Goal: Task Accomplishment & Management: Manage account settings

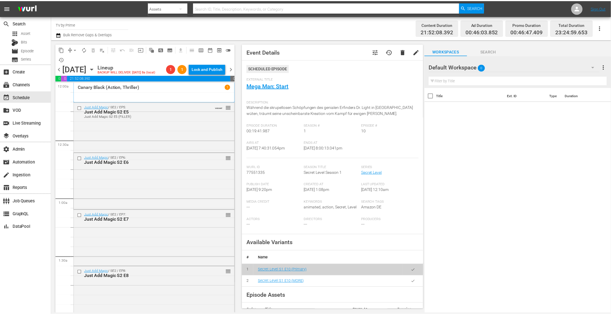
scroll to position [2231, 0]
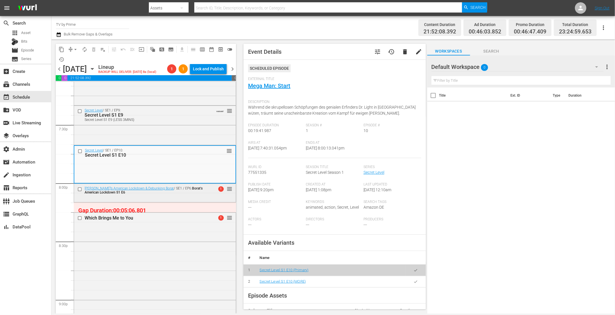
click at [165, 196] on div "Borat’s American Lockdown & Debunking Borat / SE1 / EP6: Borat’s American Lockd…" at bounding box center [155, 192] width 162 height 17
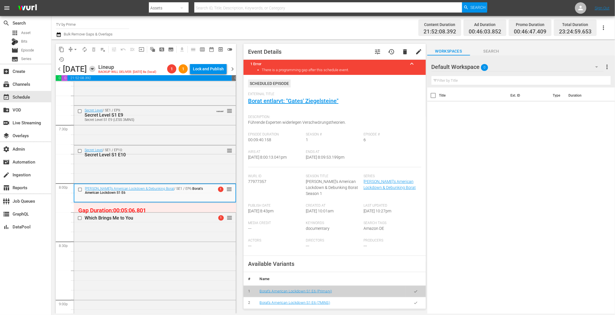
click at [93, 69] on icon "button" at bounding box center [92, 68] width 3 height 1
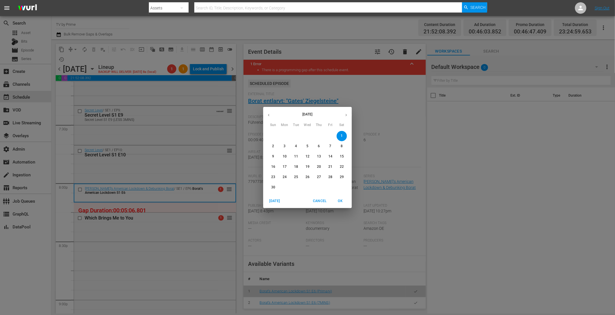
click at [321, 199] on span "Cancel" at bounding box center [320, 201] width 14 height 6
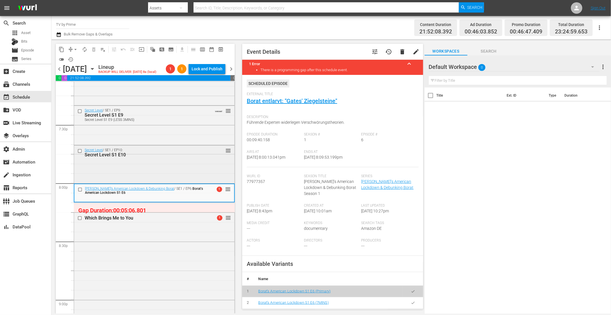
click at [218, 168] on div "Secret Level / SE1 / EP10: Secret Level S1 E10 reorder" at bounding box center [154, 163] width 160 height 37
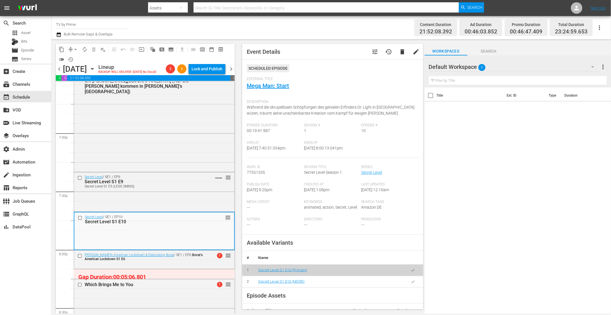
scroll to position [2159, 0]
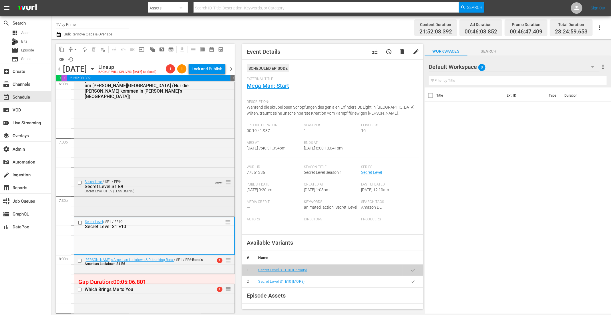
click at [166, 197] on div "Secret Level / SE1 / EP9: Secret Level S1 E9 Secret Level S1 E9 (LESS 3MINS) VA…" at bounding box center [154, 196] width 160 height 38
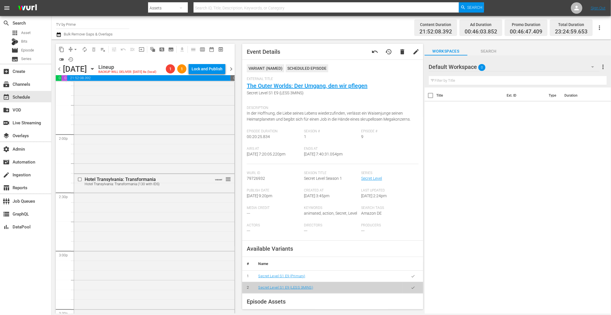
scroll to position [1561, 0]
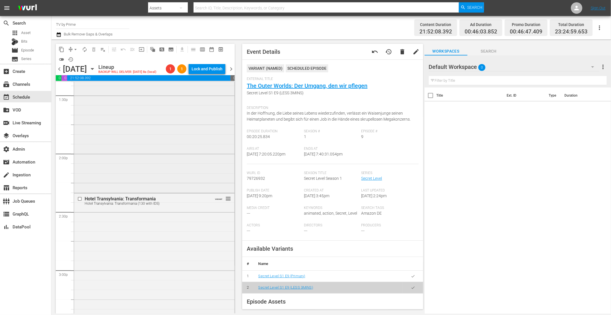
click at [203, 145] on div "DOM / SE1 / EP2: Dom S1 E2 Dom S1 E2 (LESS) VARIANT reorder" at bounding box center [154, 125] width 160 height 133
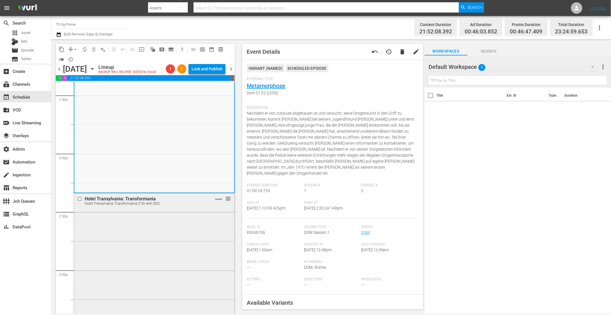
click at [198, 241] on div "Hotel Transylvania: Transformania Hotel Transylvania: Transformania (130 with I…" at bounding box center [154, 279] width 160 height 173
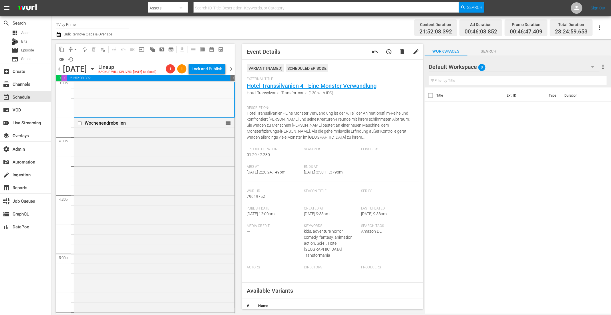
scroll to position [1818, 0]
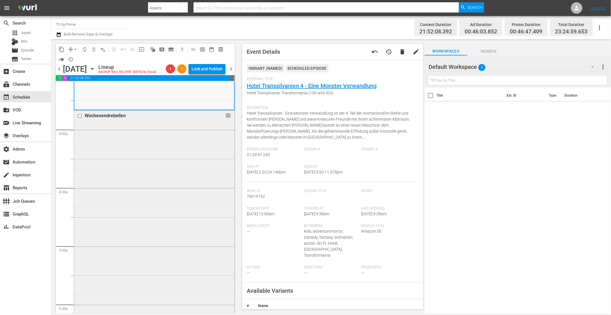
click at [191, 185] on div "Wochenendrebellen reorder" at bounding box center [154, 217] width 160 height 213
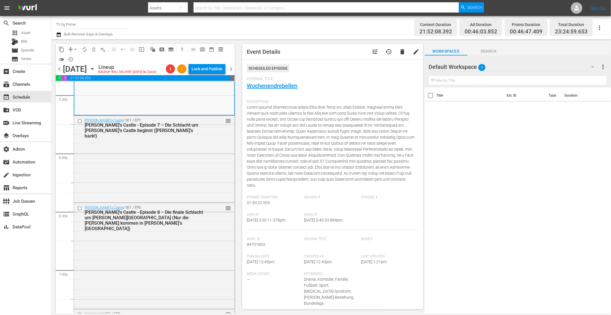
scroll to position [2032, 0]
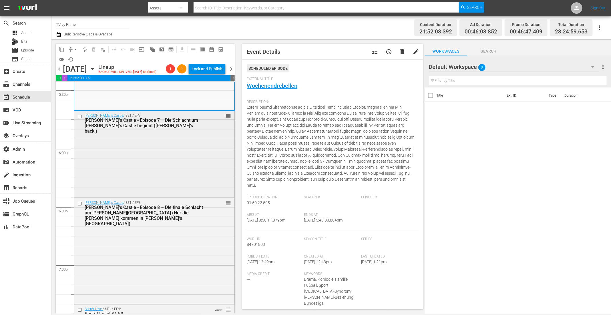
click at [182, 166] on div "Takeshi's Castle / SE1 / EP7: Takeshi's Castle - Episode 7 – Die Schlacht um Ta…" at bounding box center [154, 153] width 160 height 85
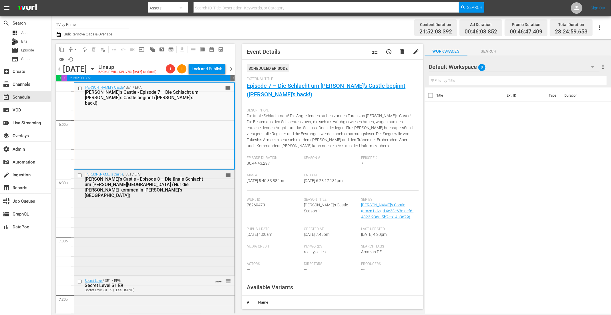
scroll to position [2066, 0]
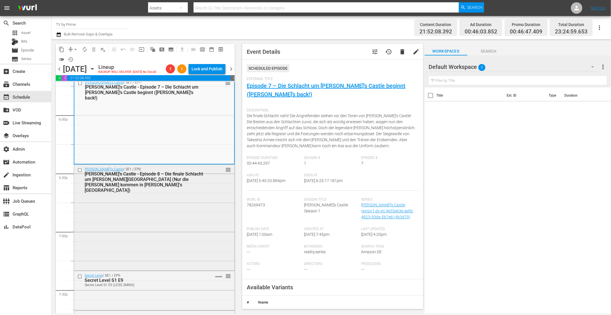
click at [208, 193] on div "Takeshi's Castle / SE1 / EP8: Takeshi's Castle - Episode 8 – Die finale Schlach…" at bounding box center [154, 217] width 160 height 105
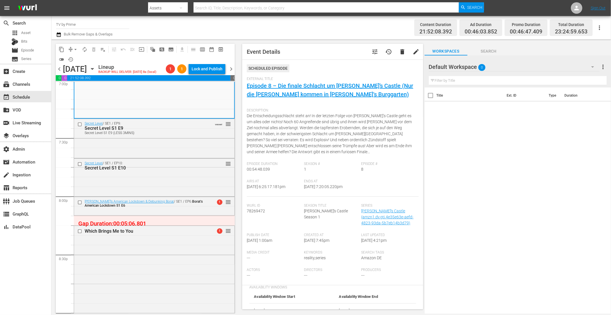
scroll to position [2237, 0]
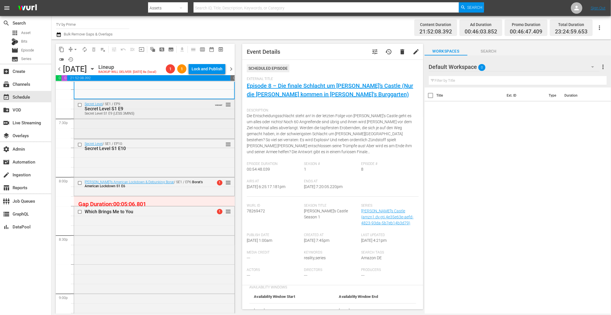
click at [194, 122] on div "Secret Level / SE1 / EP9: Secret Level S1 E9 Secret Level S1 E9 (LESS 3MINS) VA…" at bounding box center [154, 118] width 160 height 38
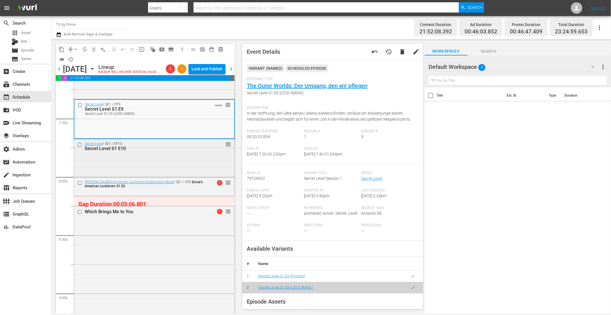
click at [194, 158] on div "Secret Level / SE1 / EP10: Secret Level S1 E10 reorder" at bounding box center [154, 157] width 160 height 37
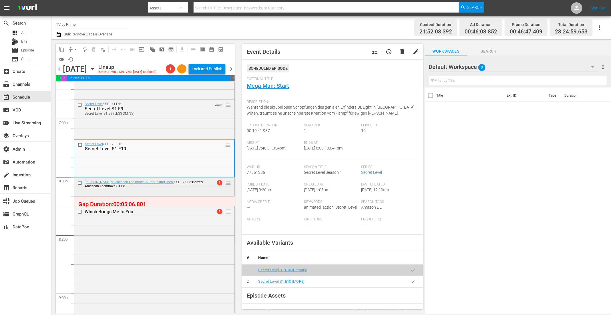
click at [193, 187] on div "Borat’s American Lockdown & Debunking Borat / SE1 / EP6: Borat’s American Lockd…" at bounding box center [145, 184] width 121 height 8
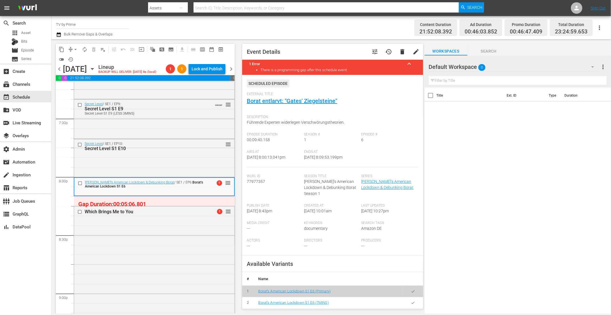
click at [410, 297] on button "button" at bounding box center [412, 302] width 11 height 11
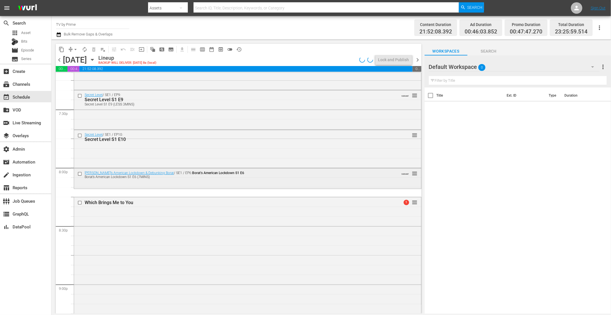
click at [148, 175] on div "Borat’s American Lockdown S1 E6 (7MINS)" at bounding box center [237, 177] width 304 height 4
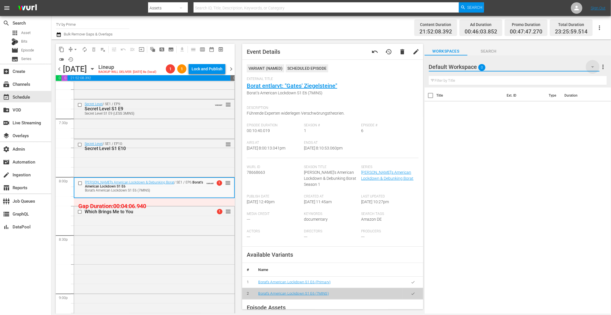
click at [592, 65] on icon "button" at bounding box center [592, 66] width 7 height 7
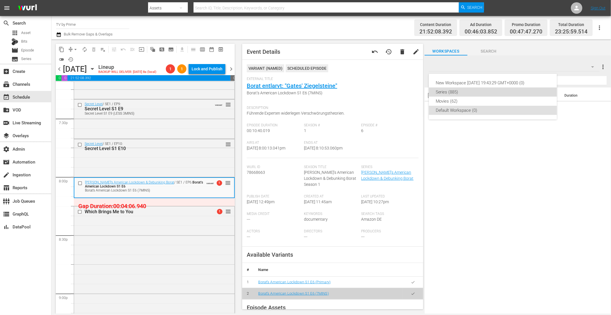
click at [467, 89] on div "Series (885)" at bounding box center [493, 91] width 114 height 9
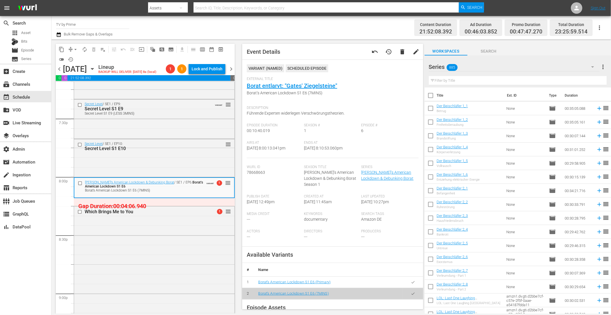
click at [448, 79] on input "text" at bounding box center [518, 80] width 178 height 9
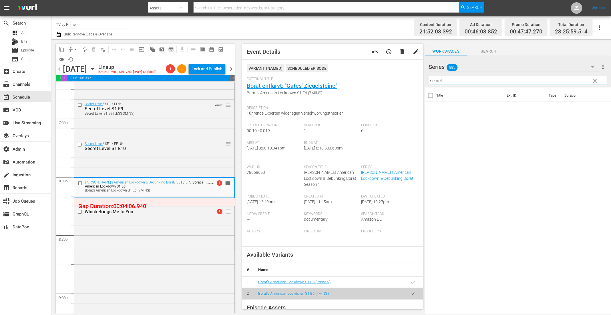
type input "secret"
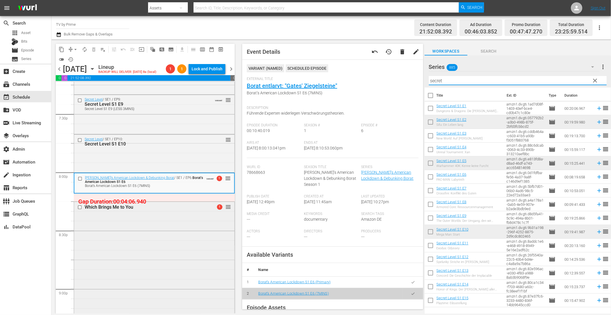
scroll to position [2246, 0]
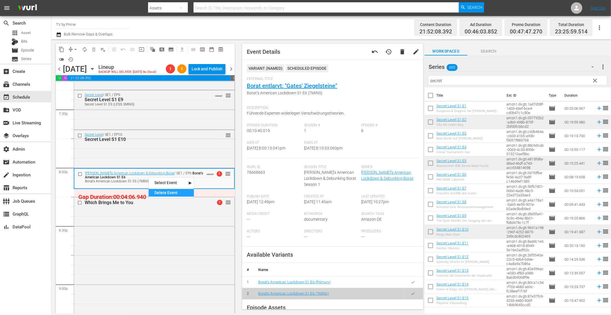
click at [182, 190] on div "Delete Event" at bounding box center [171, 193] width 45 height 8
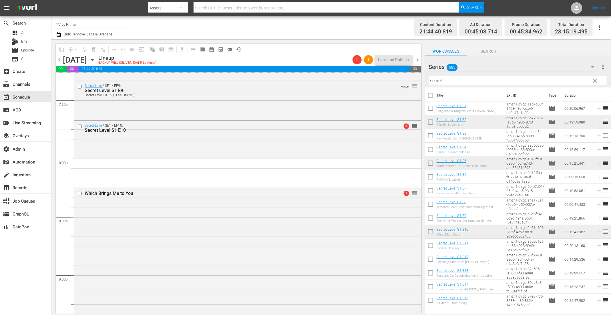
drag, startPoint x: 458, startPoint y: 283, endPoint x: 107, endPoint y: 314, distance: 352.6
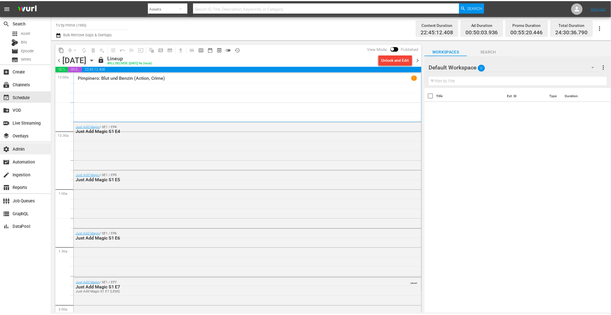
scroll to position [2180, 0]
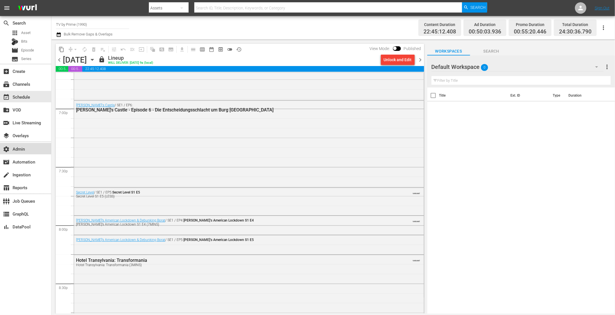
click at [33, 148] on div "settings Admin" at bounding box center [25, 148] width 51 height 11
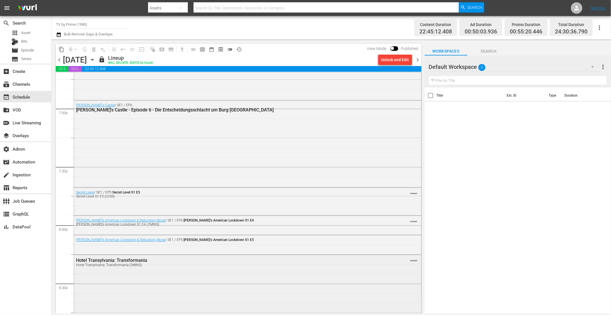
scroll to position [2263, 0]
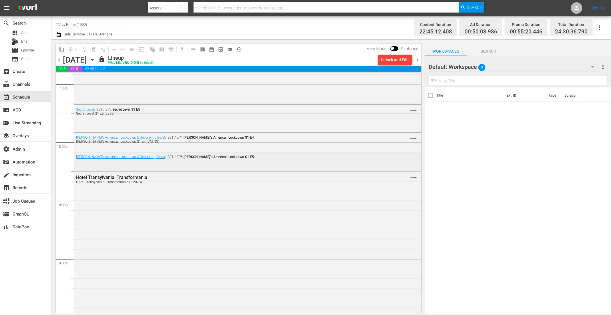
click at [170, 169] on div "Borat’s American Lockdown & Debunking Borat / SE1 / EP5: Borat’s American Lockd…" at bounding box center [247, 161] width 347 height 18
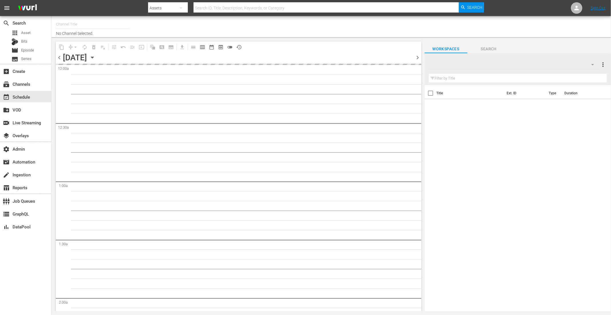
type input "TV by Prime (1990)"
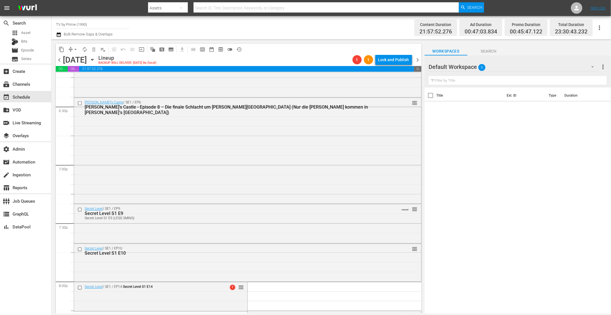
scroll to position [2212, 0]
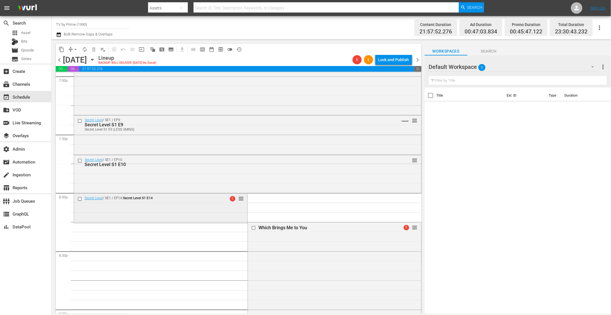
click at [209, 214] on div "Secret Level / SE1 / EP14: Secret Level S1 E14 1 reorder" at bounding box center [160, 207] width 173 height 28
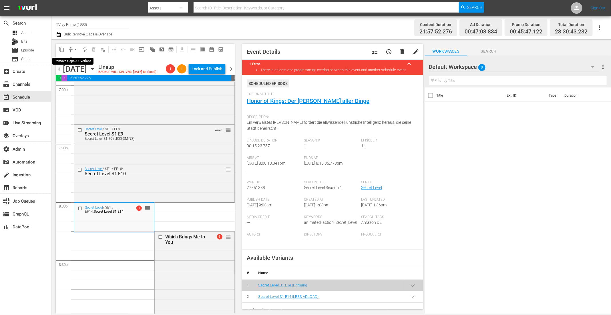
click at [74, 49] on span "arrow_drop_down" at bounding box center [76, 50] width 6 height 6
click at [79, 80] on li "Align to End of Previous Day" at bounding box center [76, 79] width 60 height 9
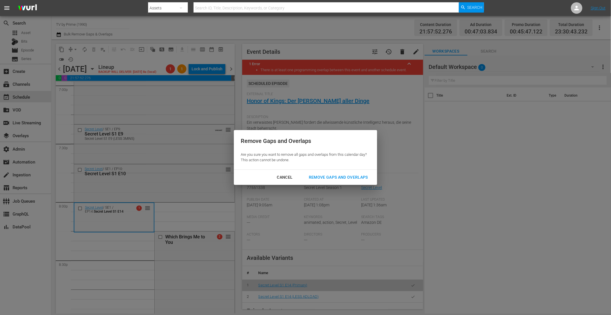
click at [314, 181] on button "Remove Gaps and Overlaps" at bounding box center [338, 177] width 73 height 11
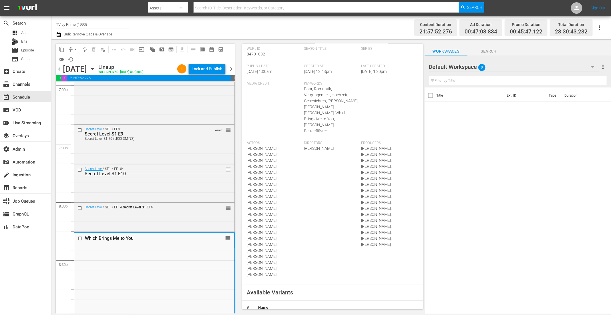
scroll to position [249, 0]
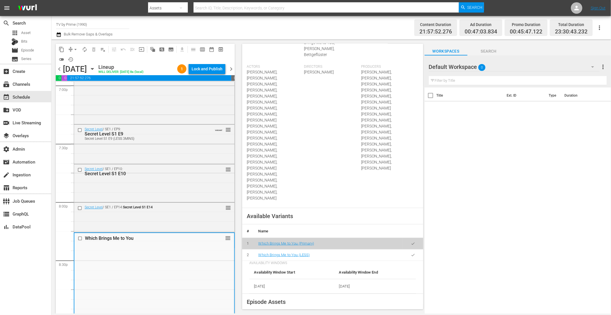
drag, startPoint x: 409, startPoint y: 183, endPoint x: 406, endPoint y: 183, distance: 2.9
click at [411, 253] on icon "button" at bounding box center [413, 255] width 4 height 4
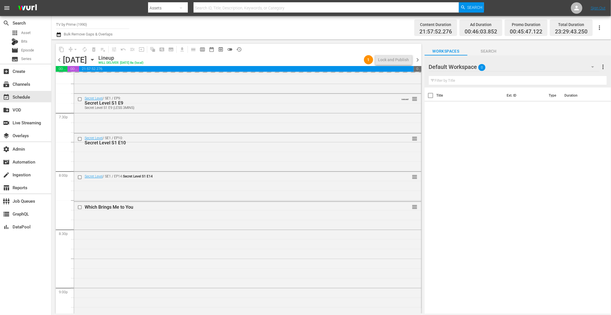
scroll to position [2243, 0]
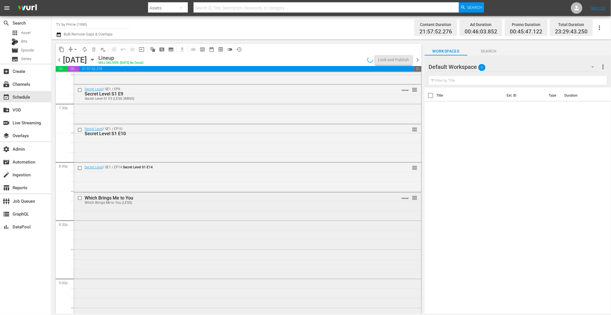
click at [145, 222] on div "Which Brings Me to You Which Brings Me to You (LESS) VARIANT reorder" at bounding box center [247, 289] width 347 height 192
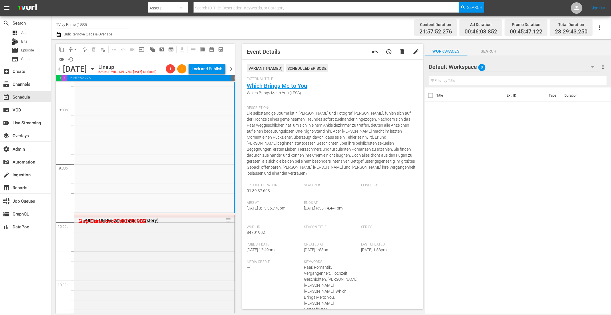
scroll to position [2434, 0]
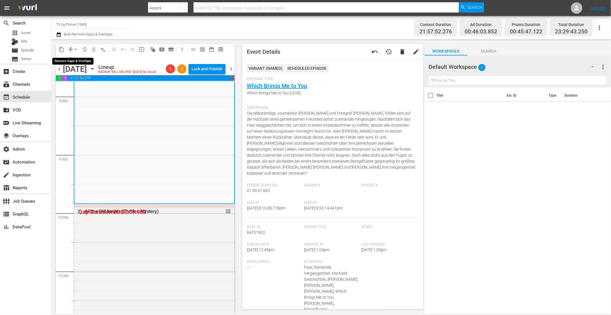
click at [74, 50] on span "arrow_drop_down" at bounding box center [76, 50] width 6 height 6
drag, startPoint x: 75, startPoint y: 53, endPoint x: 76, endPoint y: 78, distance: 24.9
click at [76, 78] on li "Align to End of Previous Day" at bounding box center [76, 79] width 60 height 9
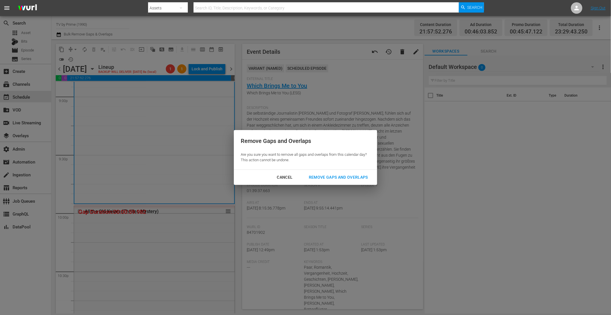
click at [336, 176] on div "Remove Gaps and Overlaps" at bounding box center [338, 177] width 68 height 7
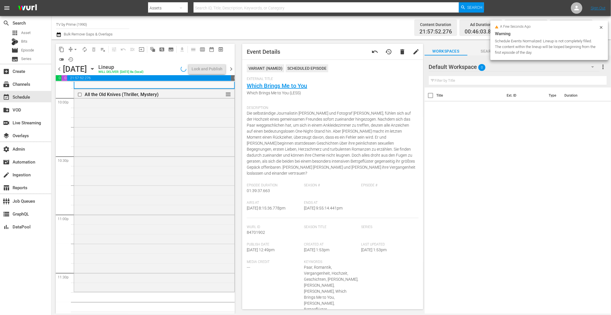
scroll to position [2545, 0]
click at [173, 176] on div "All the Old Knives (Thriller, Mystery) reorder" at bounding box center [154, 195] width 160 height 202
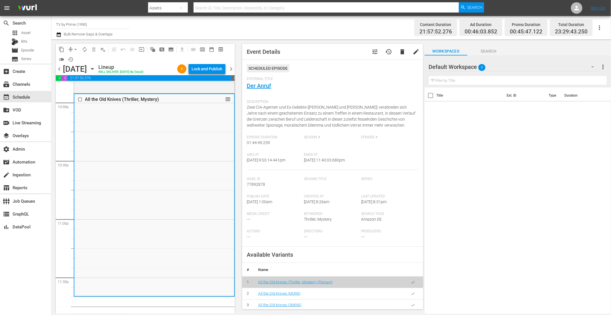
click at [520, 81] on input "text" at bounding box center [518, 80] width 178 height 9
click at [590, 68] on icon "button" at bounding box center [592, 66] width 7 height 7
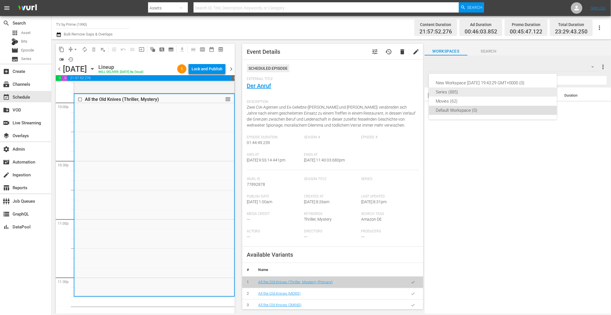
click at [456, 93] on div "Series (885)" at bounding box center [493, 91] width 114 height 9
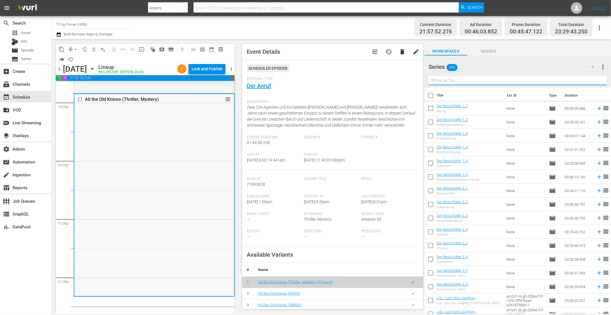
click at [460, 81] on input "text" at bounding box center [518, 80] width 178 height 9
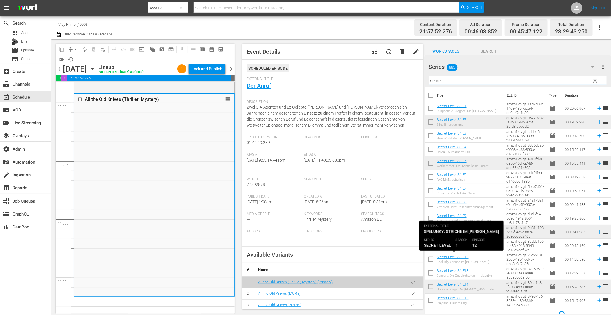
scroll to position [6, 0]
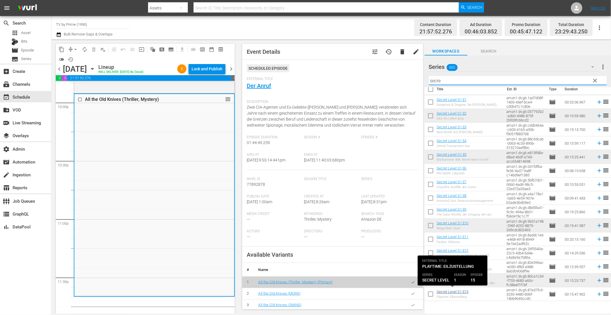
type input "secre"
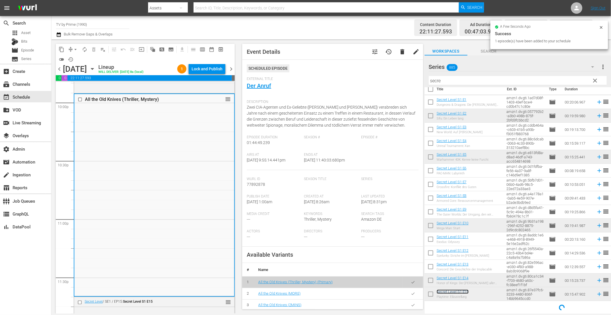
scroll to position [0, 0]
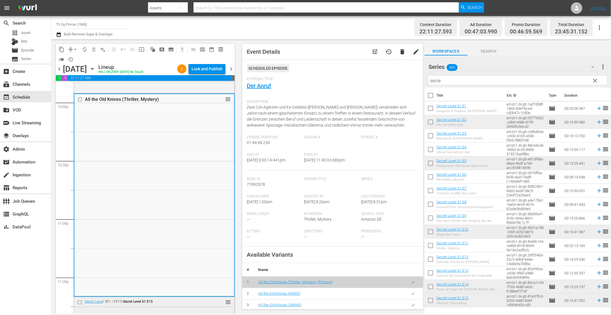
click at [187, 303] on div "Secret Level / SE1 / EP15: Secret Level S1 E15" at bounding box center [145, 302] width 121 height 4
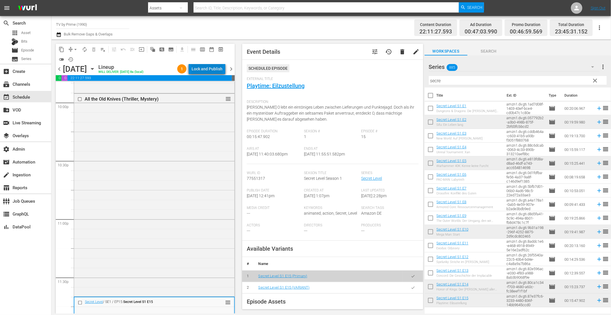
click at [212, 67] on div "Lock and Publish" at bounding box center [206, 69] width 31 height 10
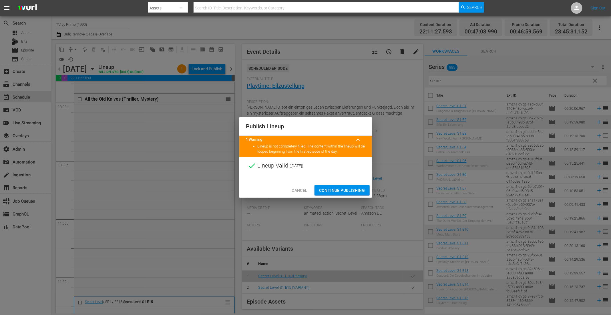
click at [304, 189] on span "Cancel" at bounding box center [300, 190] width 16 height 7
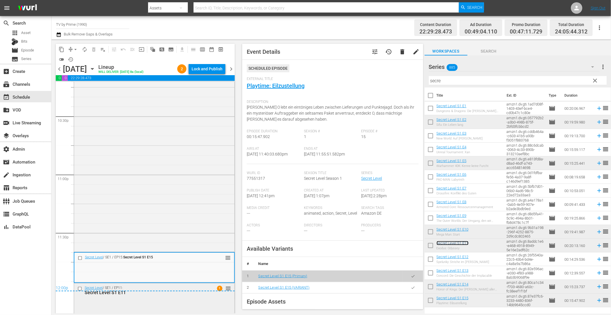
scroll to position [2598, 0]
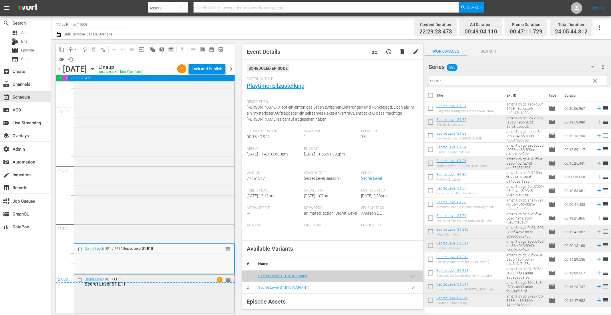
click at [203, 301] on div "Secret Level / SE1 / EP11: Secret Level S1 E11 1 reorder" at bounding box center [154, 293] width 160 height 37
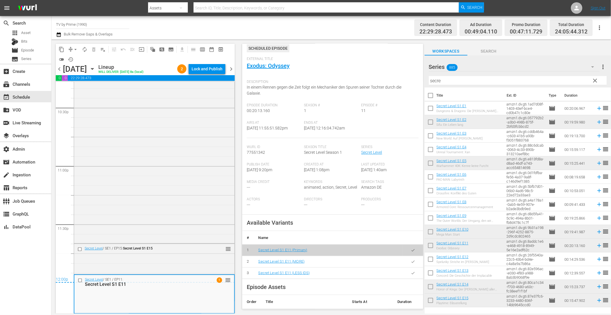
scroll to position [75, 0]
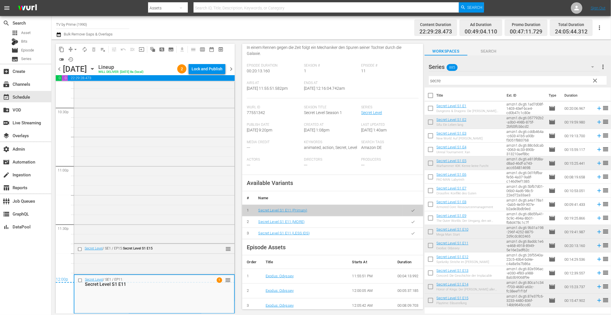
click at [411, 234] on icon "button" at bounding box center [412, 233] width 3 height 2
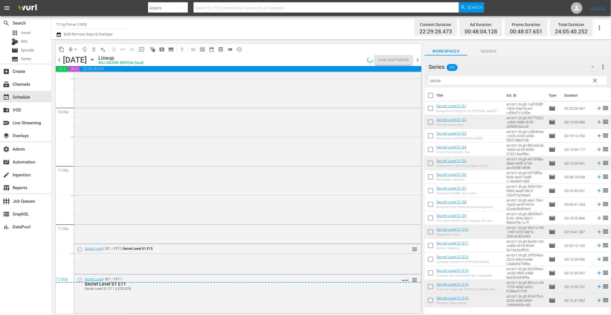
scroll to position [2588, 0]
click at [367, 301] on div "Secret Level / SE1 / EP11: Secret Level S1 E11 Secret Level S1 E11 (LESS IDS) V…" at bounding box center [247, 293] width 347 height 37
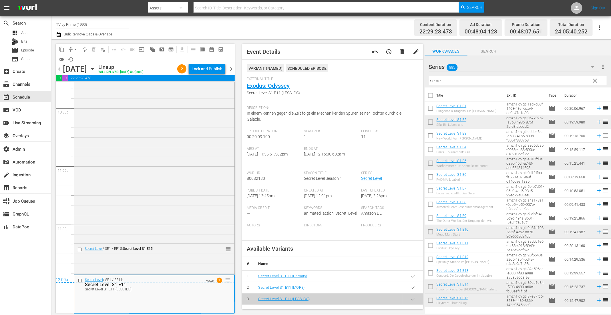
drag, startPoint x: 208, startPoint y: 291, endPoint x: 212, endPoint y: 294, distance: 5.4
click at [223, 304] on div "Delete Event" at bounding box center [230, 307] width 45 height 8
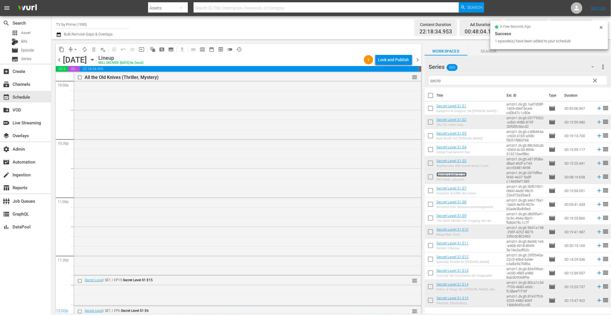
scroll to position [2566, 0]
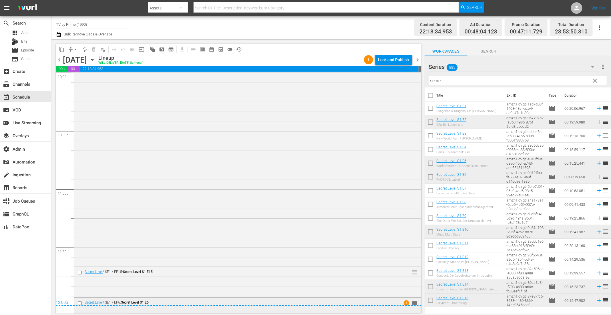
click at [284, 308] on div "Secret Level / SE1 / EP6: Secret Level S1 E6 1 reorder" at bounding box center [247, 305] width 347 height 15
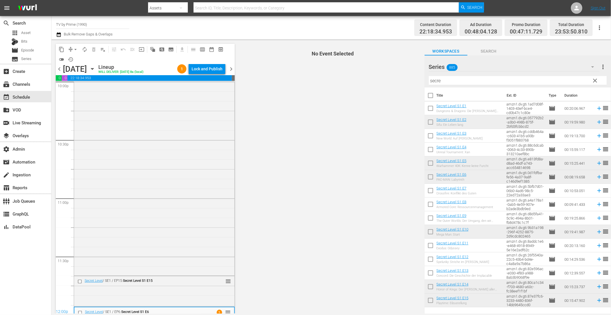
scroll to position [2575, 0]
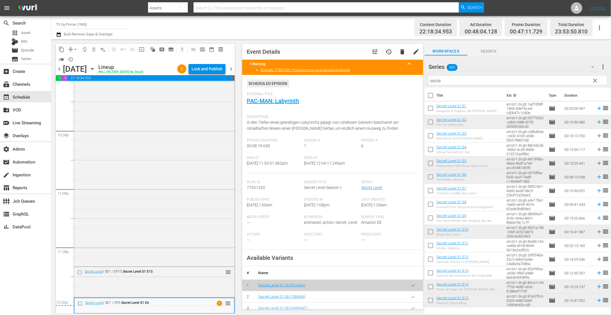
drag, startPoint x: 406, startPoint y: 300, endPoint x: 403, endPoint y: 300, distance: 2.9
click at [411, 299] on icon "button" at bounding box center [413, 297] width 4 height 4
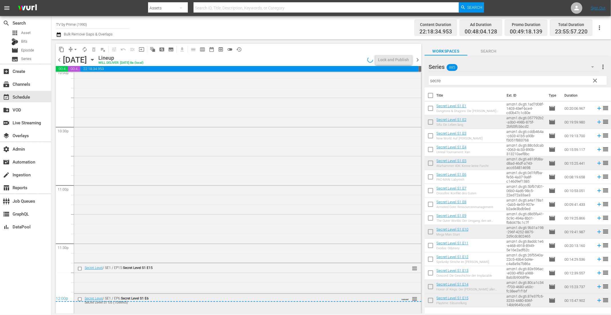
click at [178, 308] on div "Secret Level / SE1 / EP6: Secret Level S1 E6 Secret Level S1 E6 (10MINS) VARIAN…" at bounding box center [247, 303] width 347 height 19
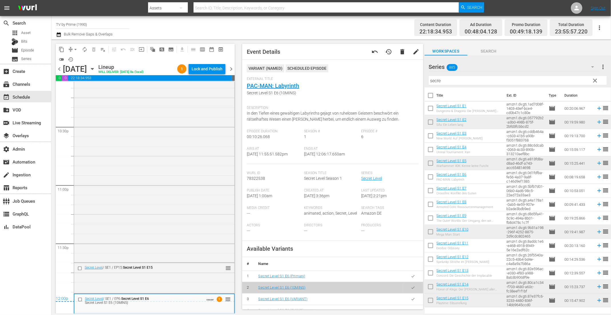
scroll to position [9, 0]
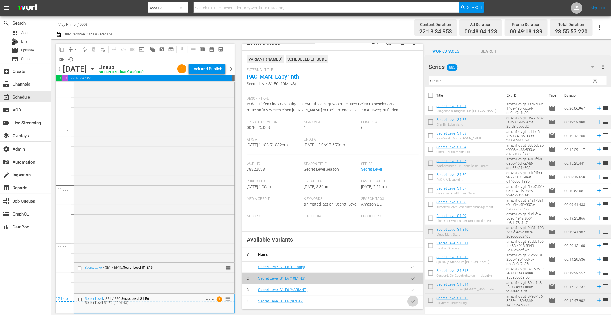
click at [411, 304] on icon "button" at bounding box center [413, 301] width 4 height 4
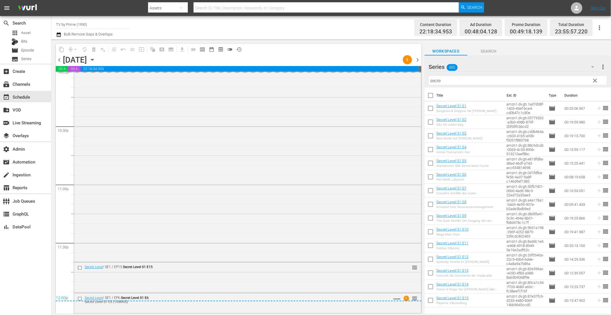
scroll to position [2570, 0]
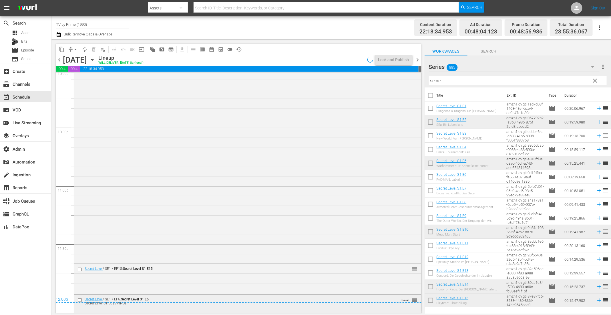
click at [196, 307] on div "Secret Level / SE1 / EP6: Secret Level S1 E6 Secret Level S1 E6 (3MINS) VARIANT…" at bounding box center [247, 301] width 347 height 13
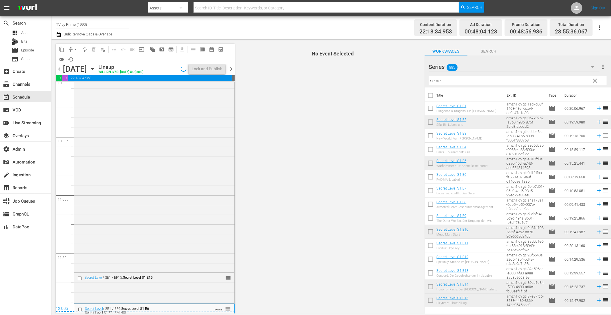
scroll to position [2578, 0]
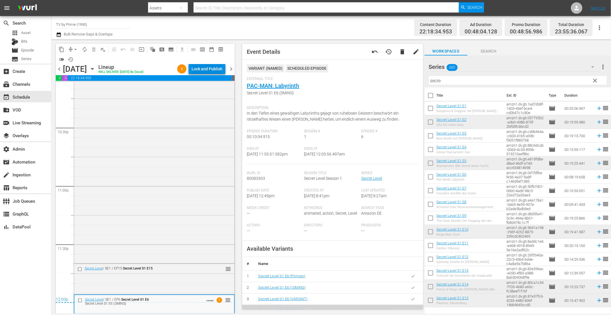
click at [207, 70] on div "Lock and Publish" at bounding box center [206, 69] width 31 height 10
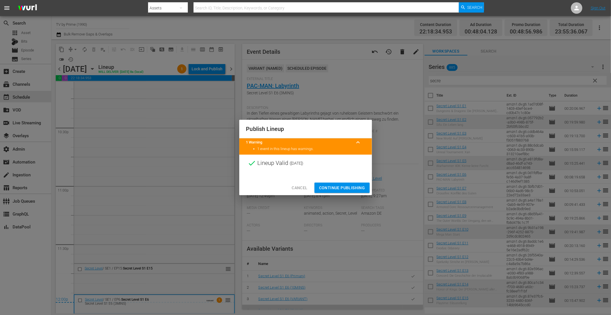
click at [339, 188] on span "Continue Publishing" at bounding box center [342, 187] width 46 height 7
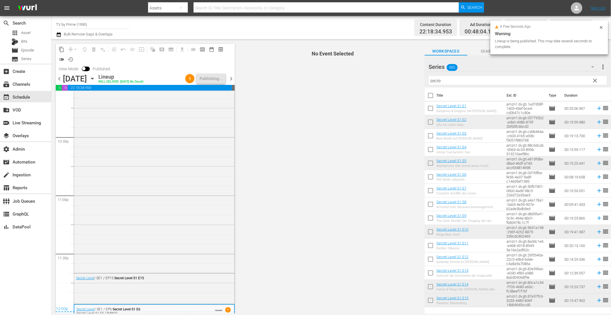
scroll to position [2588, 0]
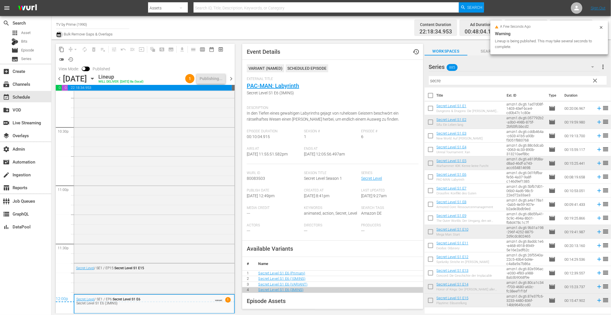
click at [61, 35] on icon "button" at bounding box center [59, 34] width 4 height 5
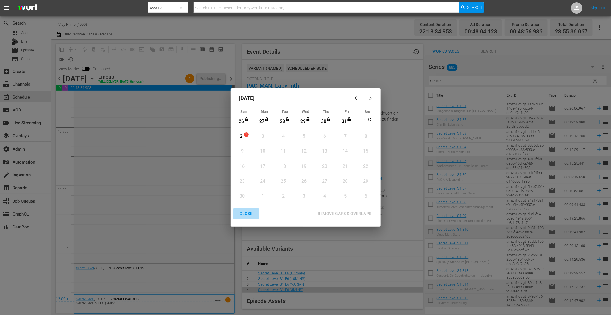
click at [249, 216] on div "CLOSE" at bounding box center [246, 213] width 22 height 7
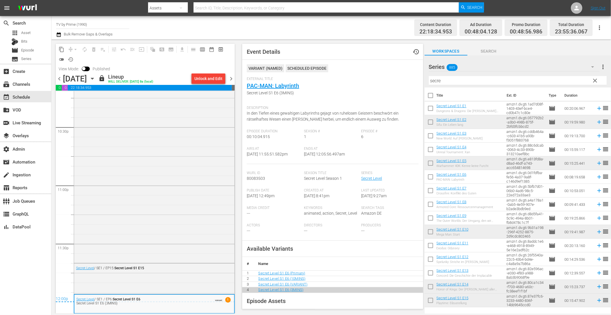
click at [93, 78] on icon "button" at bounding box center [92, 78] width 3 height 1
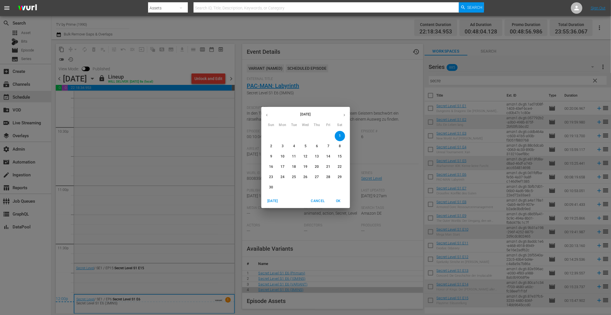
click at [268, 115] on icon "button" at bounding box center [267, 115] width 4 height 4
click at [269, 114] on button "button" at bounding box center [266, 114] width 11 height 11
click at [338, 175] on p "30" at bounding box center [340, 177] width 4 height 5
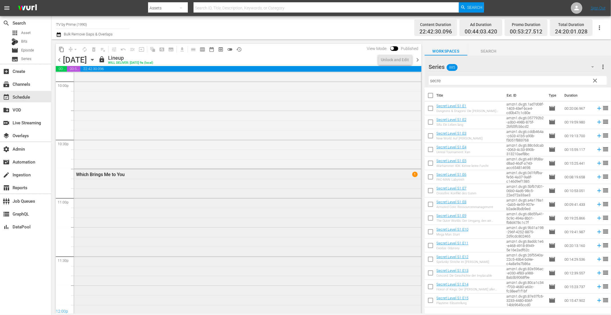
scroll to position [2588, 0]
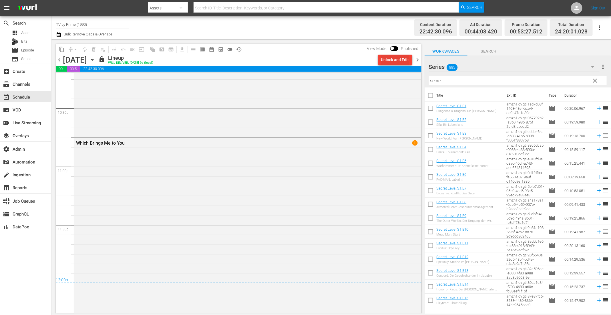
click at [406, 64] on div "Unlock and Edit" at bounding box center [395, 60] width 28 height 10
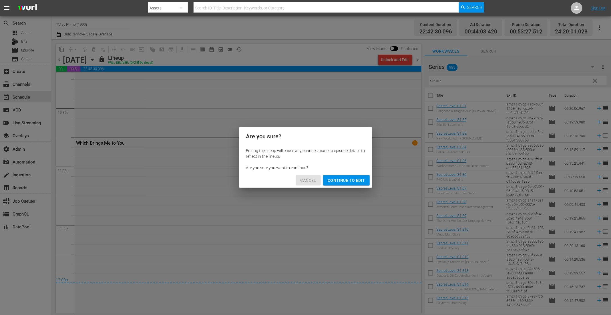
click at [311, 181] on span "Cancel" at bounding box center [308, 180] width 16 height 7
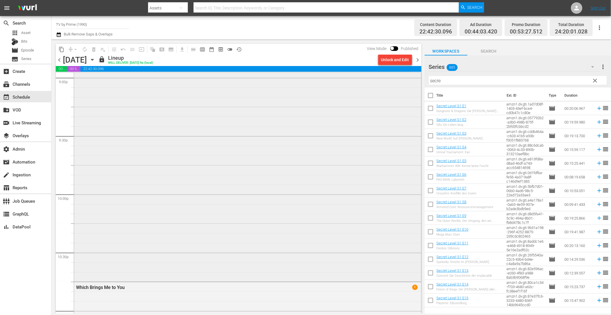
scroll to position [2484, 0]
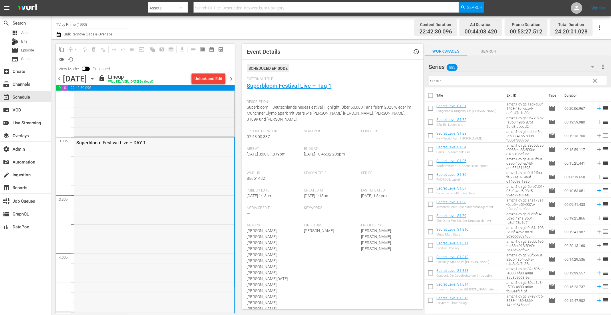
scroll to position [1708, 0]
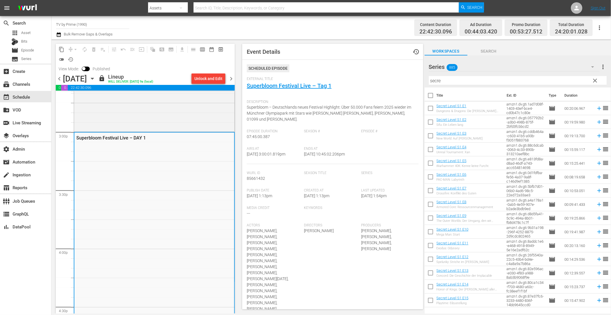
click at [231, 80] on span "chevron_right" at bounding box center [230, 78] width 7 height 7
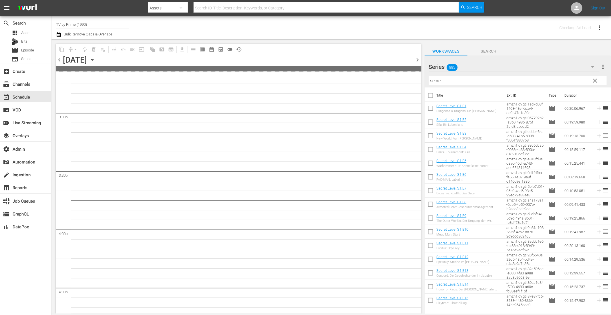
scroll to position [1728, 0]
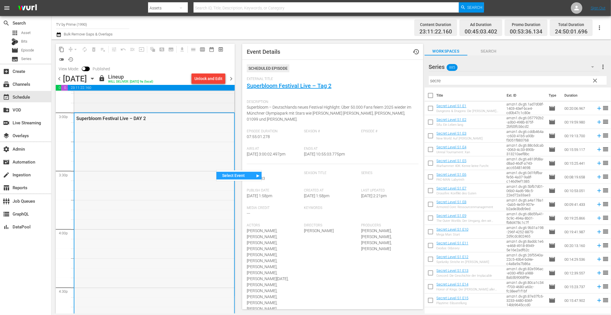
scroll to position [1763, 0]
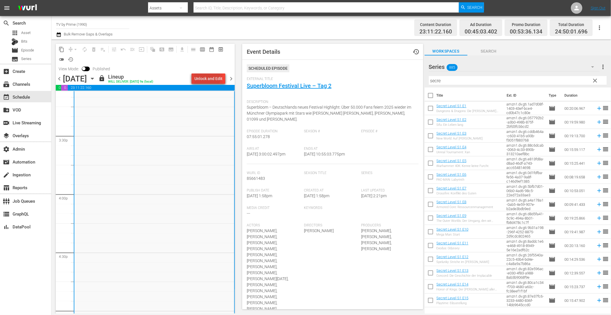
click at [208, 78] on div "Unlock and Edit" at bounding box center [208, 78] width 28 height 10
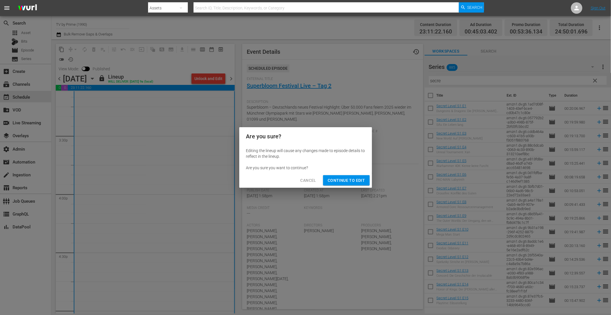
click at [353, 180] on span "Continue to Edit" at bounding box center [346, 180] width 37 height 7
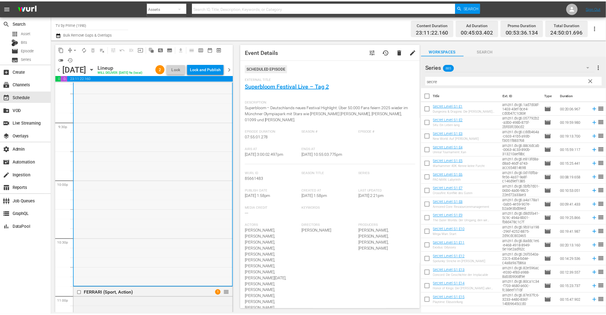
scroll to position [2427, 0]
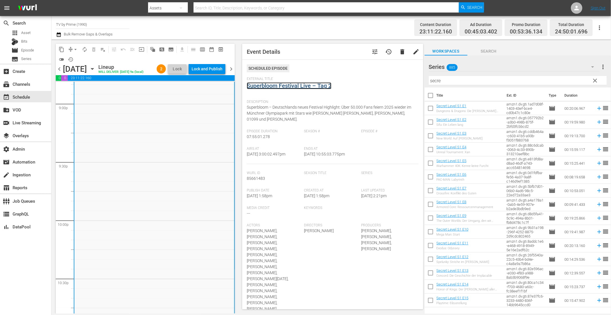
click at [255, 85] on link "Superbloom Festival Live – Tag 2" at bounding box center [289, 85] width 85 height 7
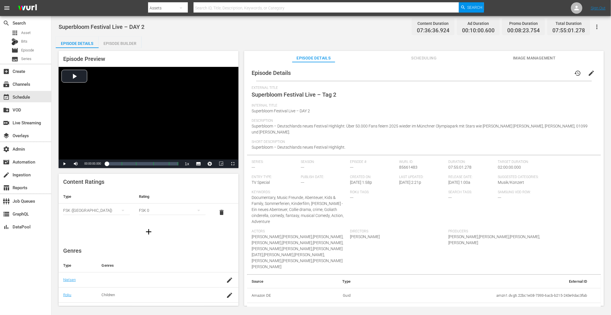
click at [125, 45] on div "Episode Builder" at bounding box center [120, 44] width 43 height 14
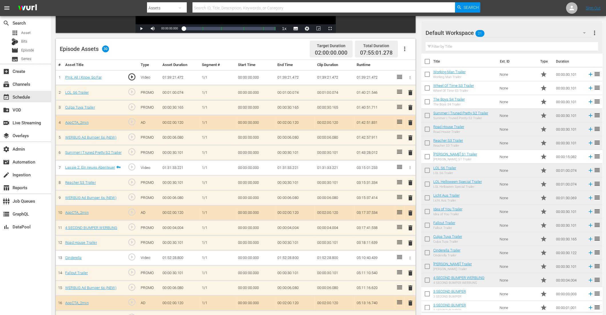
scroll to position [132, 0]
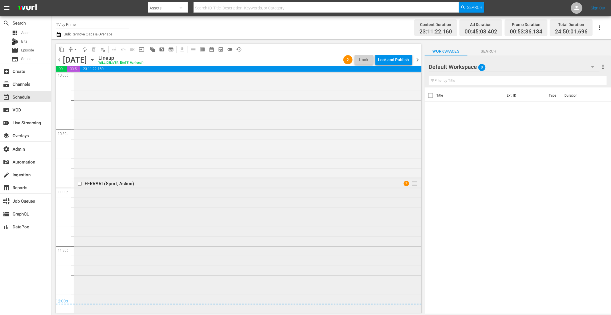
scroll to position [2562, 0]
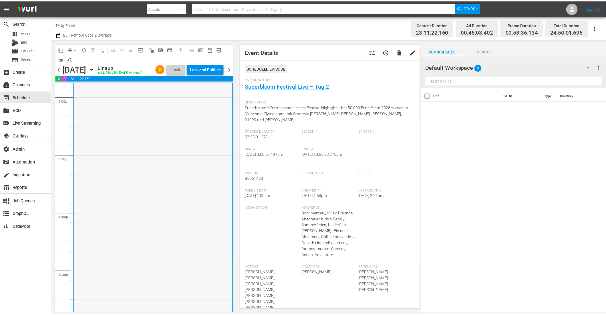
scroll to position [2360, 0]
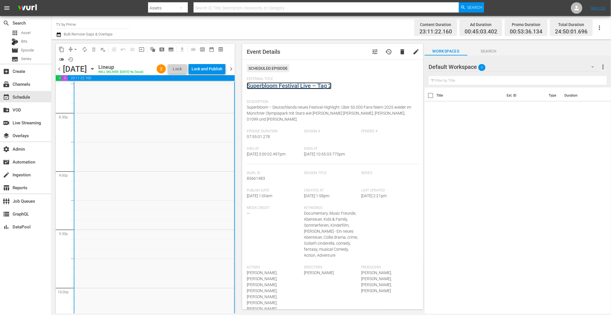
click at [285, 85] on link "Superbloom Festival Live – Tag 2" at bounding box center [289, 85] width 85 height 7
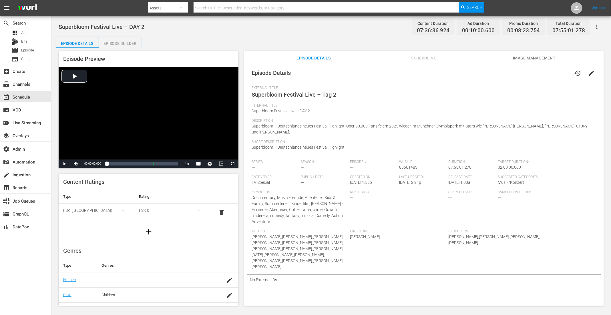
click at [130, 41] on div "Episode Builder" at bounding box center [120, 44] width 43 height 14
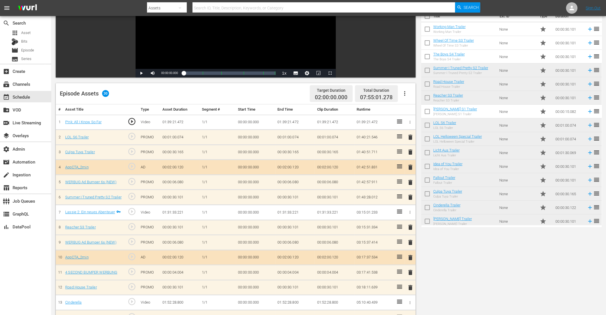
scroll to position [162, 0]
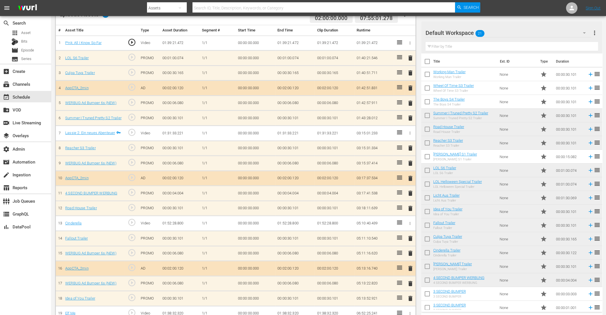
click at [411, 43] on icon "button" at bounding box center [410, 43] width 4 height 4
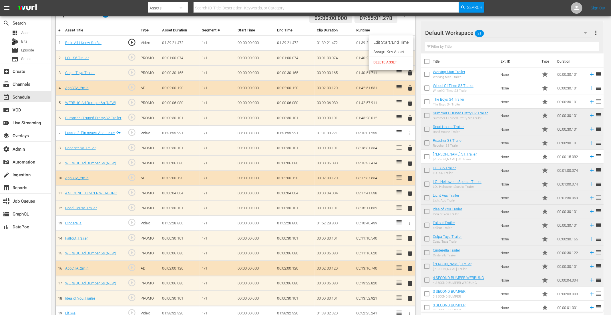
click at [410, 309] on div at bounding box center [305, 157] width 611 height 315
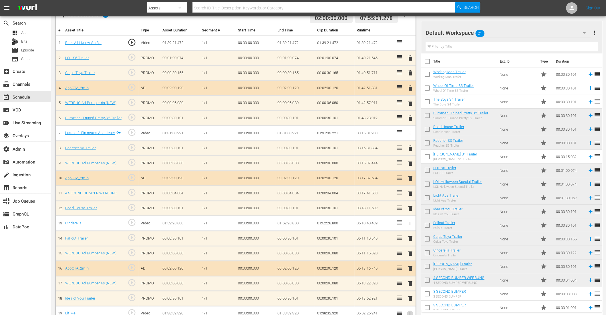
click at [408, 311] on icon "button" at bounding box center [410, 313] width 4 height 4
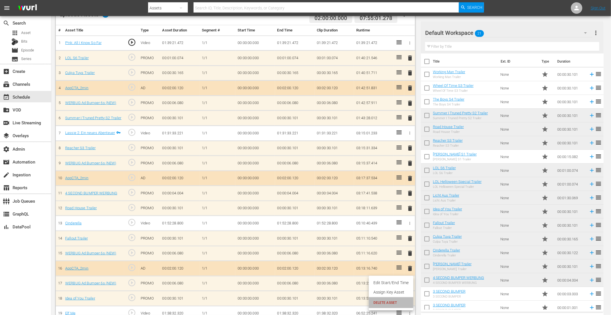
click at [391, 301] on span "DELETE ASSET" at bounding box center [390, 302] width 35 height 5
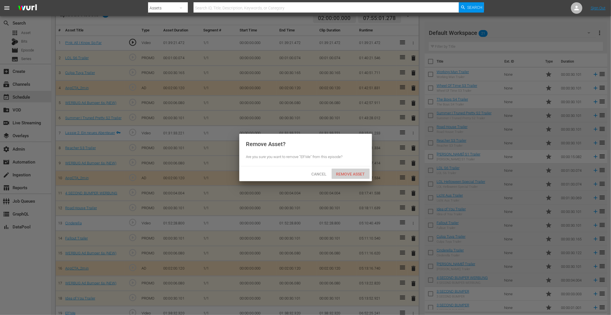
click at [351, 176] on div "Remove Asset" at bounding box center [351, 174] width 38 height 11
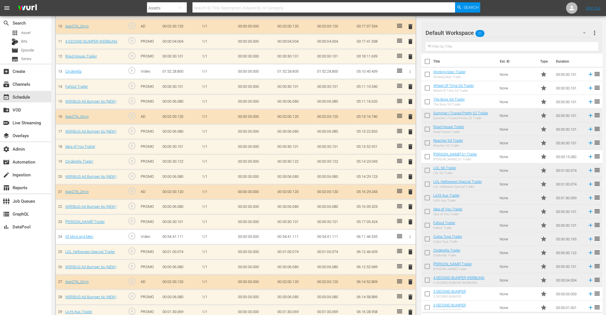
scroll to position [318, 0]
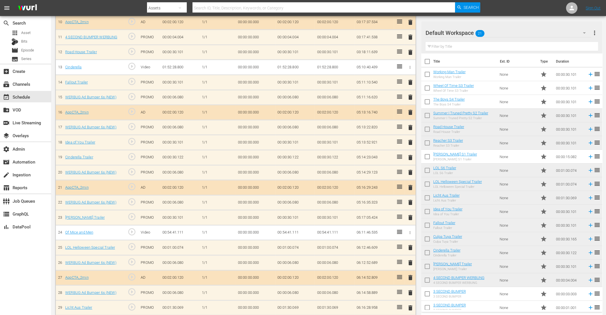
click at [410, 184] on span "delete" at bounding box center [410, 187] width 7 height 7
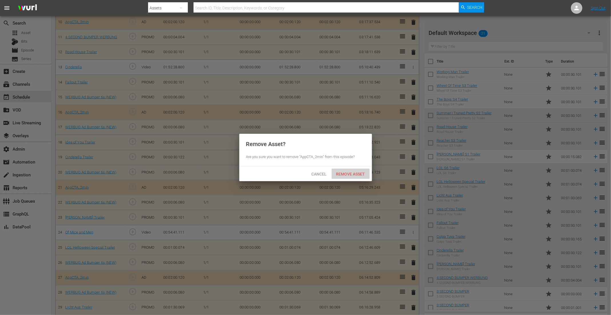
click at [345, 175] on span "Remove Asset" at bounding box center [351, 174] width 38 height 5
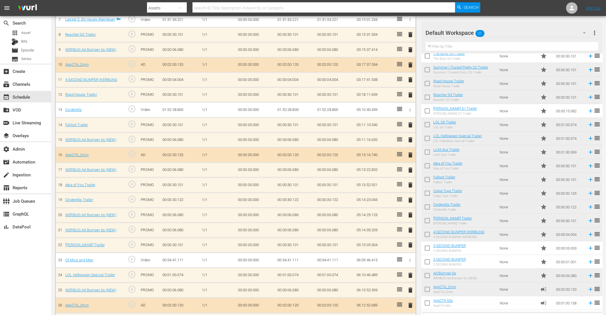
scroll to position [280, 0]
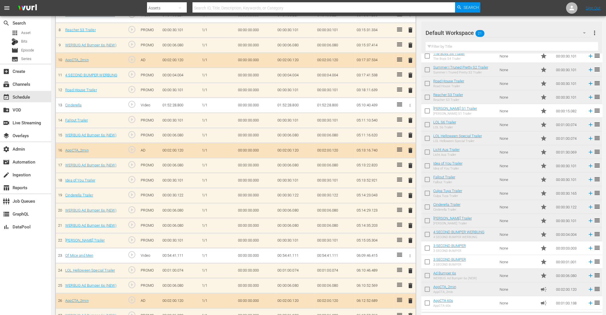
click at [410, 147] on span "delete" at bounding box center [410, 150] width 7 height 7
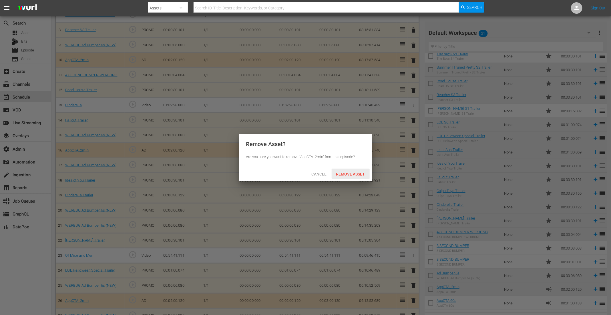
click at [354, 171] on div "Remove Asset" at bounding box center [351, 174] width 38 height 11
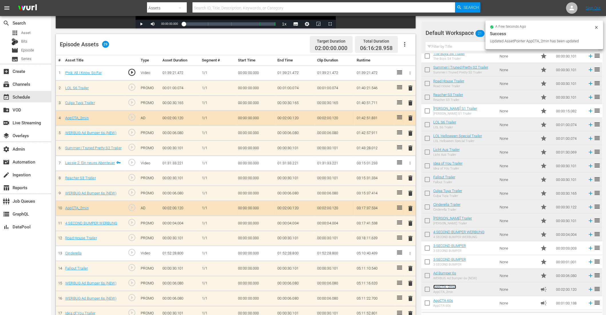
scroll to position [116, 0]
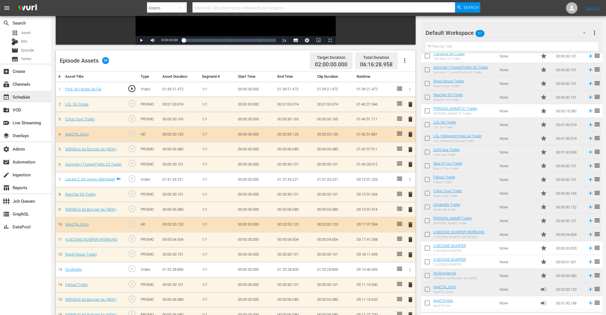
click at [29, 95] on div "event_available Schedule" at bounding box center [16, 95] width 32 height 5
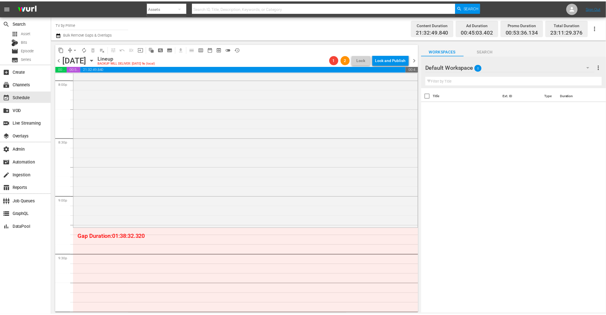
scroll to position [2338, 0]
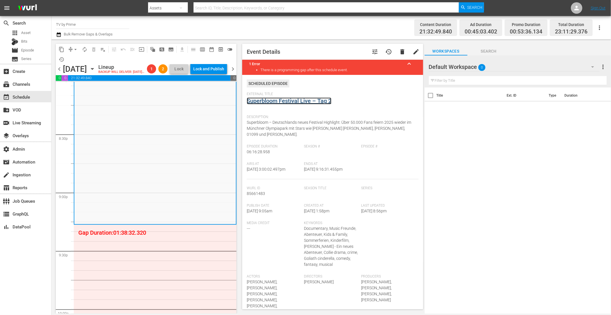
click at [292, 101] on link "Superbloom Festival Live – Tag 2" at bounding box center [289, 100] width 85 height 7
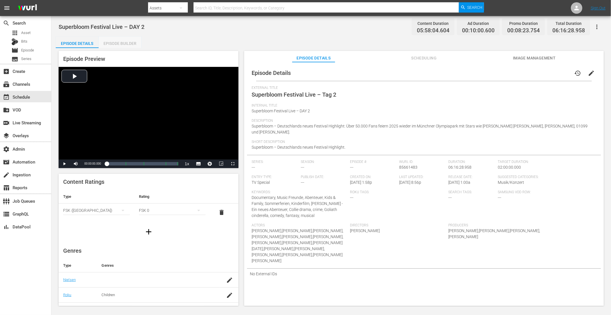
drag, startPoint x: 119, startPoint y: 44, endPoint x: 211, endPoint y: 104, distance: 110.5
click at [119, 44] on div "Episode Builder" at bounding box center [120, 44] width 43 height 14
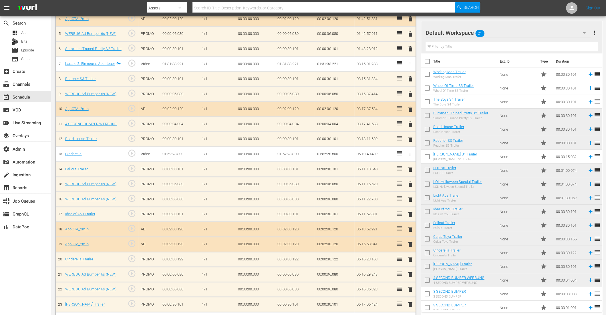
scroll to position [241, 0]
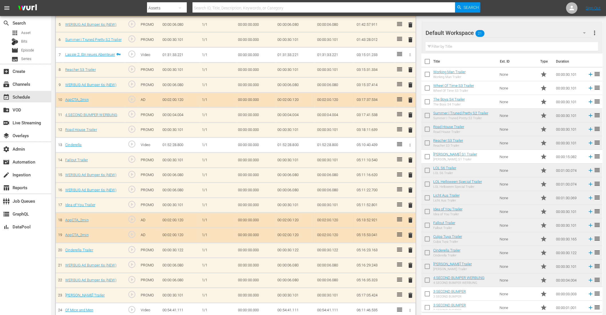
drag, startPoint x: 410, startPoint y: 288, endPoint x: 406, endPoint y: 280, distance: 9.5
click at [410, 292] on span "delete" at bounding box center [410, 295] width 7 height 7
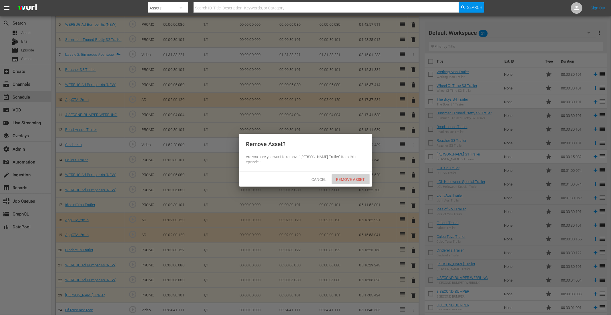
click at [361, 177] on span "Remove Asset" at bounding box center [351, 179] width 38 height 5
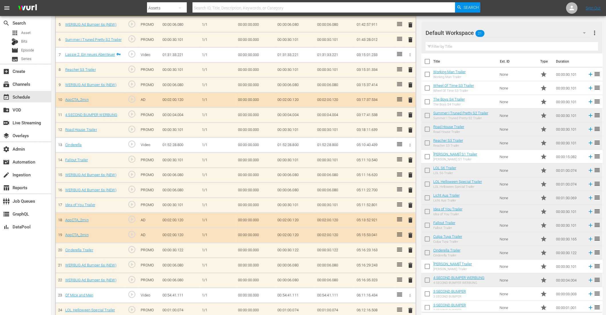
click at [410, 187] on span "delete" at bounding box center [410, 190] width 7 height 7
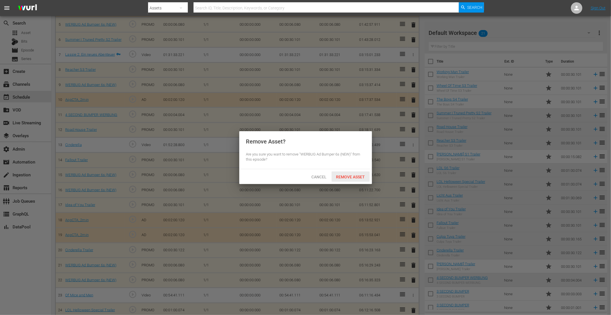
click at [352, 177] on span "Remove Asset" at bounding box center [351, 177] width 38 height 5
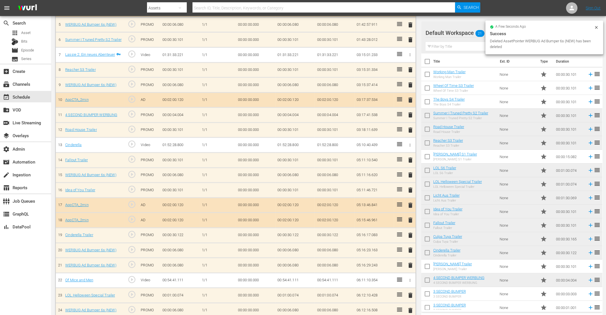
click at [408, 173] on span "delete" at bounding box center [410, 174] width 7 height 7
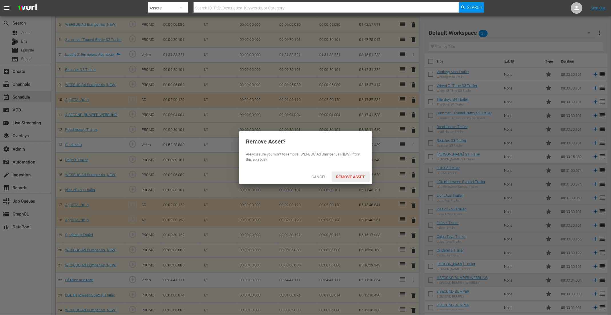
click at [347, 175] on span "Remove Asset" at bounding box center [351, 177] width 38 height 5
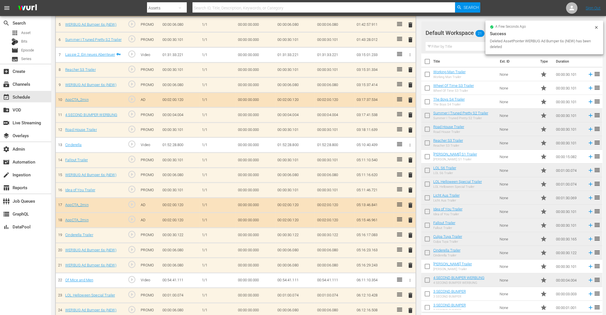
click at [409, 171] on span "delete" at bounding box center [410, 174] width 7 height 7
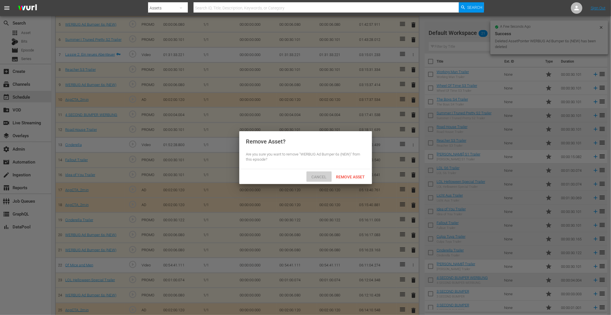
click at [319, 175] on span "Cancel" at bounding box center [319, 177] width 24 height 5
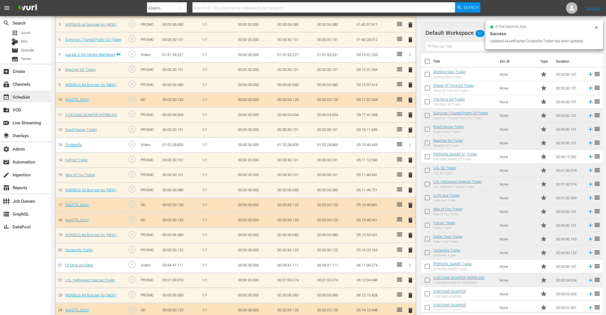
click at [27, 96] on div "event_available Schedule" at bounding box center [16, 95] width 32 height 5
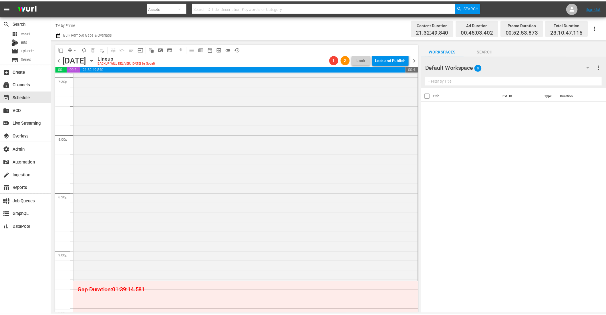
scroll to position [2292, 0]
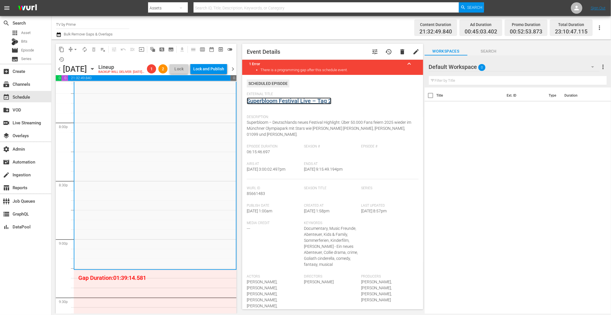
click at [275, 100] on link "Superbloom Festival Live – Tag 2" at bounding box center [289, 100] width 85 height 7
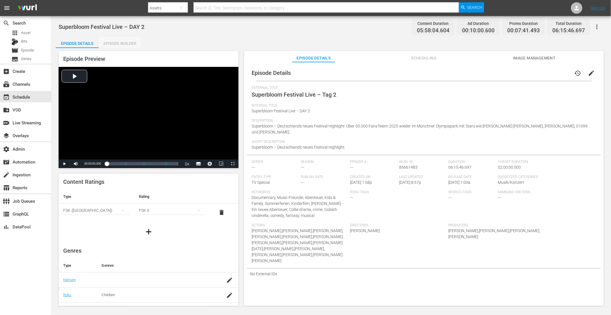
click at [134, 38] on div "Episode Builder" at bounding box center [120, 44] width 43 height 14
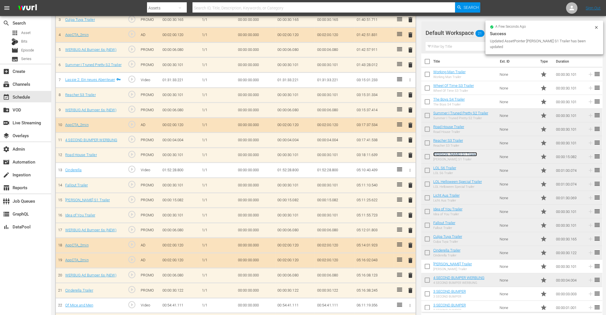
scroll to position [215, 0]
click at [410, 183] on span "delete" at bounding box center [410, 185] width 7 height 7
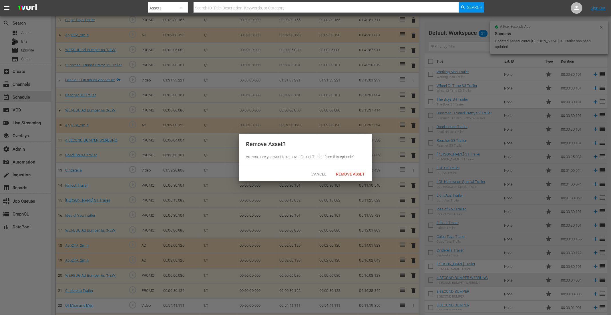
click at [344, 168] on div "Cancel Remove Asset" at bounding box center [305, 173] width 133 height 15
click at [346, 173] on span "Remove Asset" at bounding box center [351, 174] width 38 height 5
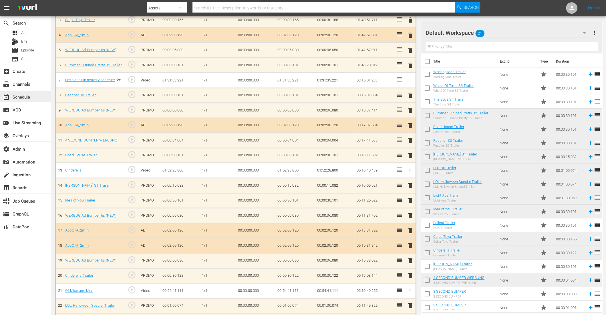
click at [25, 95] on div "event_available Schedule" at bounding box center [16, 95] width 32 height 5
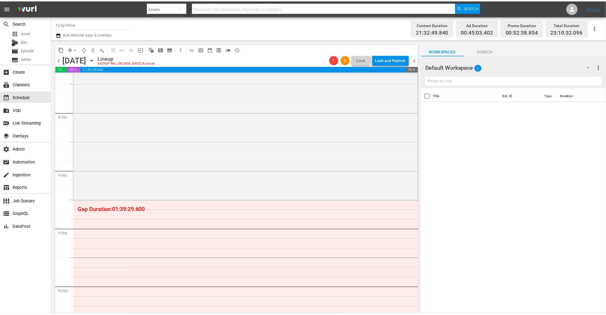
scroll to position [2346, 0]
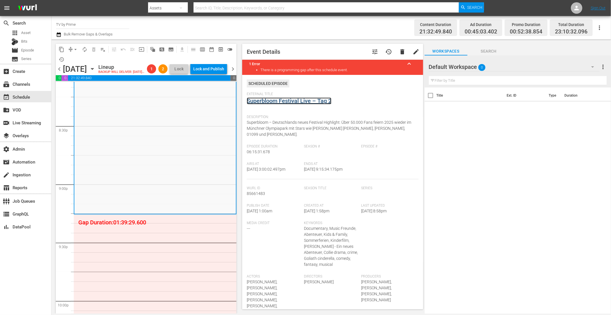
click at [269, 101] on link "Superbloom Festival Live – Tag 2" at bounding box center [289, 100] width 85 height 7
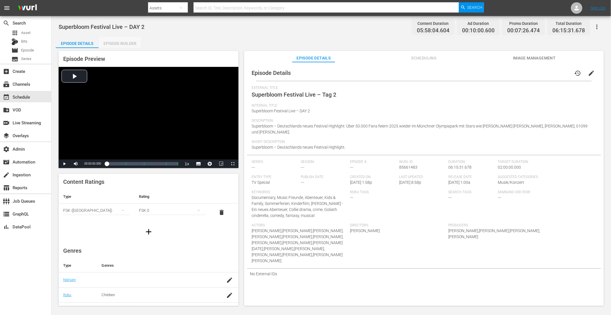
click at [117, 43] on div "Episode Builder" at bounding box center [120, 44] width 43 height 14
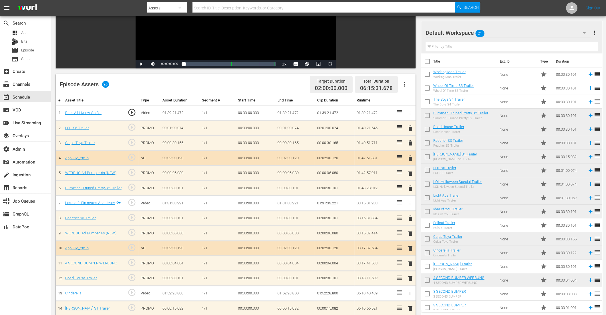
scroll to position [151, 0]
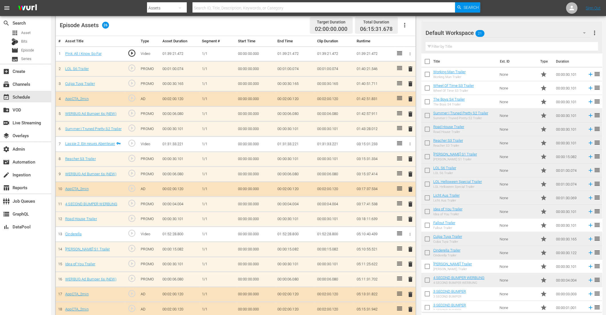
click at [412, 201] on span "delete" at bounding box center [410, 204] width 7 height 7
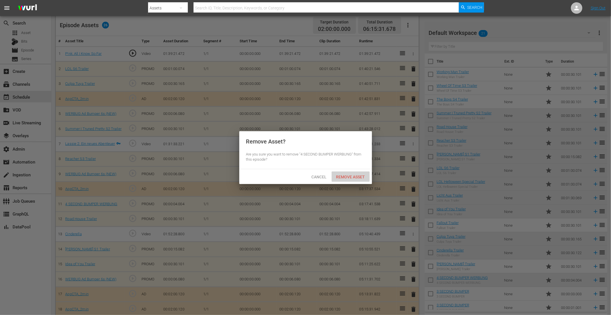
click at [353, 173] on div "Remove Asset" at bounding box center [351, 176] width 38 height 11
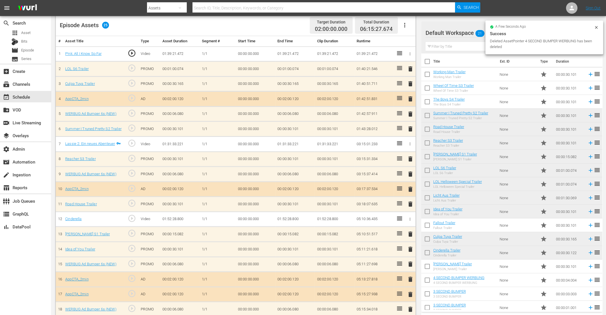
scroll to position [259, 0]
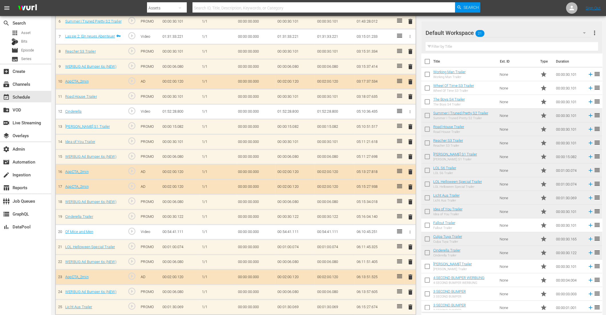
click at [408, 140] on span "delete" at bounding box center [410, 141] width 7 height 7
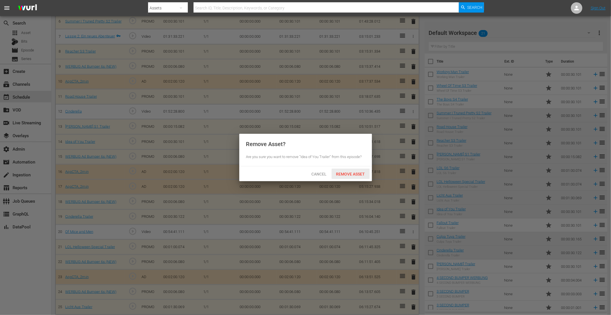
click at [349, 173] on span "Remove Asset" at bounding box center [351, 174] width 38 height 5
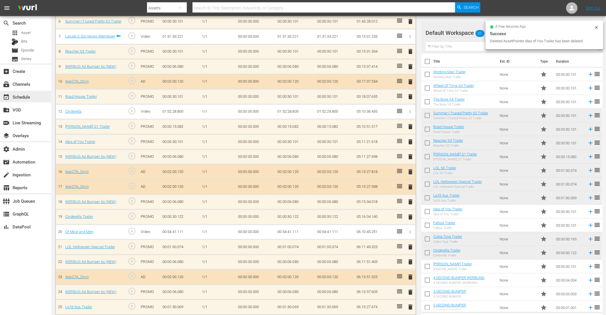
scroll to position [244, 0]
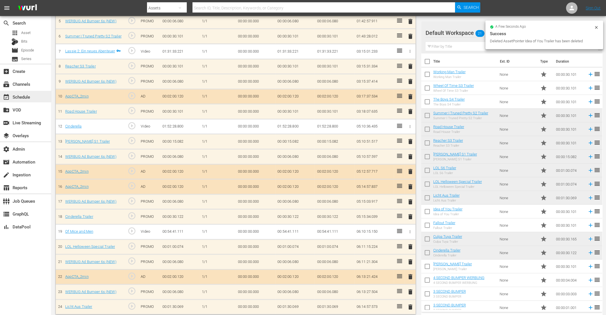
click at [28, 97] on div "event_available Schedule" at bounding box center [16, 95] width 32 height 5
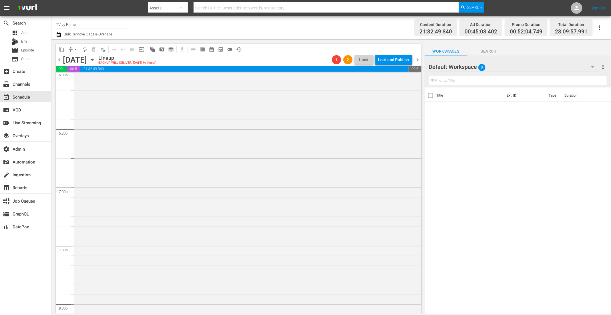
scroll to position [2141, 0]
click at [237, 216] on div "Superbloom Festival Live – DAY 2 1 reorder" at bounding box center [247, 44] width 347 height 727
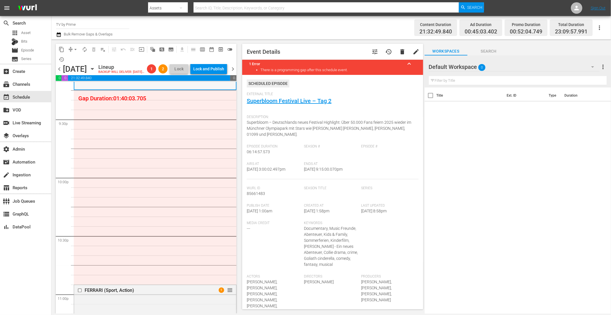
scroll to position [2430, 0]
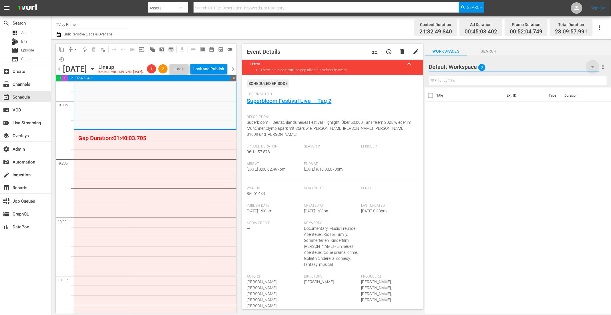
click at [591, 68] on icon "button" at bounding box center [592, 66] width 7 height 7
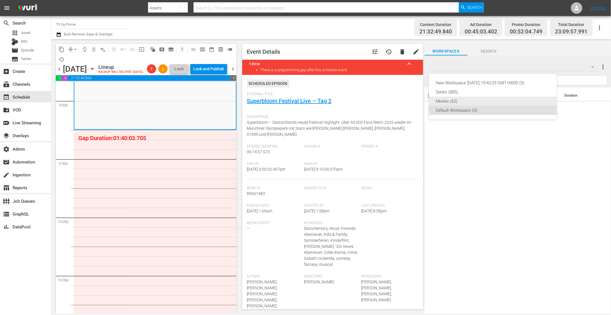
click at [472, 98] on div "Movies (62)" at bounding box center [493, 101] width 114 height 9
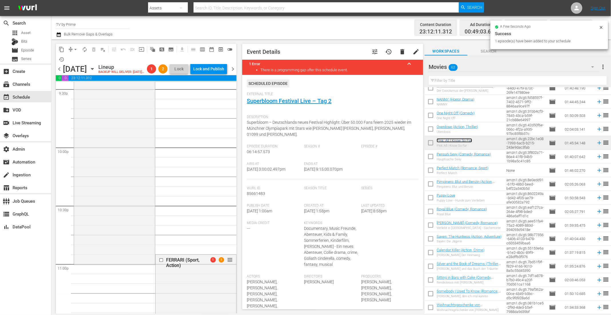
scroll to position [2509, 0]
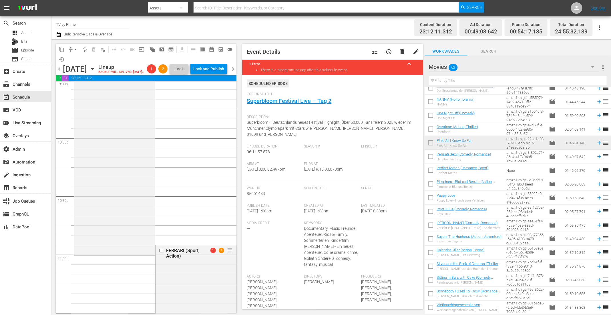
drag, startPoint x: 468, startPoint y: 141, endPoint x: 114, endPoint y: 183, distance: 356.1
click at [115, 183] on div "P!nk: All I Know So Far 1 reorder" at bounding box center [114, 152] width 81 height 203
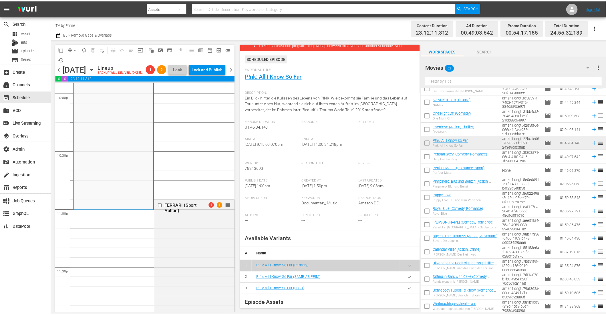
scroll to position [0, 0]
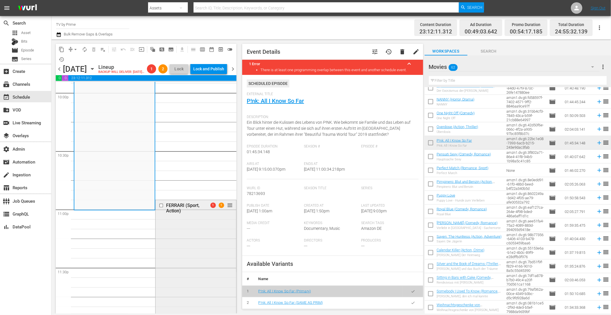
click at [215, 215] on div "FERRARI (Sport, Action) 1 1 reorder" at bounding box center [195, 207] width 81 height 15
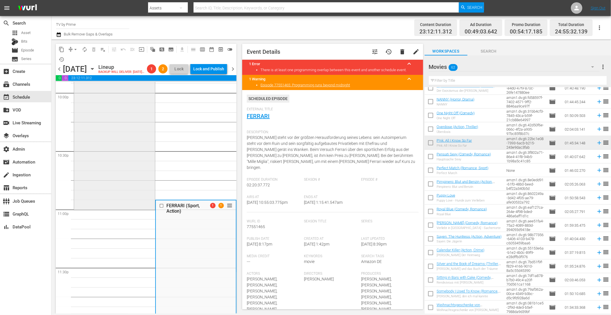
click at [128, 192] on div "P!nk: All I Know So Far 1 reorder" at bounding box center [114, 106] width 81 height 203
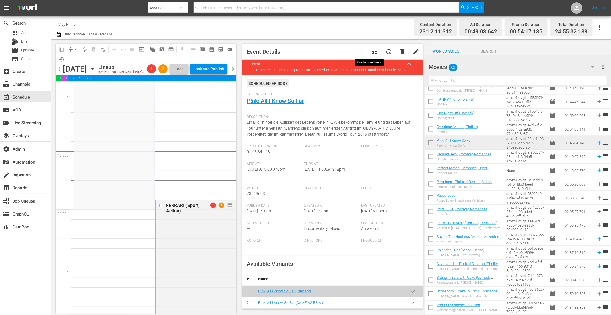
click at [372, 50] on span "tune" at bounding box center [375, 51] width 7 height 7
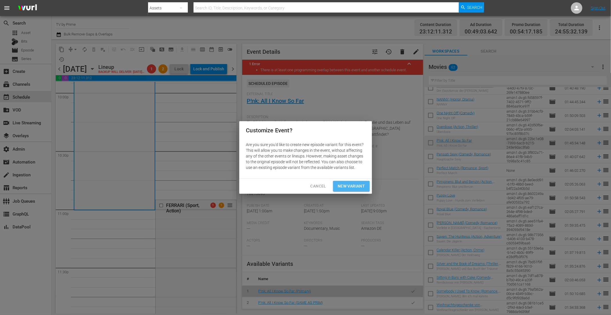
click at [356, 183] on span "New Variant" at bounding box center [351, 186] width 27 height 7
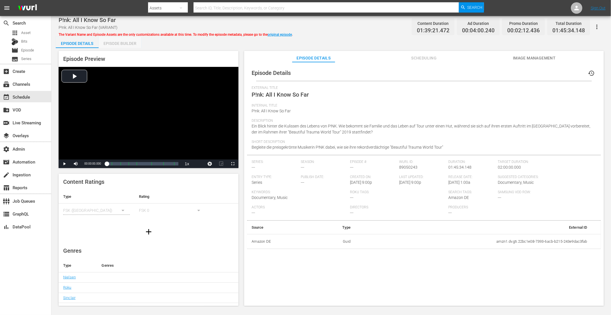
drag, startPoint x: 127, startPoint y: 41, endPoint x: 190, endPoint y: 70, distance: 69.7
click at [127, 42] on div "Episode Builder" at bounding box center [120, 44] width 43 height 14
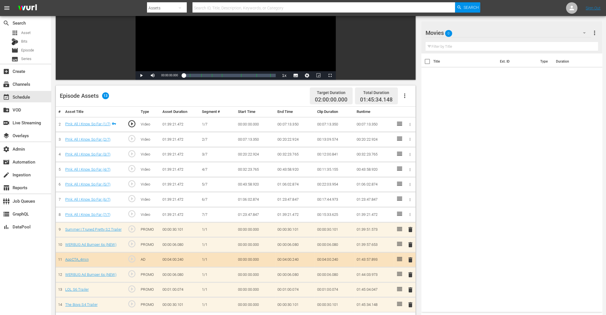
scroll to position [148, 0]
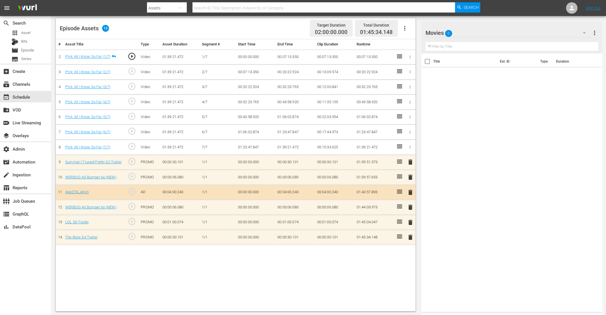
click at [409, 190] on span "delete" at bounding box center [410, 192] width 7 height 7
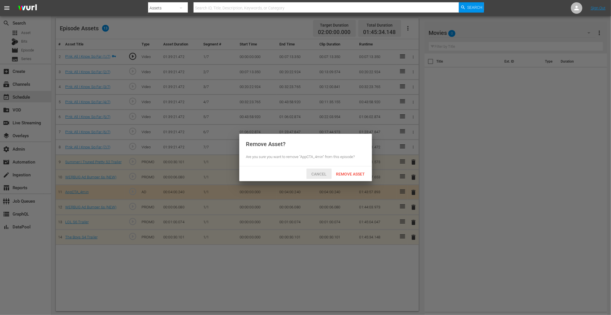
click at [317, 173] on span "Cancel" at bounding box center [319, 174] width 24 height 5
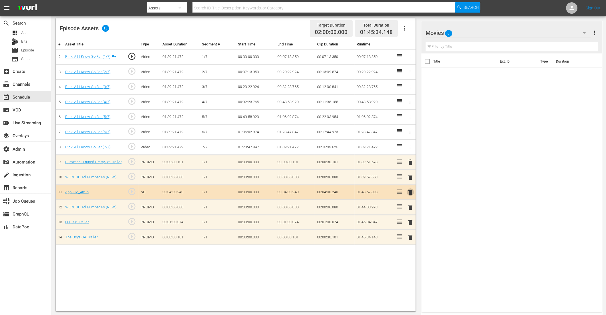
click at [409, 189] on span "delete" at bounding box center [410, 192] width 7 height 7
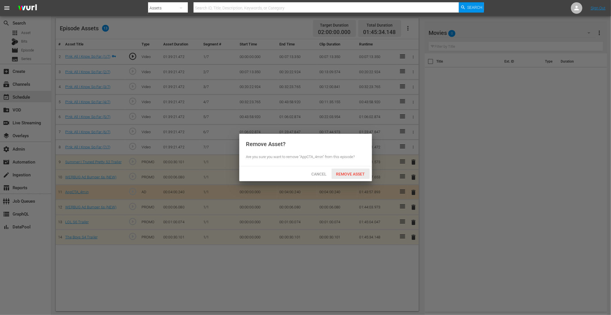
click at [347, 175] on span "Remove Asset" at bounding box center [351, 174] width 38 height 5
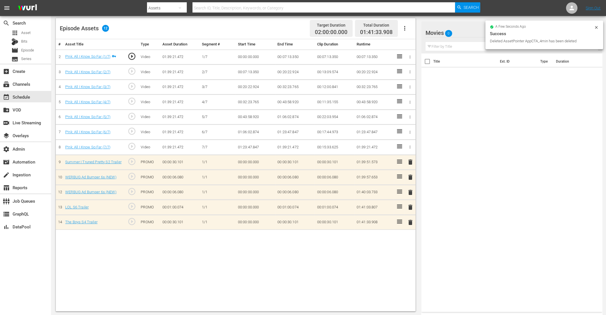
click at [410, 204] on span "delete" at bounding box center [410, 207] width 7 height 7
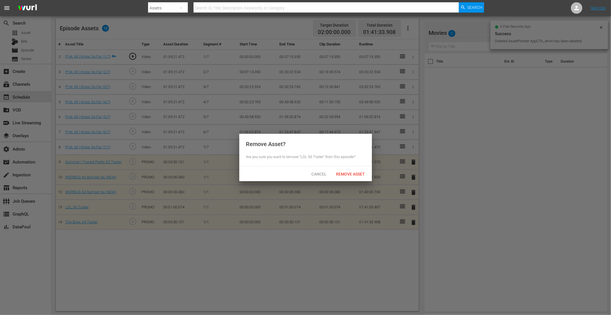
click at [359, 174] on span "Remove Asset" at bounding box center [351, 174] width 38 height 5
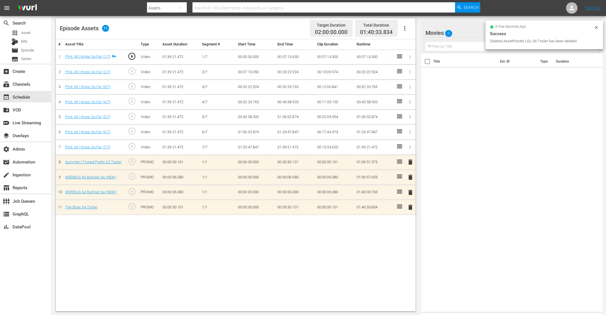
click at [410, 160] on span "delete" at bounding box center [410, 162] width 7 height 7
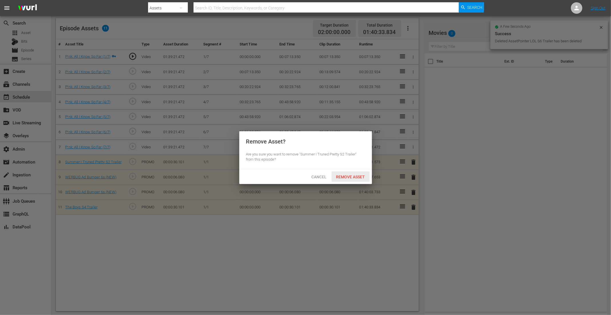
click at [367, 177] on span "Remove Asset" at bounding box center [351, 177] width 38 height 5
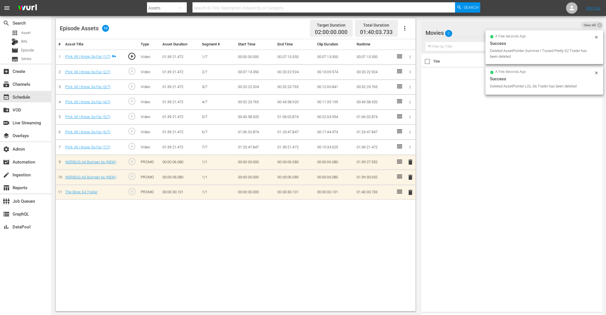
click at [408, 191] on span "delete" at bounding box center [410, 192] width 7 height 7
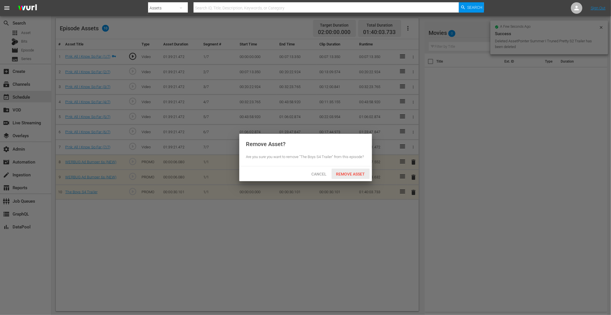
click at [352, 172] on span "Remove Asset" at bounding box center [351, 174] width 38 height 5
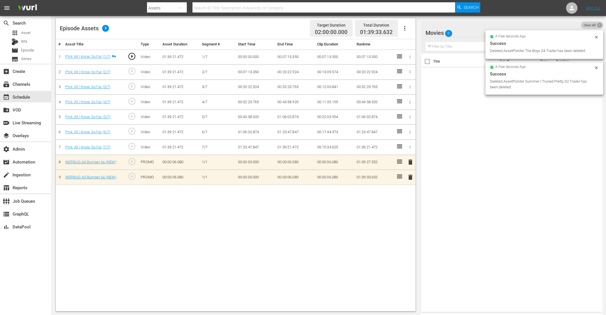
click at [597, 27] on icon at bounding box center [598, 24] width 5 height 5
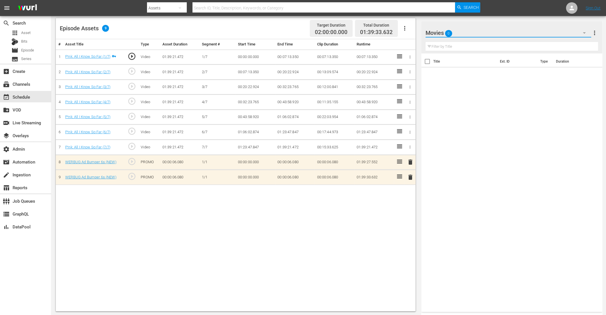
click at [588, 34] on button "button" at bounding box center [584, 33] width 14 height 14
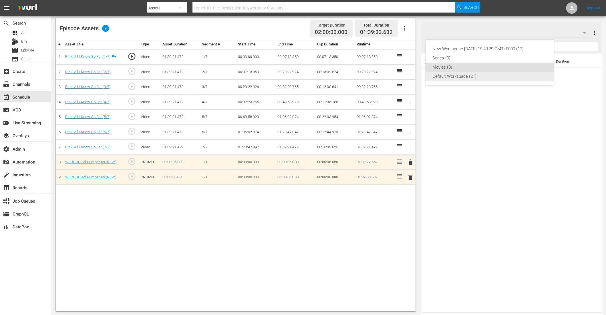
click at [463, 78] on div "Default Workspace (21)" at bounding box center [489, 76] width 114 height 9
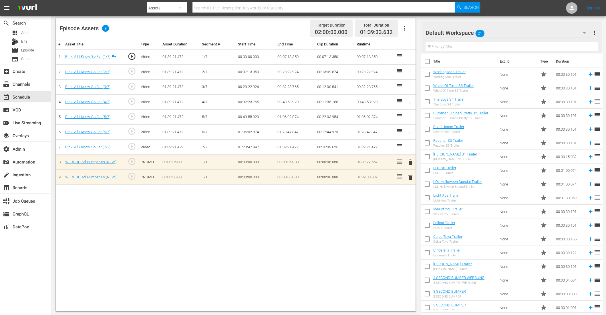
scroll to position [46, 0]
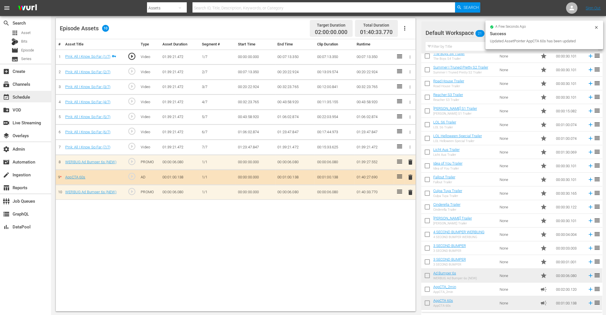
click at [24, 97] on div "event_available Schedule" at bounding box center [16, 95] width 32 height 5
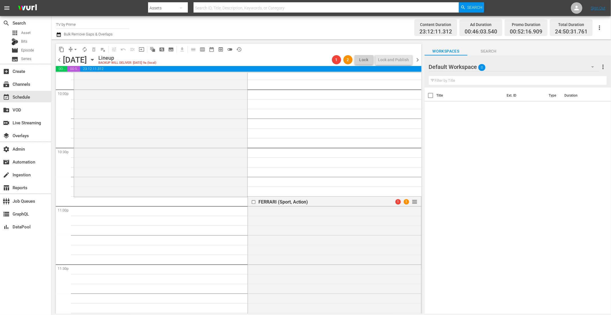
scroll to position [2509, 0]
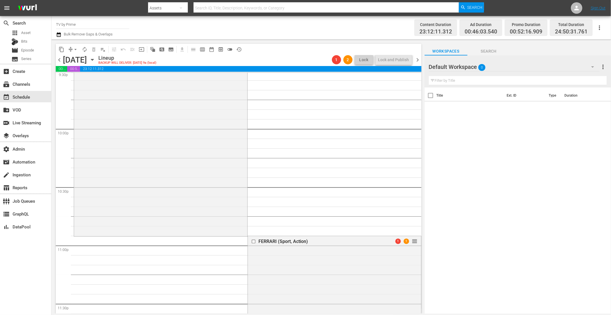
click at [188, 215] on div "P!nk: All I Know So Far P!nk: All I Know So Far (VARIANT) VARIANT 1 1 reorder" at bounding box center [160, 139] width 173 height 194
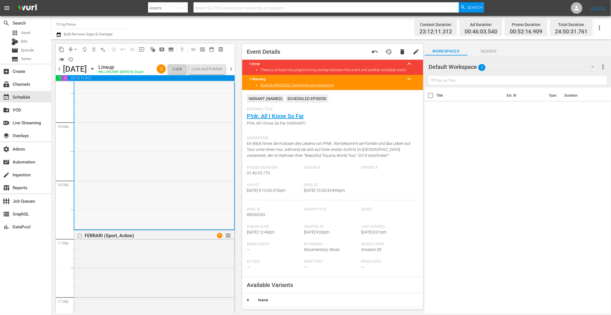
scroll to position [2496, 0]
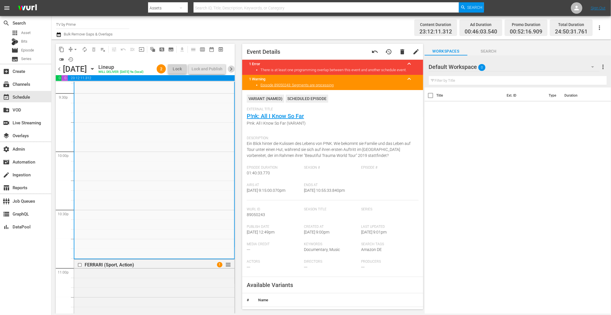
click at [231, 69] on span "chevron_right" at bounding box center [230, 68] width 7 height 7
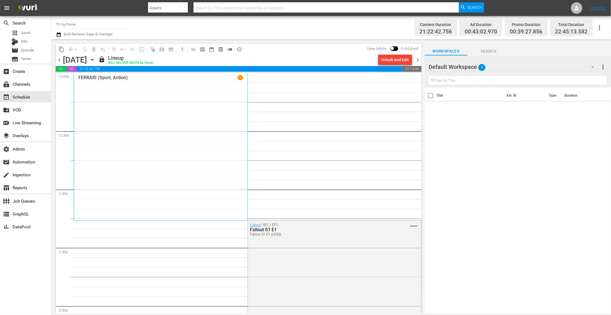
click at [59, 59] on span "chevron_left" at bounding box center [59, 59] width 7 height 7
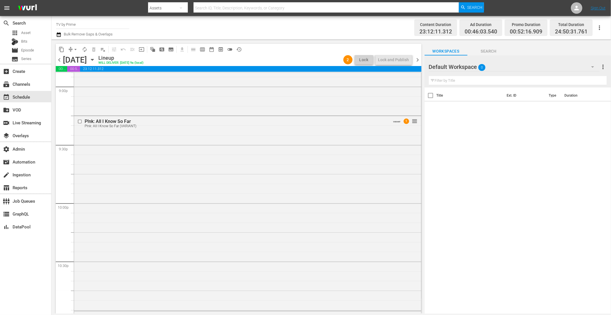
scroll to position [2430, 0]
click at [225, 220] on div "P!nk: All I Know So Far P!nk: All I Know So Far (VARIANT) VARIANT 1 reorder" at bounding box center [247, 218] width 347 height 194
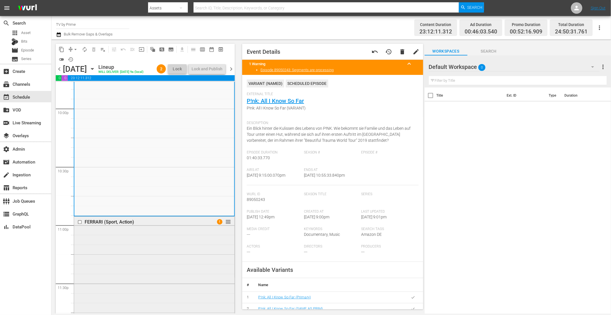
scroll to position [2499, 0]
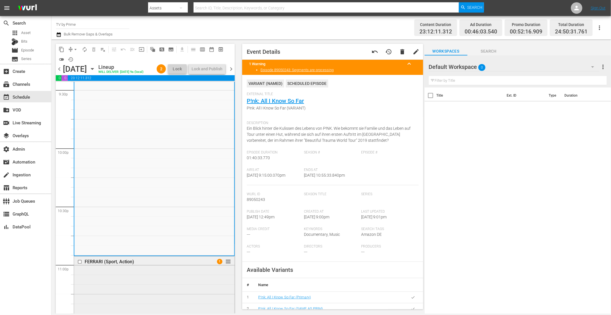
click at [196, 172] on div "P!nk: All I Know So Far P!nk: All I Know So Far (VARIANT) VARIANT 1 reorder" at bounding box center [154, 158] width 160 height 194
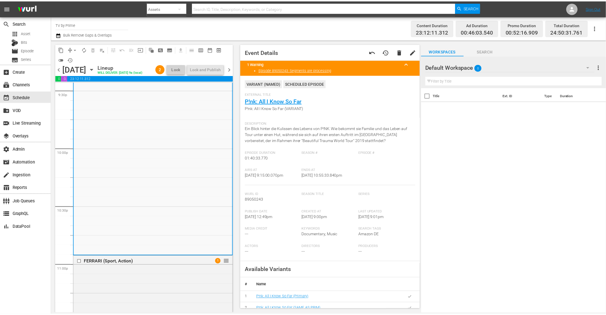
scroll to position [2375, 0]
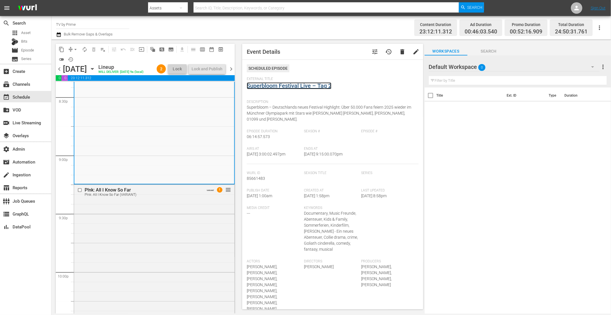
click at [284, 87] on link "Superbloom Festival Live – Tag 2" at bounding box center [289, 85] width 85 height 7
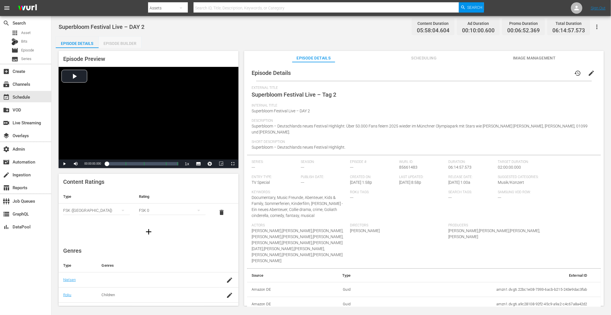
click at [112, 41] on div "Episode Builder" at bounding box center [120, 44] width 43 height 14
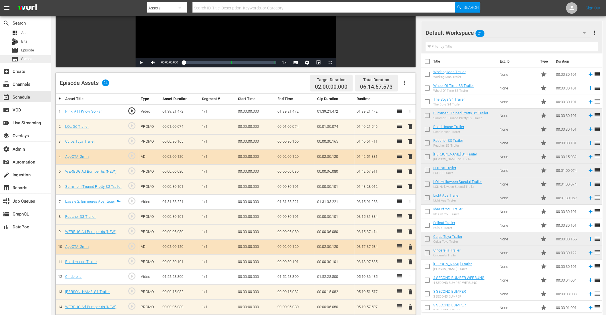
scroll to position [99, 0]
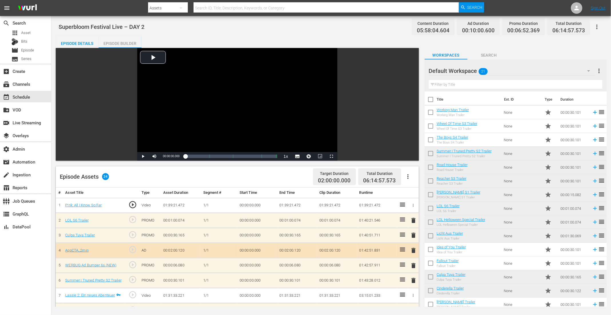
click at [332, 34] on div "Superbloom Festival Live – DAY 2 Content Duration 05:58:04.604 Ad Duration 00:1…" at bounding box center [330, 161] width 559 height 291
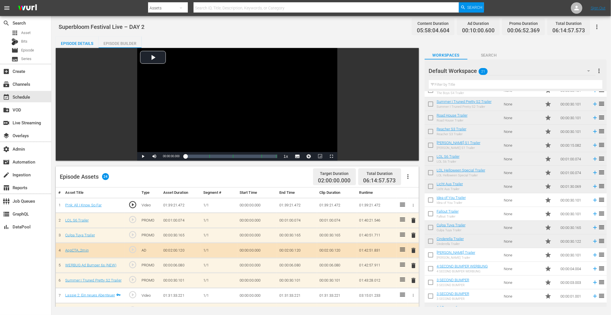
scroll to position [50, 0]
click at [584, 60] on div "Default Workspace 21 Default more_vert" at bounding box center [515, 68] width 173 height 18
click at [272, 22] on div "Superbloom Festival Live – DAY 2 Content Duration 05:58:04.604 Ad Duration 00:1…" at bounding box center [331, 26] width 545 height 13
click at [28, 97] on div "event_available Schedule" at bounding box center [16, 95] width 32 height 5
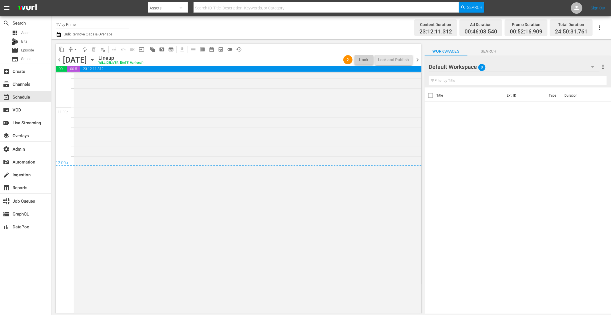
scroll to position [2542, 0]
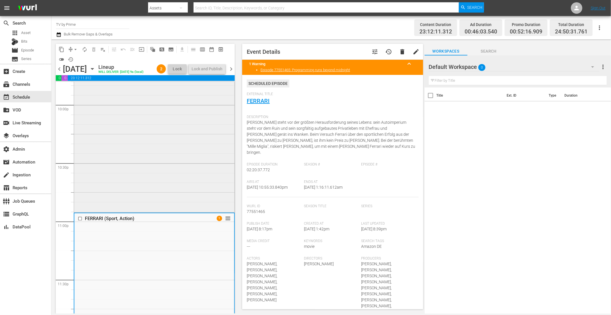
click at [172, 192] on div "P!nk: All I Know So Far P!nk: All I Know So Far (VARIANT) VARIANT 1 reorder" at bounding box center [154, 114] width 160 height 194
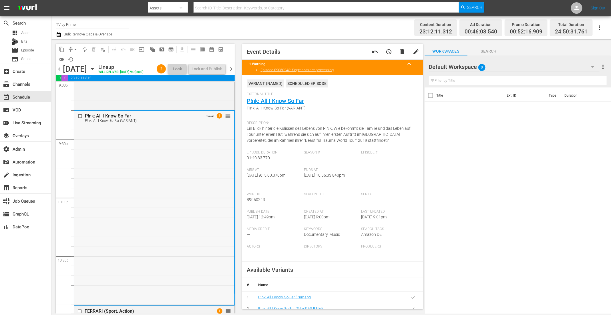
scroll to position [2317, 0]
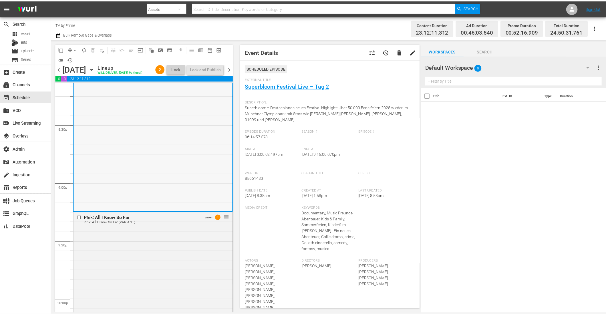
scroll to position [2387, 0]
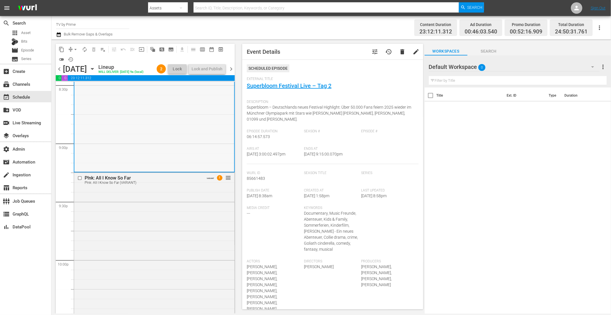
click at [157, 216] on div "P!nk: All I Know So Far P!nk: All I Know So Far (VARIANT) VARIANT 1 reorder" at bounding box center [154, 270] width 160 height 194
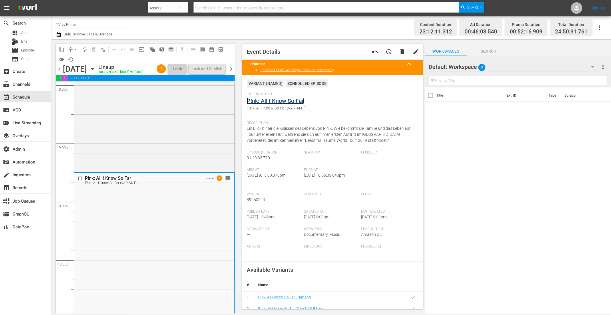
click at [271, 101] on link "P!nk: All I Know So Far" at bounding box center [275, 100] width 57 height 7
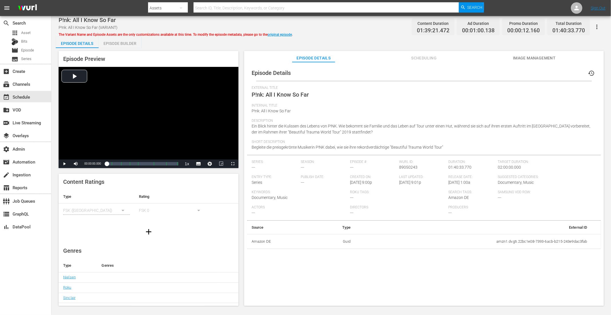
click at [115, 43] on div "Episode Builder" at bounding box center [120, 44] width 43 height 14
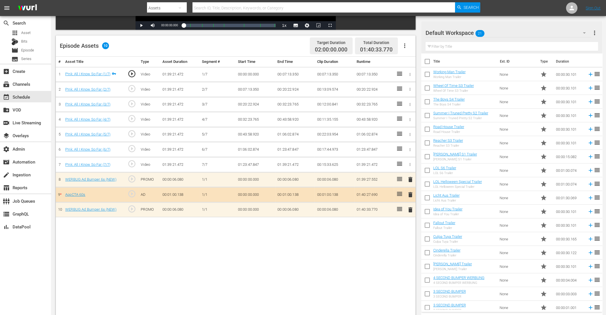
scroll to position [148, 0]
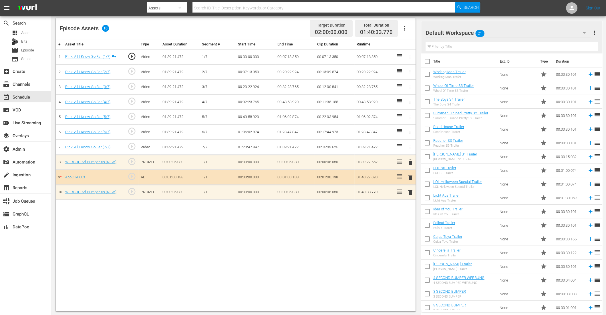
click at [408, 174] on span "delete" at bounding box center [410, 177] width 7 height 7
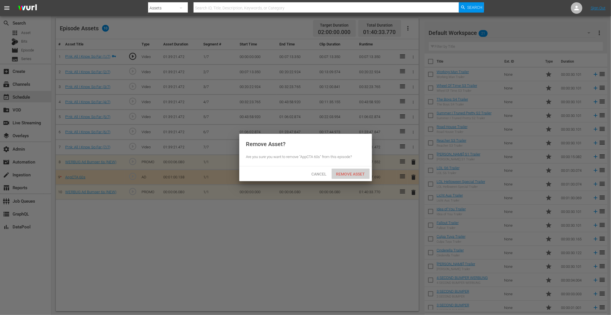
click at [352, 173] on span "Remove Asset" at bounding box center [351, 174] width 38 height 5
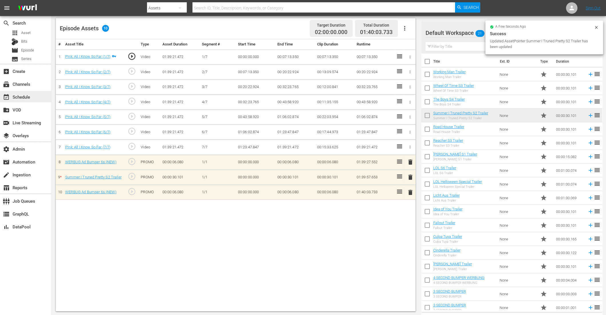
click at [32, 95] on div "event_available Schedule" at bounding box center [16, 95] width 32 height 5
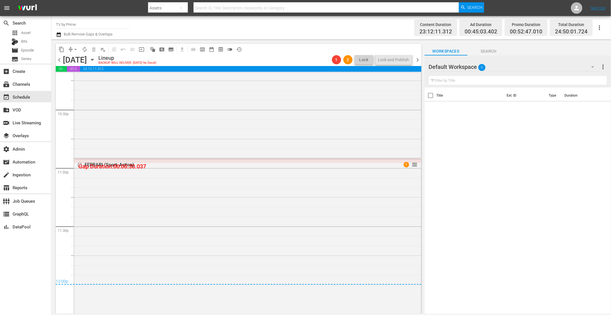
scroll to position [2547, 0]
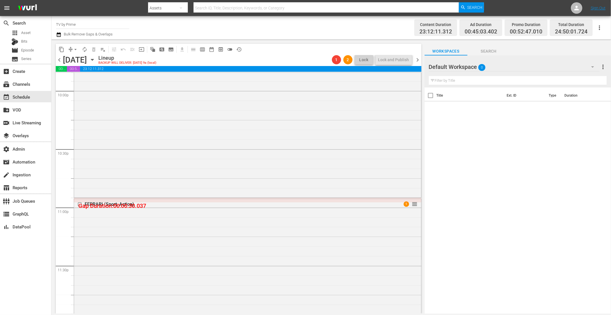
click at [250, 179] on div "P!nk: All I Know So Far P!nk: All I Know So Far (VARIANT) VARIANT 1 1 reorder" at bounding box center [247, 100] width 347 height 193
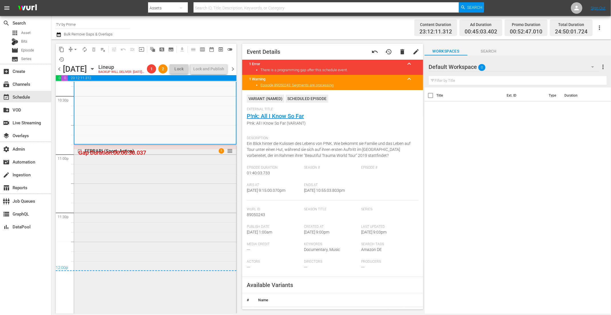
scroll to position [2619, 0]
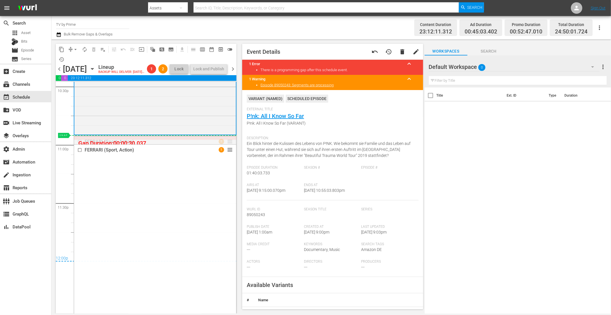
drag, startPoint x: 223, startPoint y: 150, endPoint x: 223, endPoint y: 146, distance: 3.4
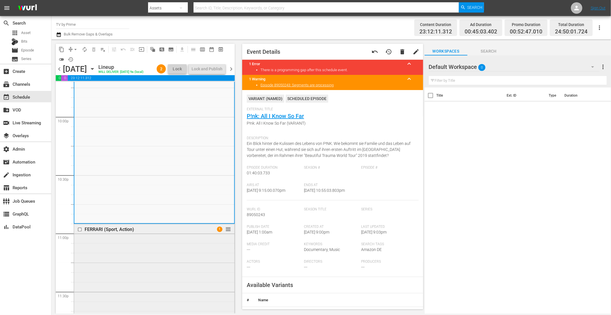
scroll to position [2526, 0]
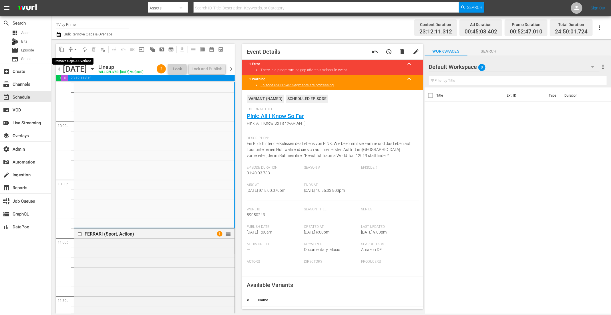
click at [73, 48] on span "arrow_drop_down" at bounding box center [76, 50] width 6 height 6
click at [80, 80] on li "Align to End of Previous Day" at bounding box center [76, 79] width 60 height 9
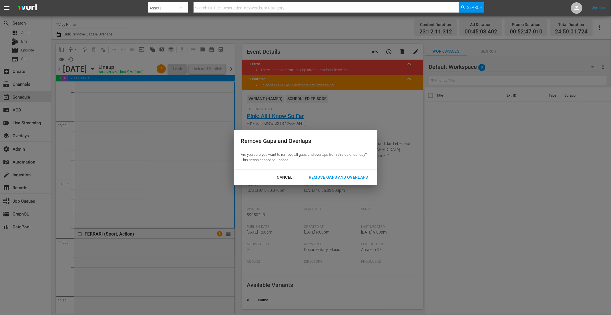
click at [333, 175] on div "Remove Gaps and Overlaps" at bounding box center [338, 177] width 68 height 7
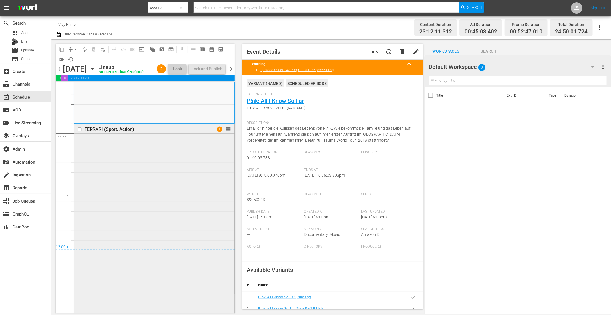
scroll to position [2640, 0]
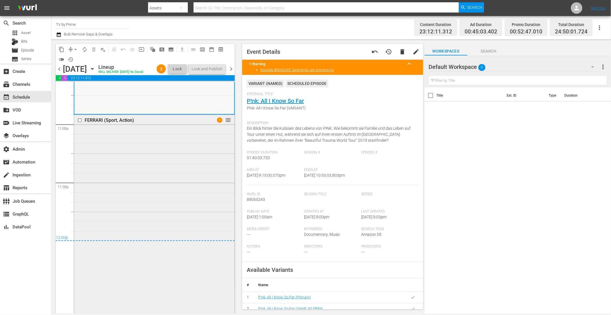
click at [192, 144] on div "FERRARI (Sport, Action) 1 reorder" at bounding box center [154, 251] width 160 height 272
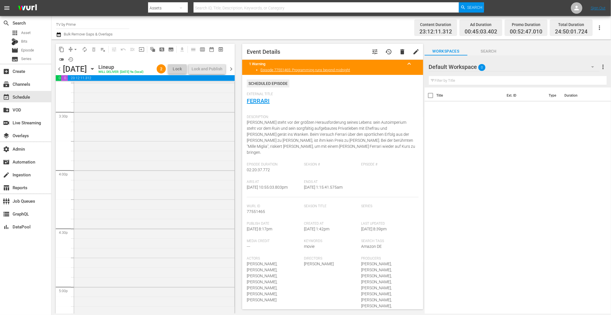
scroll to position [1669, 0]
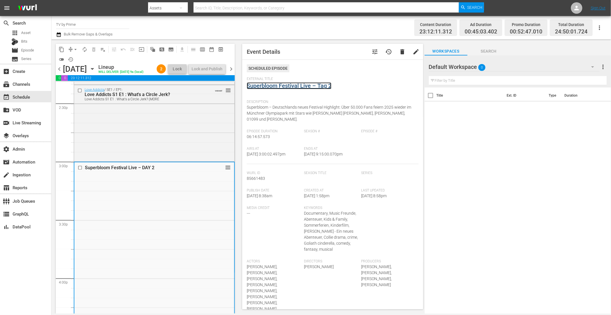
click at [304, 85] on link "Superbloom Festival Live – Tag 2" at bounding box center [289, 85] width 85 height 7
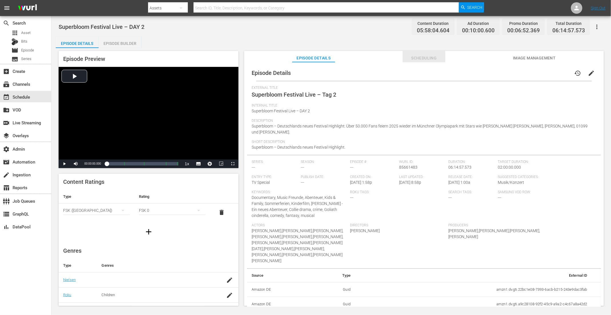
click at [438, 60] on span "Scheduling" at bounding box center [423, 58] width 43 height 7
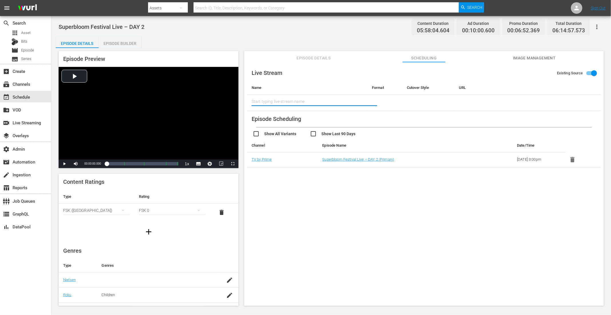
click at [314, 103] on input "text" at bounding box center [306, 102] width 111 height 14
click at [312, 61] on span "Episode Details" at bounding box center [313, 58] width 43 height 7
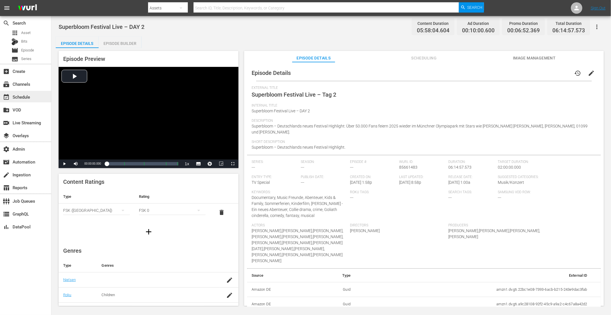
click at [26, 99] on div "event_available Schedule" at bounding box center [16, 95] width 32 height 5
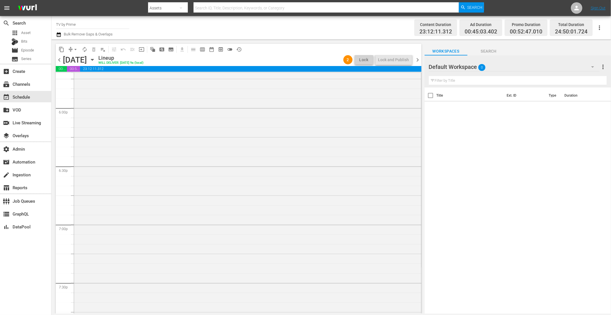
scroll to position [2143, 0]
click at [61, 35] on icon "button" at bounding box center [59, 34] width 4 height 5
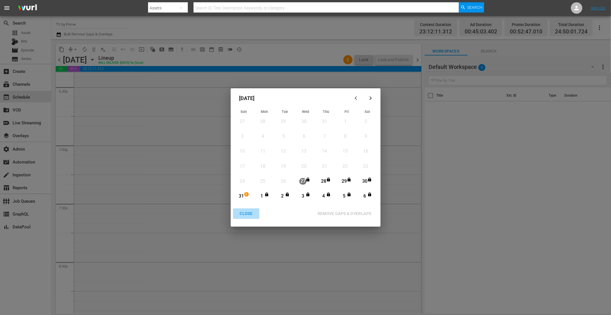
click at [245, 214] on div "CLOSE" at bounding box center [246, 213] width 22 height 7
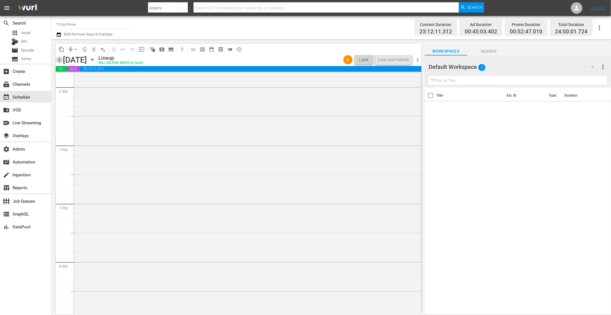
click at [59, 60] on span "chevron_left" at bounding box center [59, 59] width 7 height 7
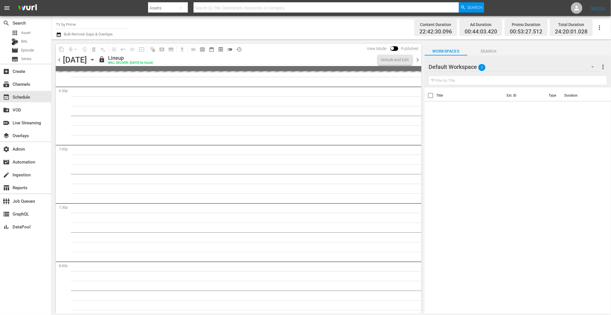
scroll to position [2123, 0]
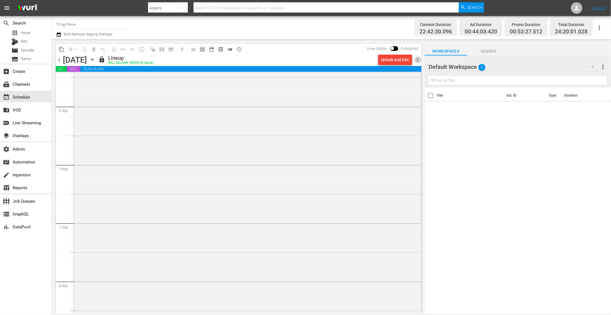
click at [417, 59] on span "chevron_right" at bounding box center [417, 59] width 7 height 7
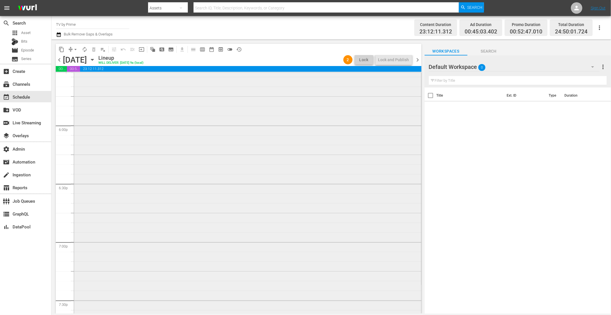
scroll to position [2042, 0]
click at [388, 207] on div "Superbloom Festival Live – DAY 2 reorder" at bounding box center [247, 143] width 347 height 727
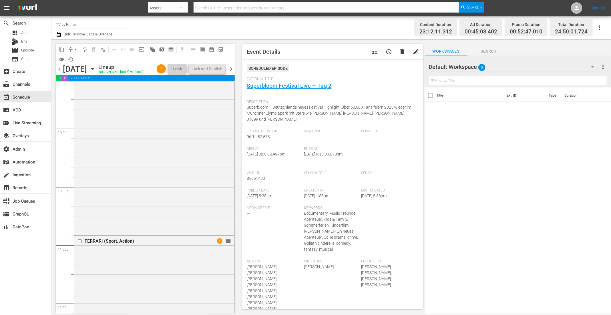
scroll to position [2714, 0]
click at [232, 68] on span "chevron_right" at bounding box center [230, 68] width 7 height 7
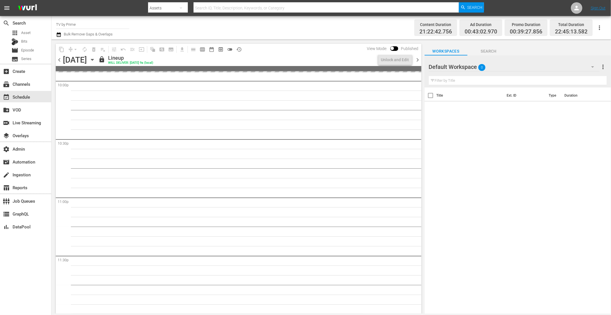
scroll to position [2559, 0]
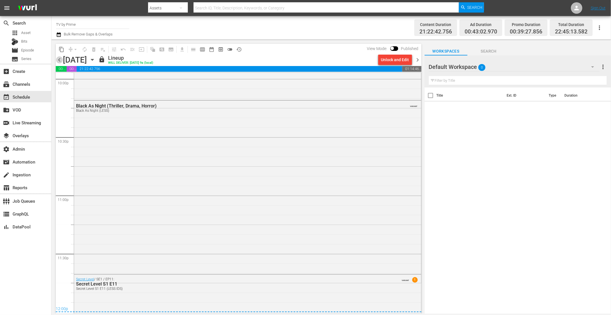
click at [59, 60] on span "chevron_left" at bounding box center [59, 59] width 7 height 7
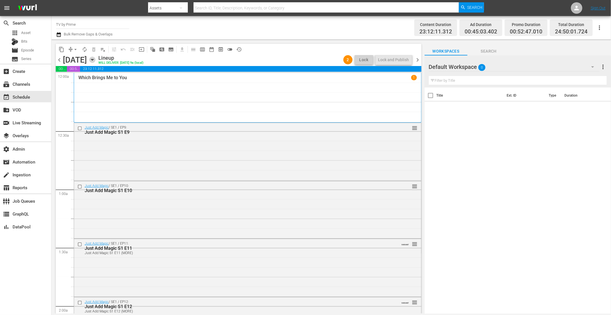
click at [95, 58] on icon "button" at bounding box center [92, 60] width 6 height 6
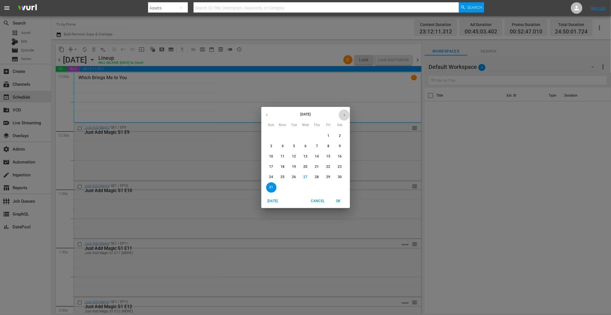
click at [343, 115] on icon "button" at bounding box center [344, 115] width 4 height 4
click at [340, 117] on button "button" at bounding box center [344, 114] width 11 height 11
click at [269, 147] on span "2" at bounding box center [271, 146] width 10 height 5
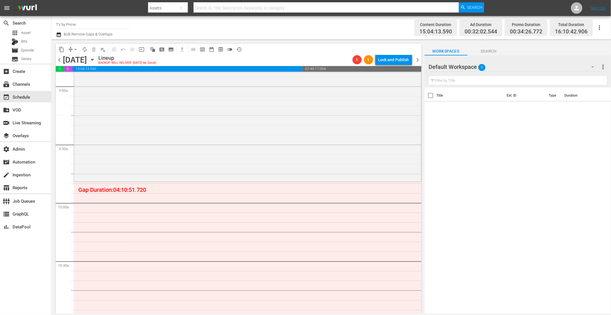
scroll to position [1075, 0]
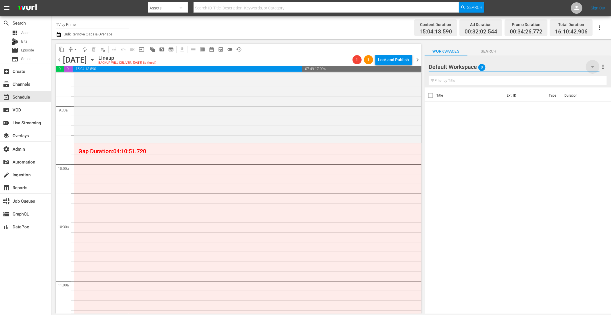
click at [595, 67] on icon "button" at bounding box center [592, 66] width 7 height 7
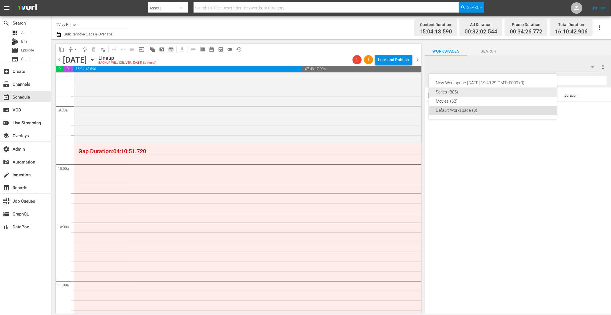
click at [473, 90] on div "Series (885)" at bounding box center [493, 91] width 114 height 9
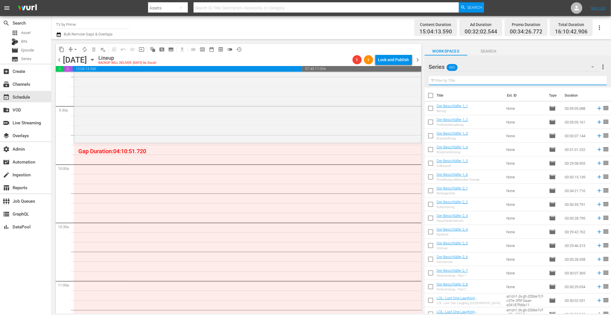
click at [467, 83] on input "text" at bounding box center [518, 80] width 178 height 9
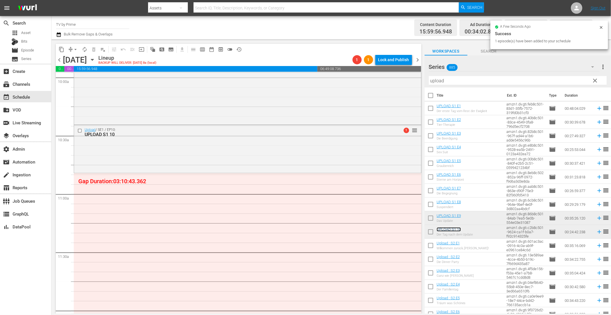
scroll to position [1166, 0]
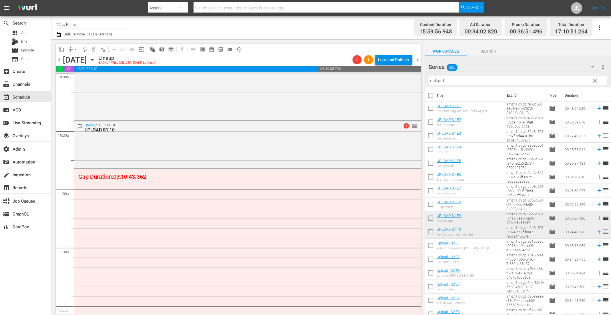
drag, startPoint x: 447, startPoint y: 229, endPoint x: 388, endPoint y: 1, distance: 236.0
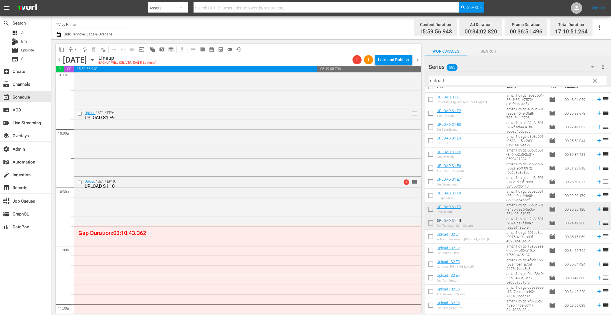
scroll to position [1070, 0]
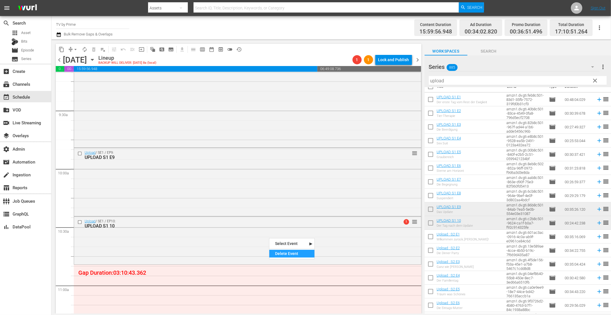
click at [278, 250] on div "Delete Event" at bounding box center [291, 254] width 45 height 8
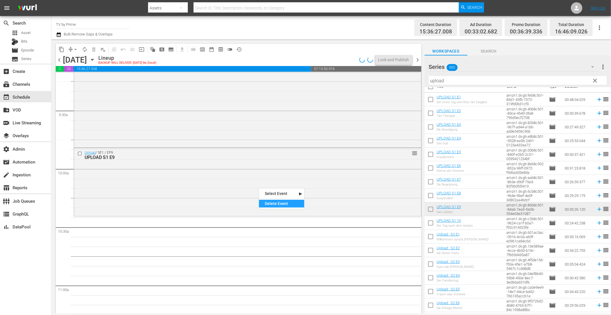
click at [265, 202] on div "Delete Event" at bounding box center [281, 204] width 45 height 8
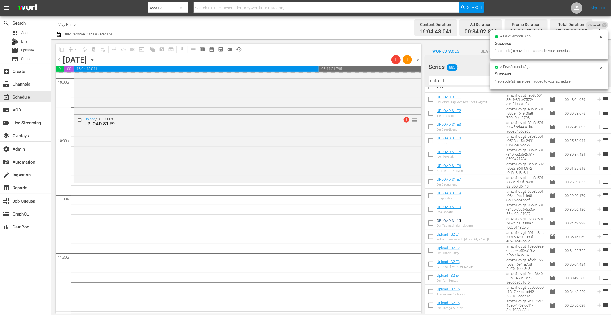
scroll to position [1231, 0]
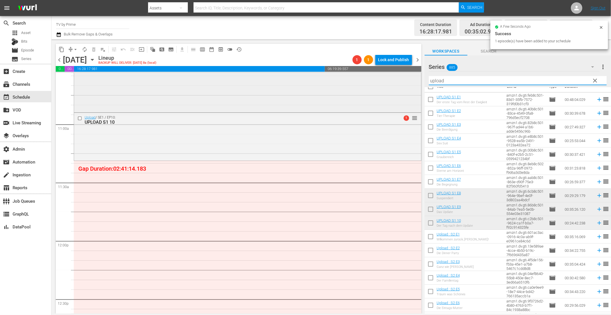
drag, startPoint x: 451, startPoint y: 79, endPoint x: 415, endPoint y: 76, distance: 36.1
click at [415, 76] on div "content_copy compress arrow_drop_down autorenew_outlined delete_forever_outline…" at bounding box center [330, 176] width 559 height 274
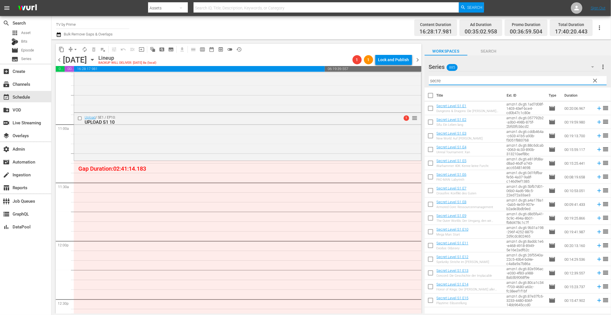
scroll to position [0, 0]
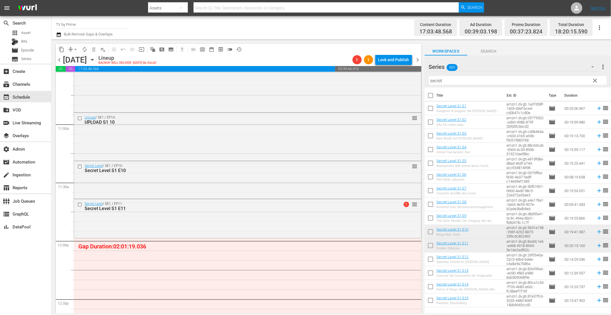
drag, startPoint x: 445, startPoint y: 255, endPoint x: 291, endPoint y: 1, distance: 296.9
drag, startPoint x: 446, startPoint y: 80, endPoint x: 407, endPoint y: 74, distance: 39.6
click at [407, 74] on div "content_copy compress arrow_drop_down autorenew_outlined delete_forever_outline…" at bounding box center [330, 176] width 559 height 274
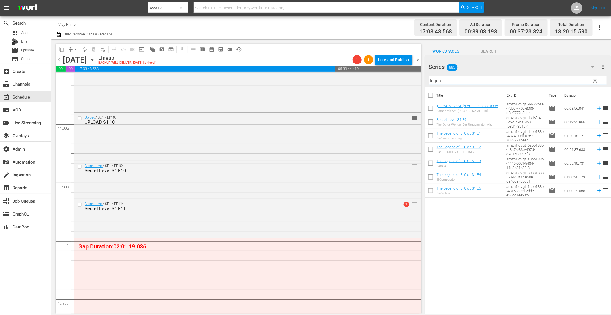
type input "legen"
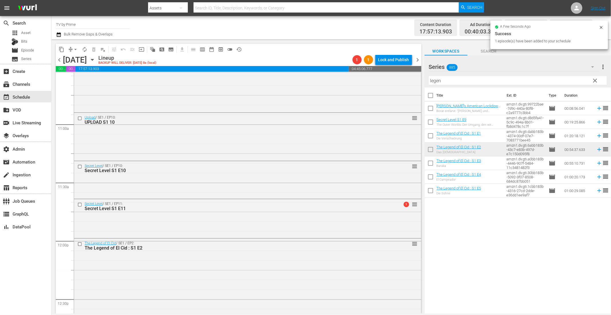
drag, startPoint x: 456, startPoint y: 145, endPoint x: 264, endPoint y: 1, distance: 240.0
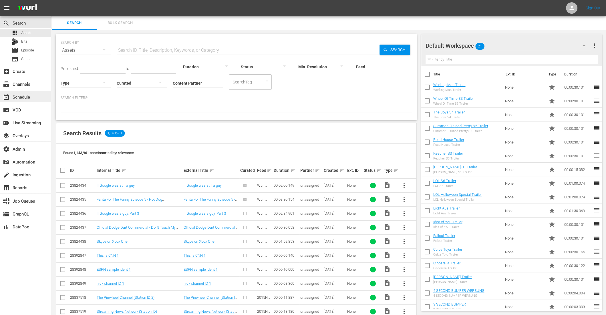
click at [16, 99] on div "event_available Schedule" at bounding box center [16, 95] width 32 height 5
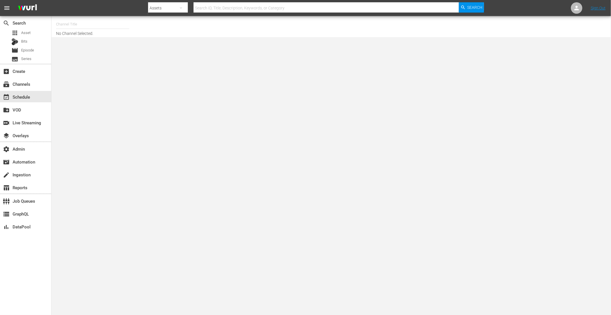
click at [96, 24] on input "text" at bounding box center [92, 24] width 73 height 14
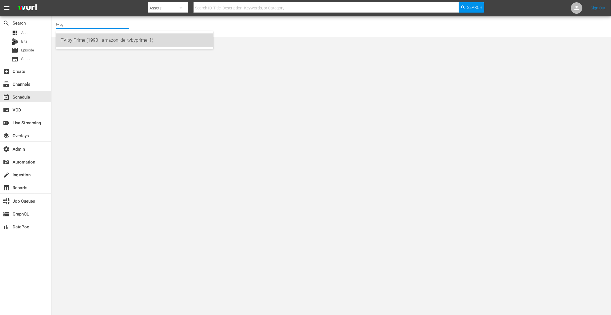
click at [99, 37] on div "TV by Prime (1990 - amazon_de_tvbyprime_1)" at bounding box center [135, 40] width 148 height 14
type input "TV by Prime (1990 - amazon_de_tvbyprime_1)"
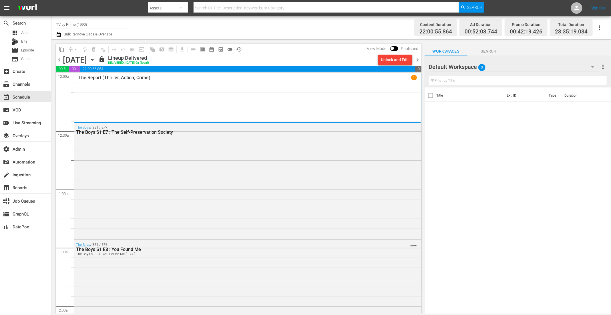
click at [93, 60] on icon "button" at bounding box center [92, 59] width 3 height 1
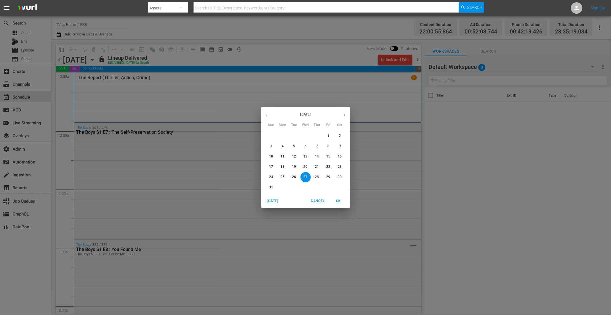
click at [346, 115] on icon "button" at bounding box center [344, 115] width 4 height 4
click at [273, 180] on button "26" at bounding box center [271, 177] width 10 height 10
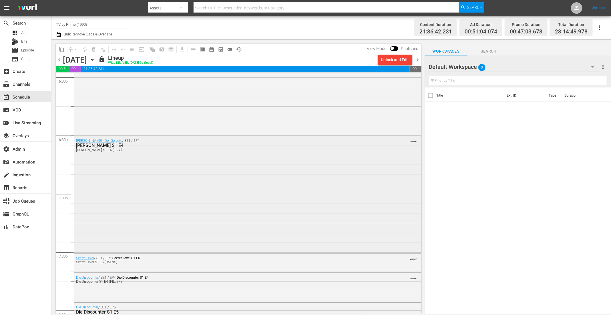
scroll to position [2090, 0]
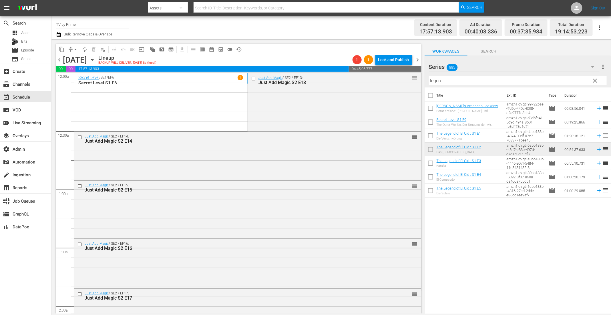
scroll to position [1231, 0]
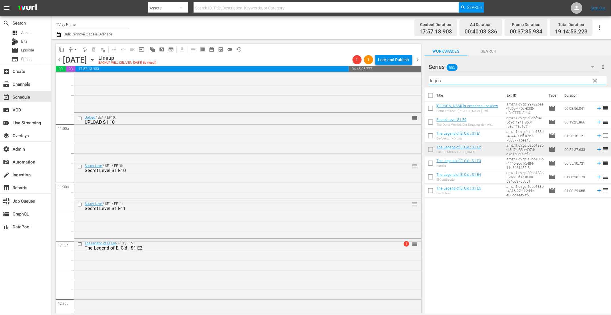
drag, startPoint x: 446, startPoint y: 80, endPoint x: 378, endPoint y: 66, distance: 68.7
click at [378, 66] on div "content_copy compress arrow_drop_down autorenew_outlined delete_forever_outline…" at bounding box center [330, 176] width 559 height 274
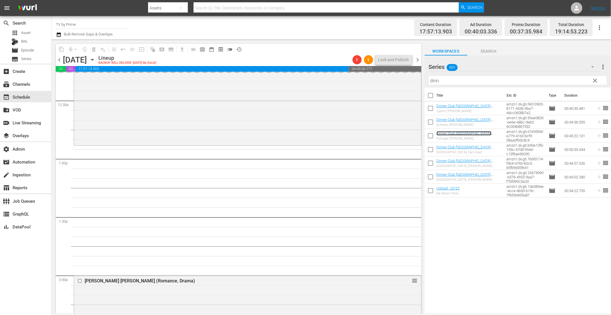
scroll to position [1456, 0]
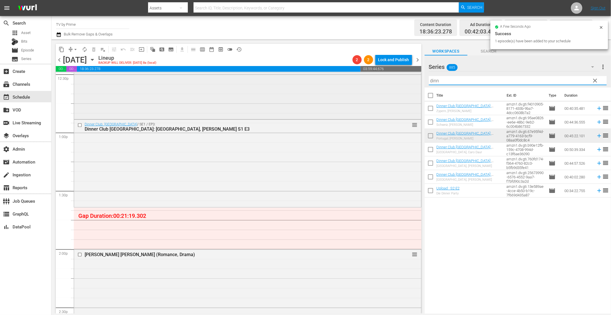
drag, startPoint x: 442, startPoint y: 83, endPoint x: 413, endPoint y: 76, distance: 30.3
click at [413, 76] on div "content_copy compress arrow_drop_down autorenew_outlined delete_forever_outline…" at bounding box center [330, 176] width 559 height 274
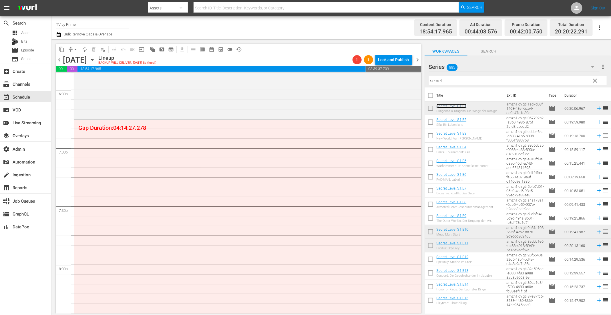
scroll to position [2159, 0]
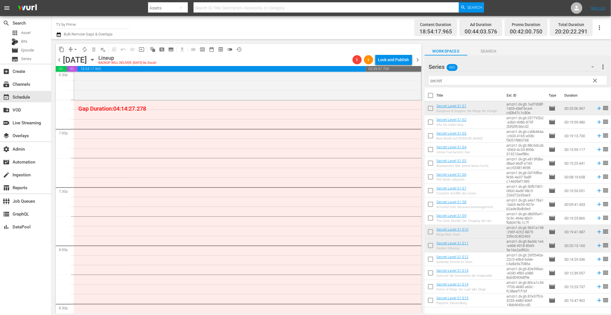
drag, startPoint x: 452, startPoint y: 106, endPoint x: 221, endPoint y: 3, distance: 252.5
drag, startPoint x: 452, startPoint y: 82, endPoint x: 386, endPoint y: 73, distance: 67.4
click at [386, 73] on div "content_copy compress arrow_drop_down autorenew_outlined delete_forever_outline…" at bounding box center [330, 176] width 559 height 274
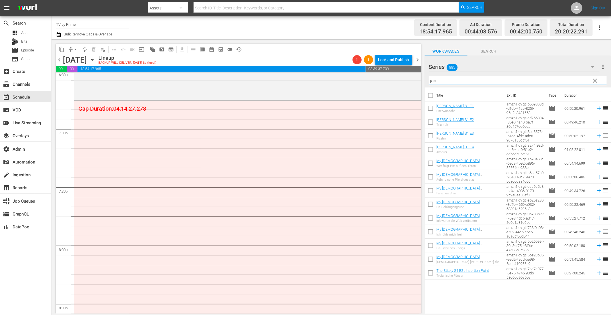
type input "jan"
click at [593, 81] on span "clear" at bounding box center [595, 80] width 7 height 7
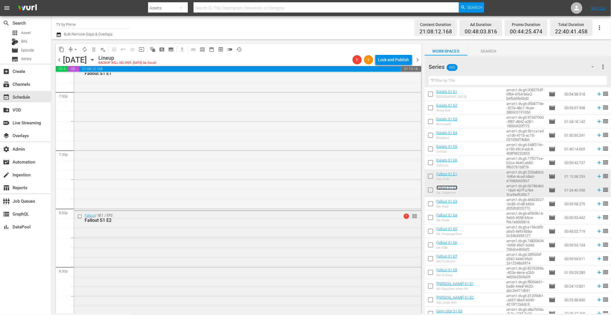
scroll to position [2192, 0]
click at [200, 266] on div "Delete Event" at bounding box center [203, 266] width 45 height 8
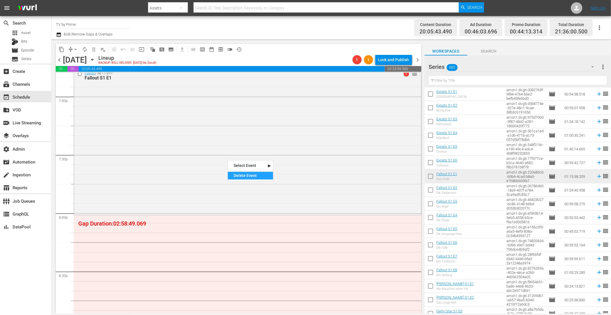
click at [238, 175] on div "Delete Event" at bounding box center [250, 176] width 45 height 8
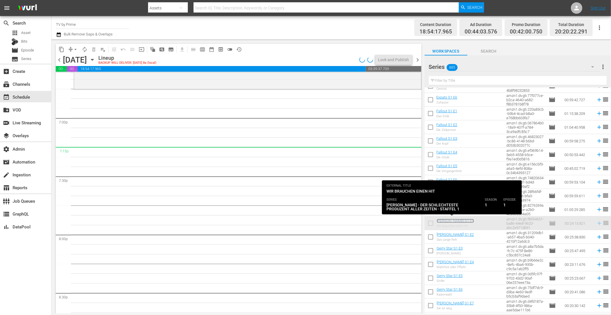
scroll to position [2107, 0]
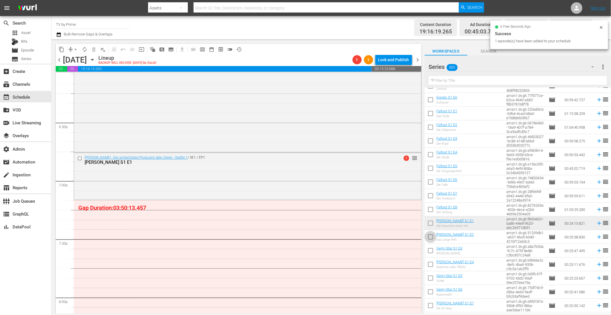
click at [431, 236] on input "checkbox" at bounding box center [430, 238] width 12 height 12
checkbox input "true"
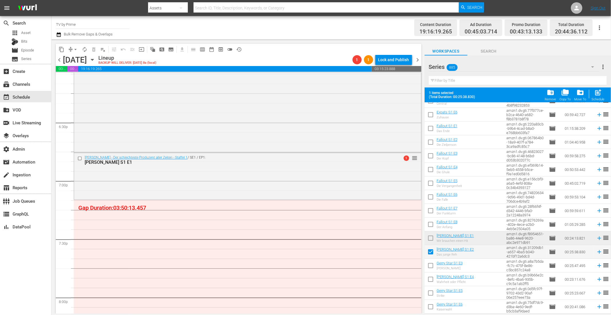
click at [430, 264] on input "checkbox" at bounding box center [430, 267] width 12 height 12
checkbox input "true"
click at [596, 93] on span "post_add" at bounding box center [598, 93] width 8 height 8
checkbox input "false"
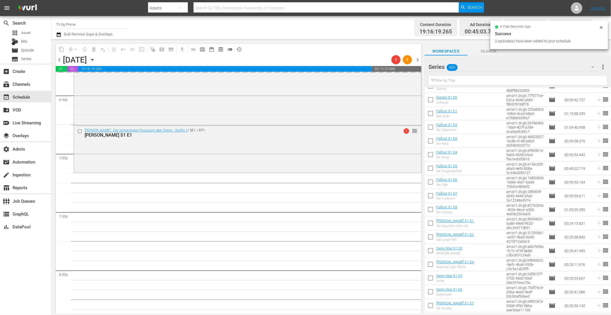
scroll to position [2196, 0]
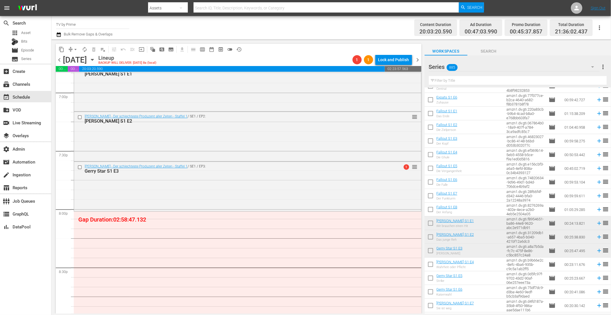
click at [456, 81] on input "text" at bounding box center [518, 80] width 178 height 9
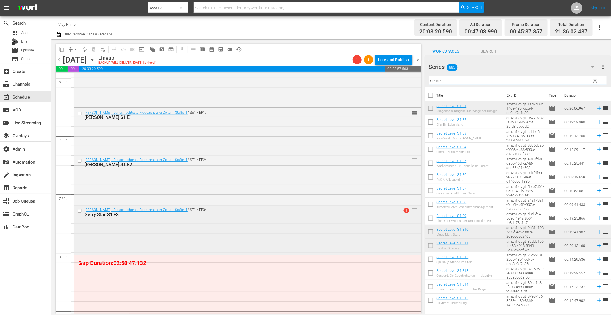
scroll to position [2139, 0]
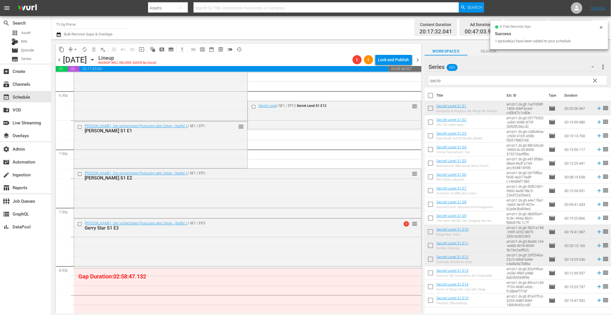
drag, startPoint x: 454, startPoint y: 255, endPoint x: 210, endPoint y: 8, distance: 347.8
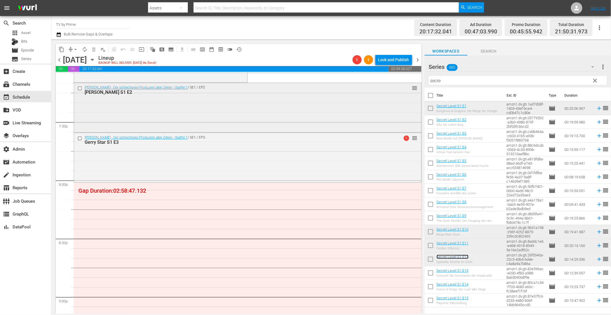
scroll to position [2212, 0]
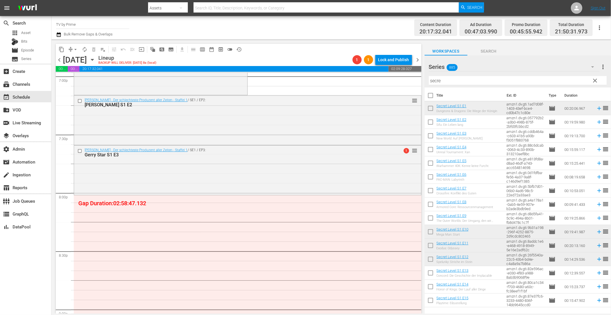
click at [59, 61] on span "chevron_left" at bounding box center [59, 59] width 7 height 7
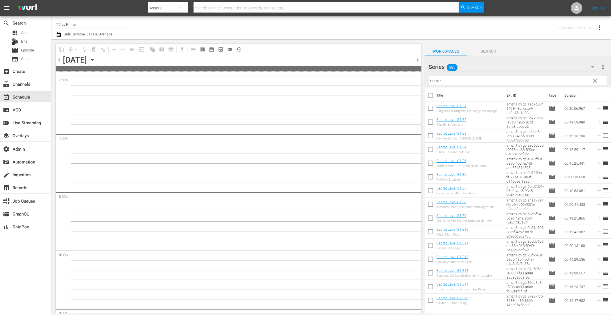
scroll to position [2300, 0]
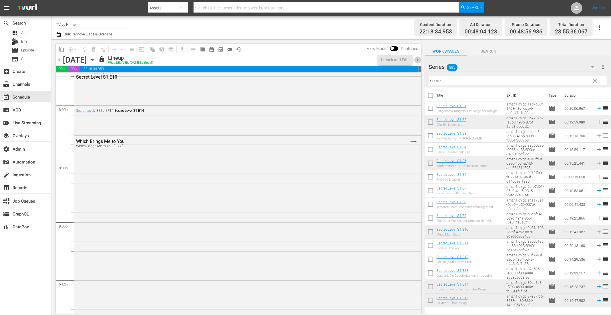
click at [417, 61] on span "chevron_right" at bounding box center [417, 59] width 7 height 7
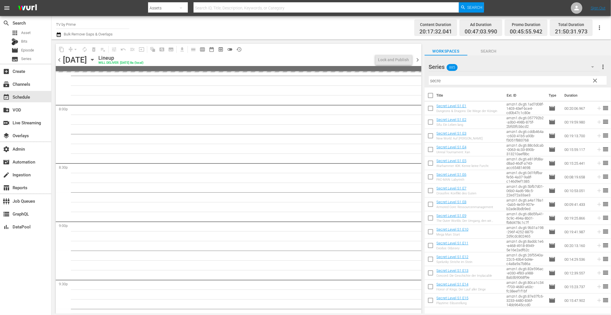
scroll to position [2212, 0]
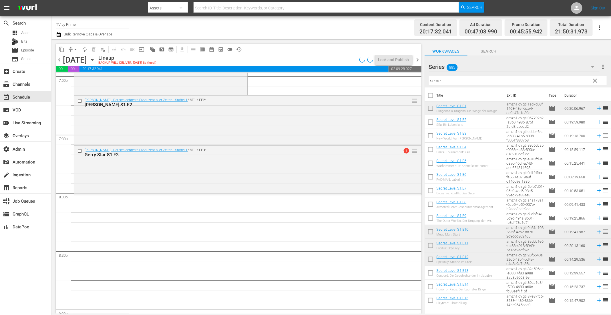
click at [95, 61] on icon "button" at bounding box center [92, 60] width 6 height 6
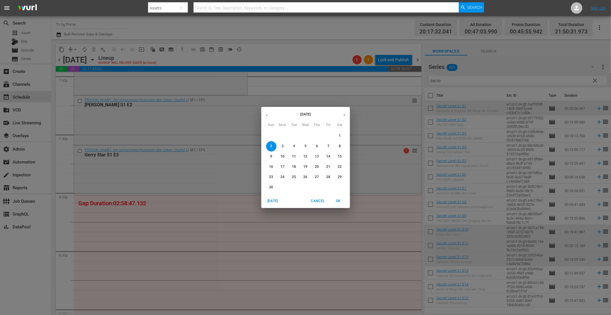
click at [268, 114] on icon "button" at bounding box center [267, 115] width 4 height 4
click at [268, 177] on span "26" at bounding box center [271, 177] width 10 height 5
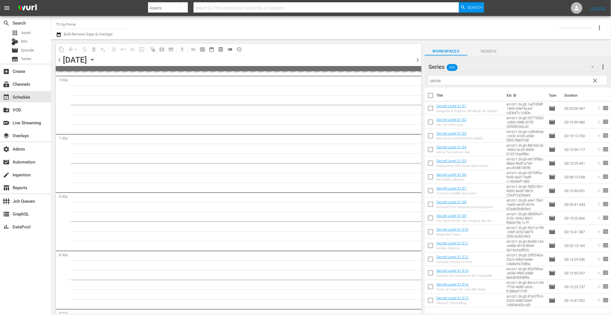
scroll to position [2300, 0]
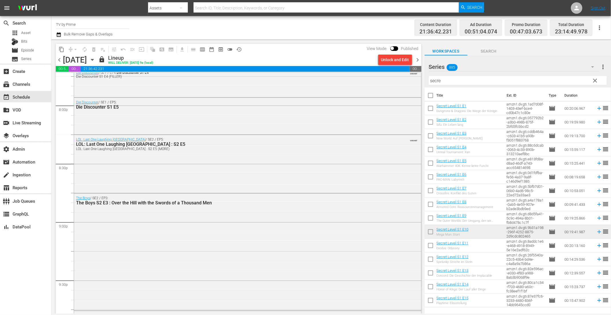
click at [95, 60] on icon "button" at bounding box center [92, 60] width 6 height 6
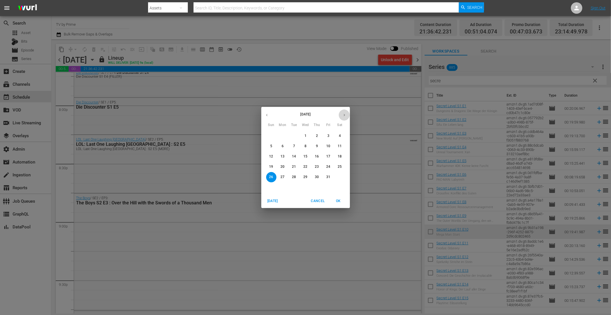
click at [344, 115] on icon "button" at bounding box center [344, 115] width 4 height 4
click at [270, 145] on p "2" at bounding box center [271, 146] width 2 height 5
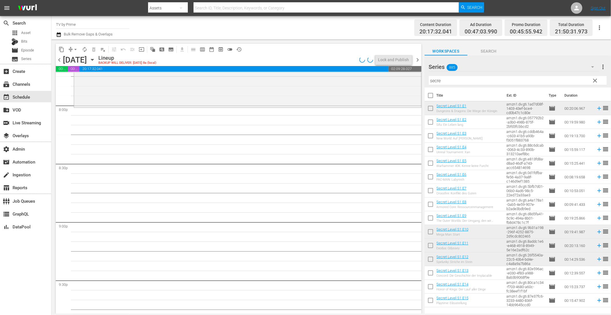
scroll to position [2212, 0]
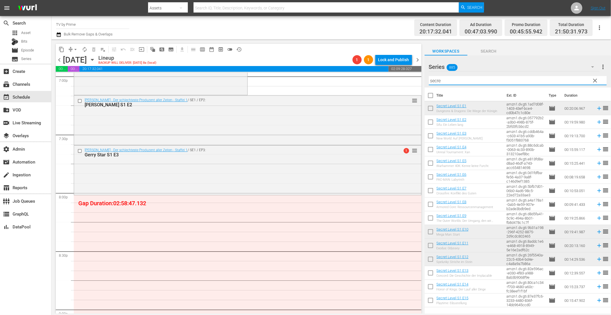
drag, startPoint x: 449, startPoint y: 82, endPoint x: 415, endPoint y: 78, distance: 34.3
click at [415, 78] on div "content_copy compress arrow_drop_down autorenew_outlined delete_forever_outline…" at bounding box center [330, 176] width 559 height 274
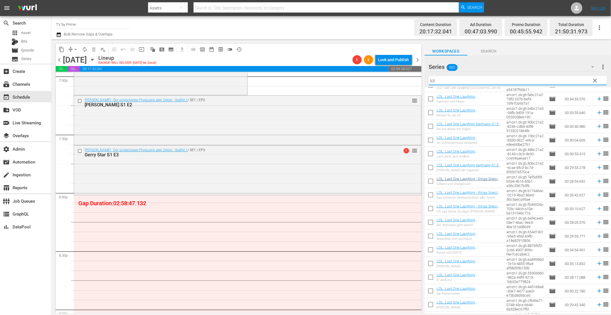
scroll to position [131, 0]
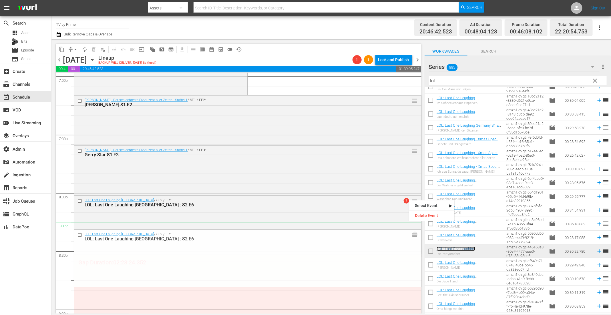
drag, startPoint x: 407, startPoint y: 213, endPoint x: 400, endPoint y: 227, distance: 15.2
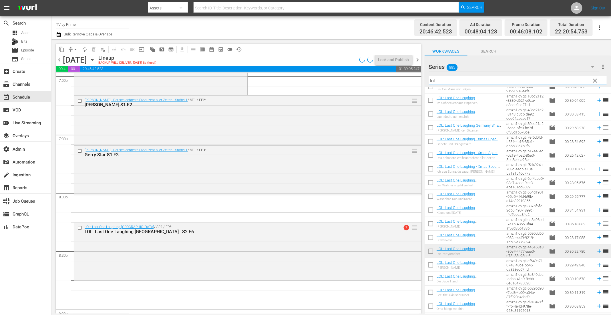
drag, startPoint x: 447, startPoint y: 81, endPoint x: 403, endPoint y: 73, distance: 44.5
click at [403, 73] on div "content_copy compress arrow_drop_down autorenew_outlined delete_forever_outline…" at bounding box center [330, 176] width 559 height 274
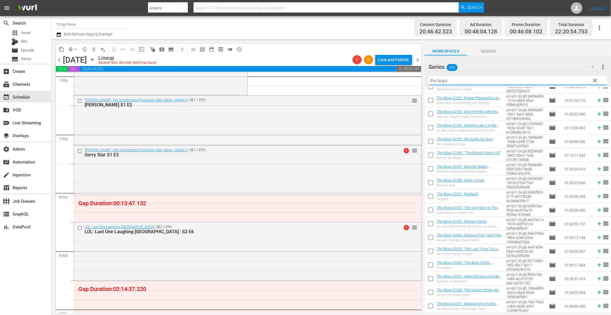
type input "the boys"
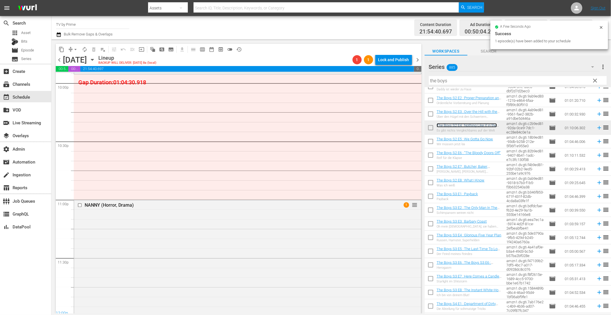
scroll to position [2520, 0]
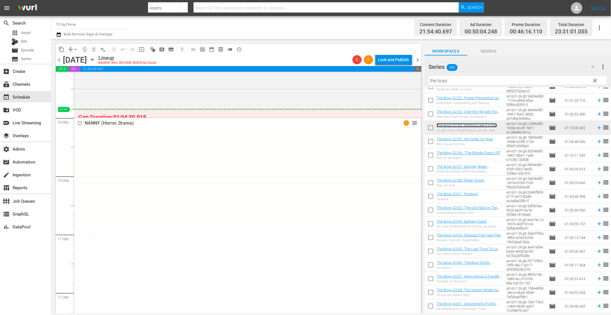
drag, startPoint x: 457, startPoint y: 126, endPoint x: 380, endPoint y: 110, distance: 78.2
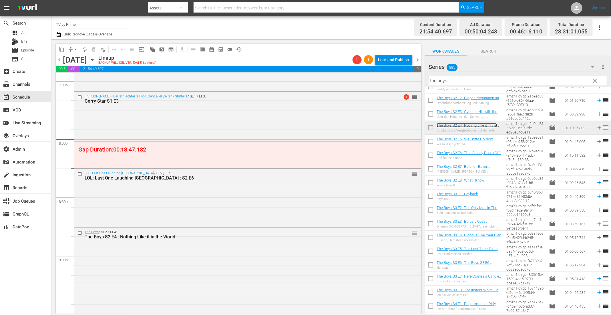
scroll to position [2226, 0]
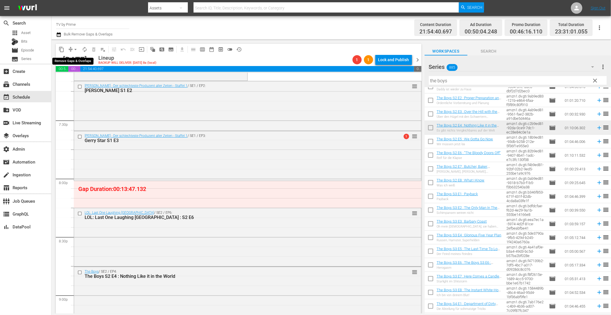
click at [73, 47] on span "arrow_drop_down" at bounding box center [76, 50] width 6 height 6
click at [77, 80] on li "Align to End of Previous Day" at bounding box center [76, 79] width 60 height 9
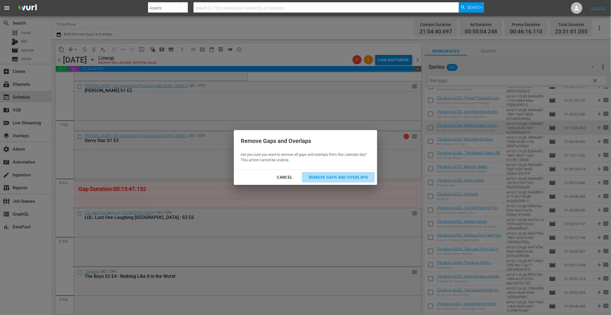
click at [358, 175] on div "Remove Gaps and Overlaps" at bounding box center [338, 177] width 68 height 7
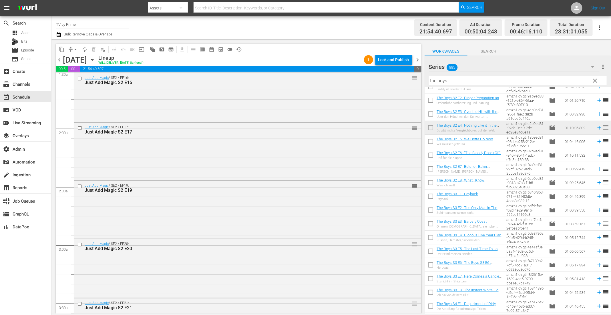
scroll to position [0, 0]
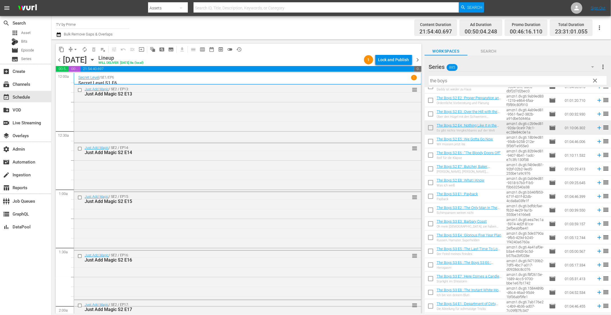
click at [95, 59] on icon "button" at bounding box center [92, 60] width 6 height 6
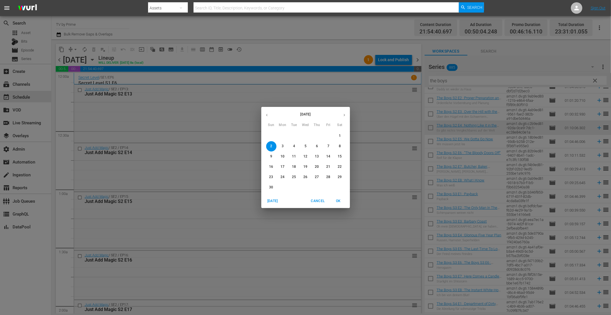
click at [265, 113] on button "button" at bounding box center [266, 114] width 11 height 11
click at [264, 115] on button "button" at bounding box center [266, 114] width 11 height 11
click at [338, 178] on p "30" at bounding box center [340, 177] width 4 height 5
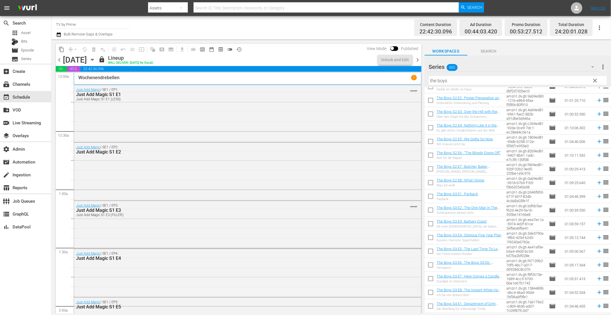
click at [417, 59] on span "chevron_right" at bounding box center [417, 59] width 7 height 7
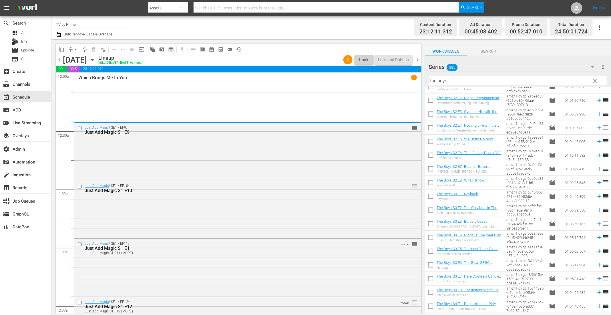
click at [93, 59] on icon "button" at bounding box center [92, 59] width 3 height 1
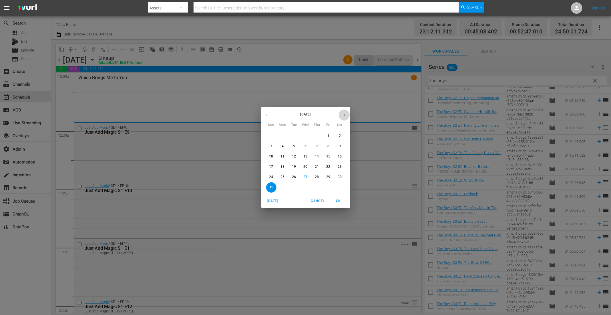
click at [345, 116] on icon "button" at bounding box center [344, 115] width 4 height 4
click at [270, 143] on button "2" at bounding box center [271, 146] width 10 height 10
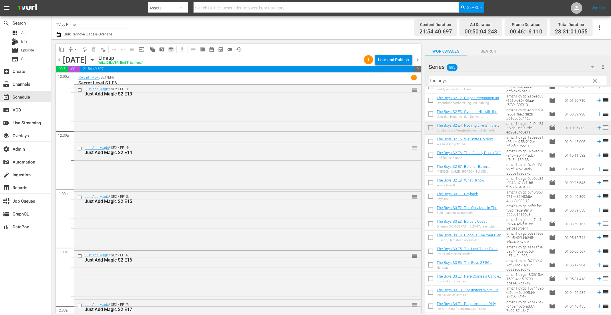
click at [240, 117] on div "Just Add Magic / SE2 / EP13: Just Add Magic S2 E13 reorder" at bounding box center [247, 113] width 347 height 57
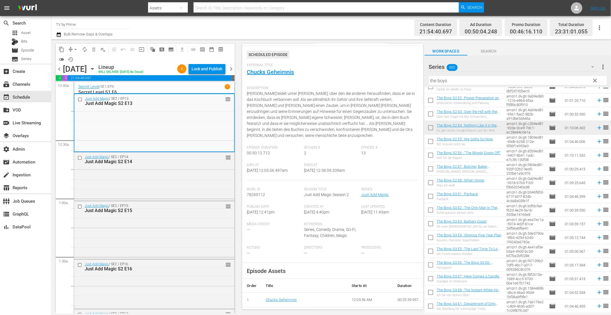
scroll to position [23, 0]
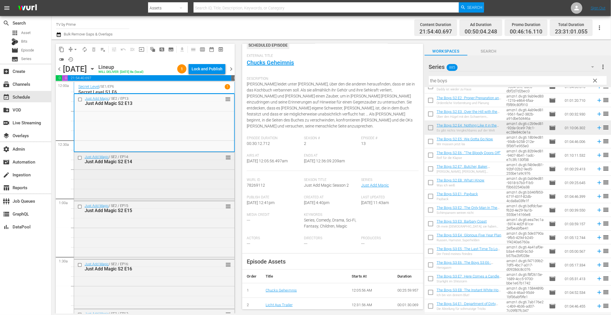
click at [197, 189] on div "Just Add Magic / SE2 / EP14: Just Add Magic S2 E14 reorder" at bounding box center [154, 175] width 160 height 47
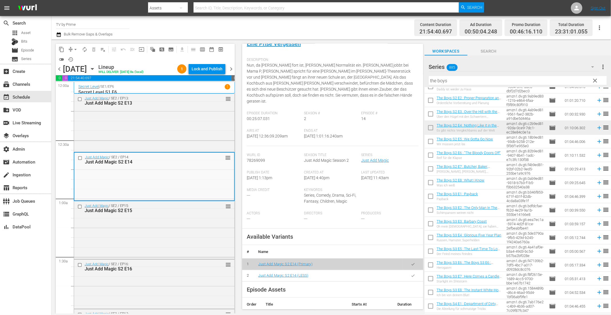
scroll to position [82, 0]
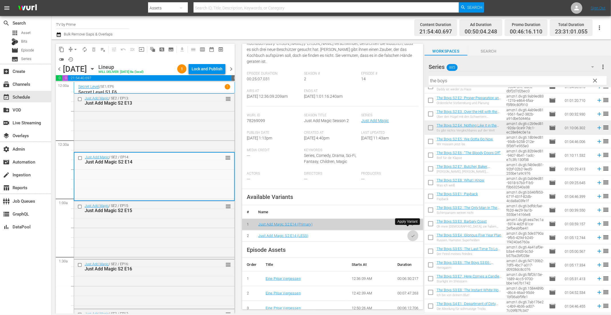
click at [411, 234] on icon "button" at bounding box center [413, 236] width 4 height 4
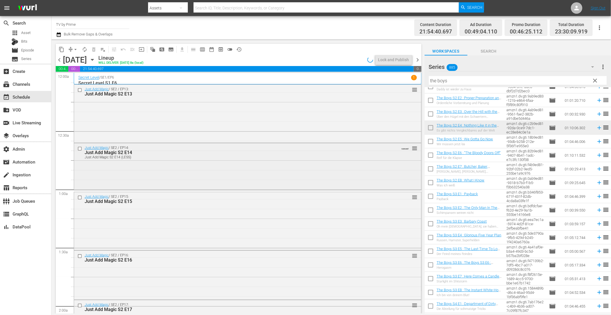
click at [101, 175] on div "Just Add Magic / SE2 / EP14: Just Add Magic S2 E14 Just Add Magic S2 E14 (LESS)…" at bounding box center [247, 165] width 347 height 45
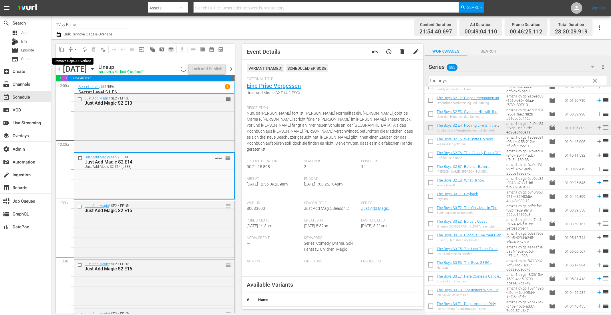
click at [75, 49] on span "arrow_drop_down" at bounding box center [76, 50] width 6 height 6
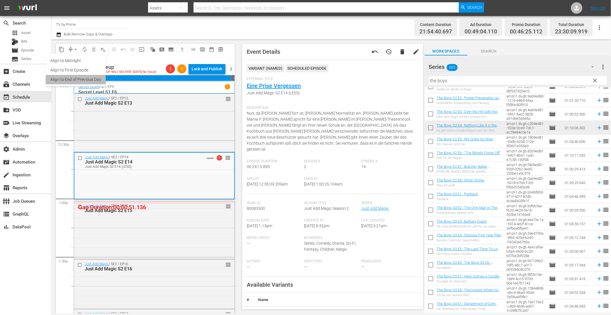
click at [77, 80] on li "Align to End of Previous Day" at bounding box center [76, 79] width 60 height 9
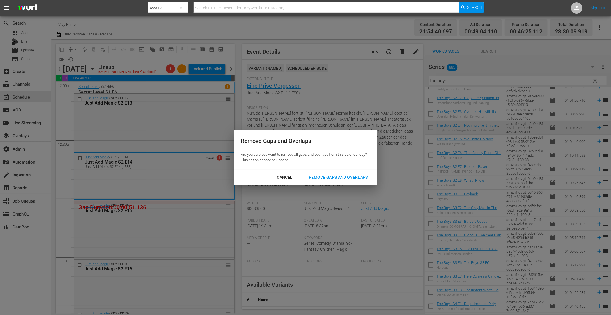
click at [323, 175] on div "Remove Gaps and Overlaps" at bounding box center [338, 177] width 68 height 7
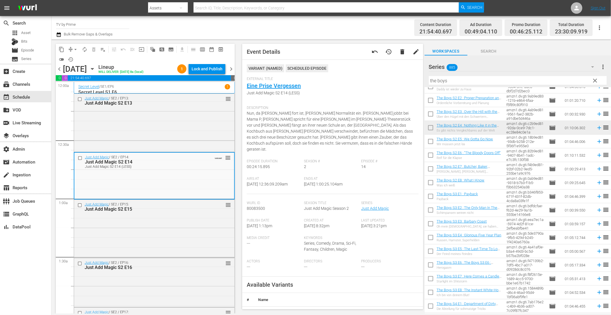
click at [179, 223] on div "Just Add Magic / SE2 / EP15: Just Add Magic S2 E15 reorder" at bounding box center [154, 228] width 160 height 57
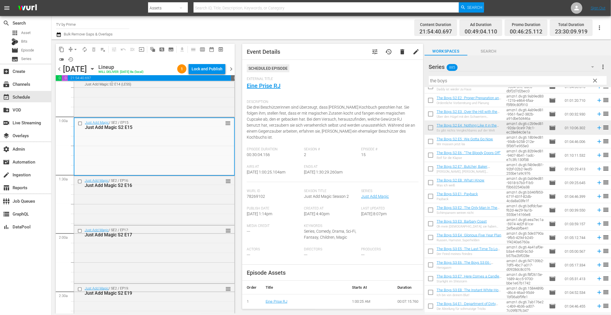
scroll to position [161, 0]
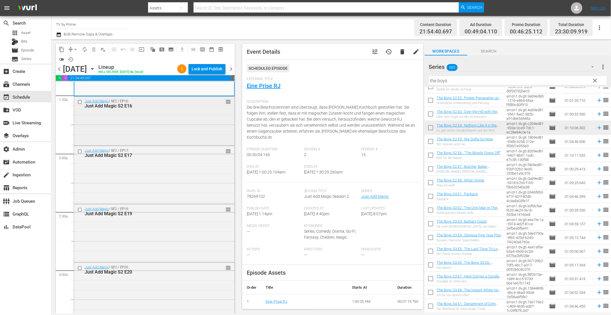
click at [175, 136] on div "Just Add Magic / SE2 / EP16: Just Add Magic S2 E16 reorder" at bounding box center [154, 121] width 160 height 48
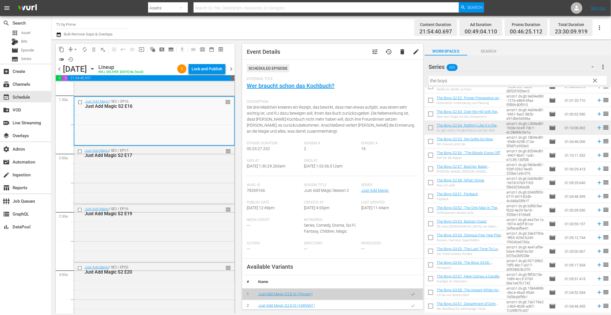
click at [171, 176] on div "Just Add Magic / SE2 / EP17: Just Add Magic S2 E17 reorder" at bounding box center [154, 174] width 160 height 57
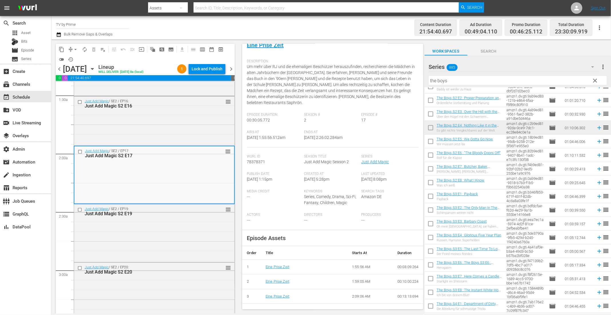
scroll to position [75, 0]
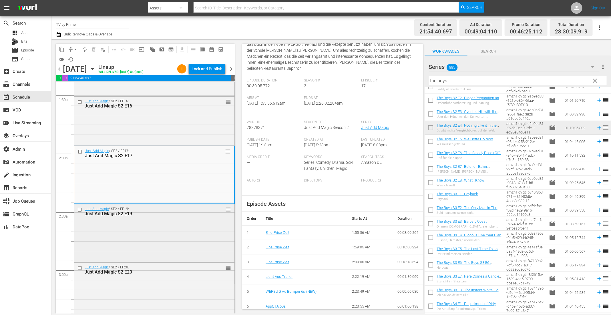
click at [221, 228] on div "Just Add Magic / SE2 / EP19: Just Add Magic S2 E19 reorder" at bounding box center [154, 232] width 160 height 57
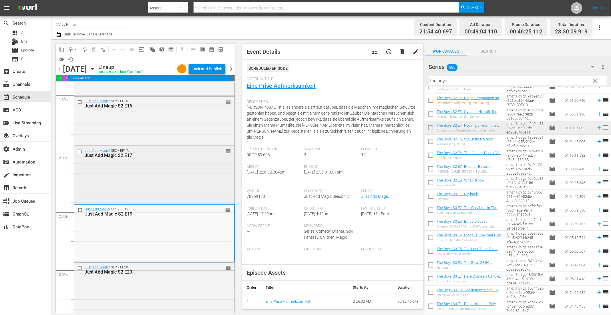
click at [188, 176] on div "Just Add Magic / SE2 / EP17: Just Add Magic S2 E17 reorder" at bounding box center [154, 174] width 160 height 57
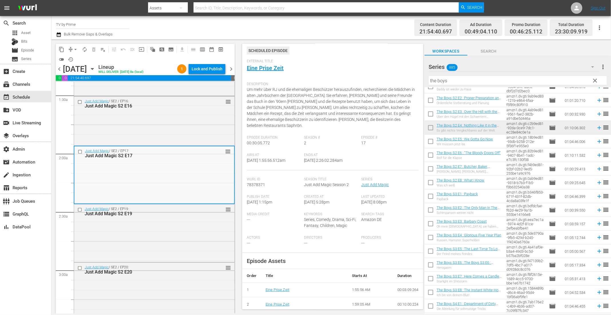
scroll to position [22, 0]
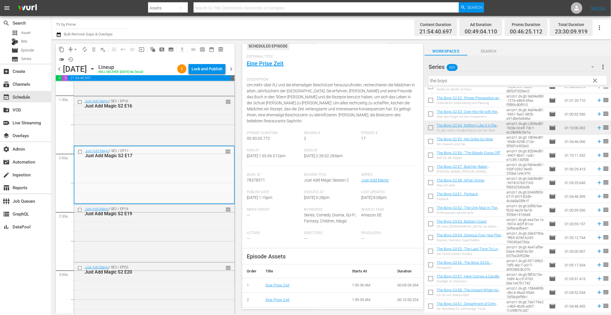
click at [271, 69] on div "External Title Eine Prise Zeit" at bounding box center [332, 65] width 171 height 20
click at [272, 59] on div "External Title Eine Prise Zeit" at bounding box center [332, 65] width 171 height 20
click at [272, 63] on link "Eine Prise Zeit" at bounding box center [265, 63] width 37 height 7
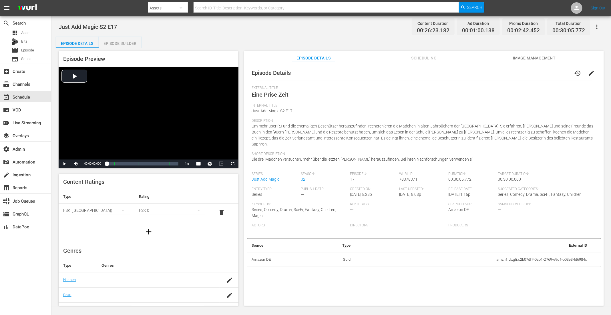
click at [419, 56] on span "Scheduling" at bounding box center [423, 58] width 43 height 7
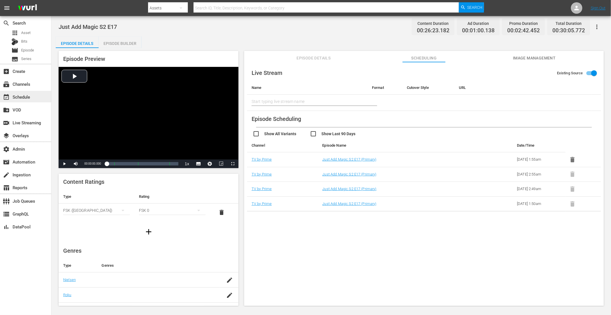
click at [21, 99] on div "event_available Schedule" at bounding box center [16, 95] width 32 height 5
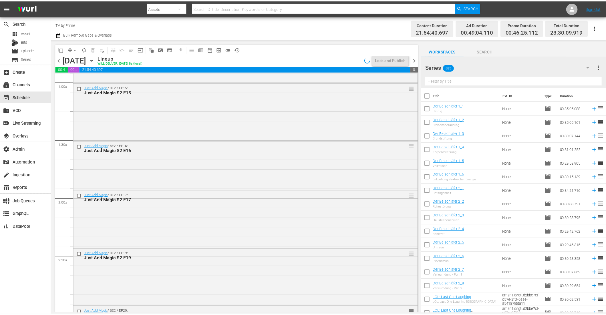
scroll to position [112, 0]
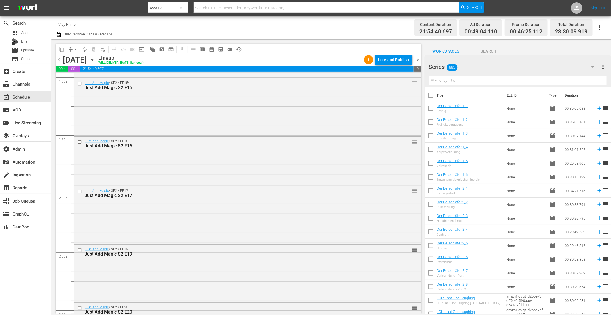
click at [223, 146] on div "Just Add Magic S2 E16" at bounding box center [237, 145] width 304 height 5
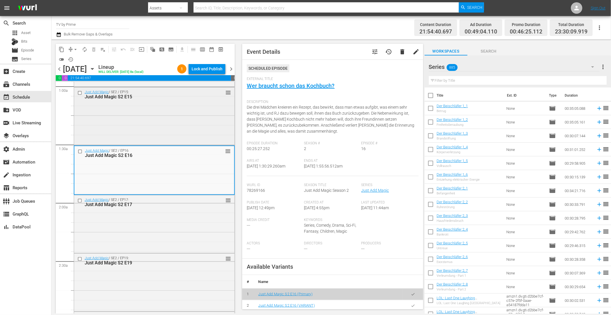
click at [220, 126] on div "Just Add Magic / SE2 / EP15: Just Add Magic S2 E15 reorder" at bounding box center [154, 115] width 160 height 57
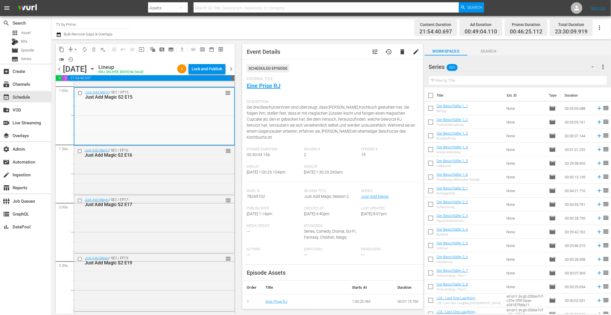
click at [191, 173] on div "Just Add Magic / SE2 / EP16: Just Add Magic S2 E16 reorder" at bounding box center [154, 170] width 160 height 48
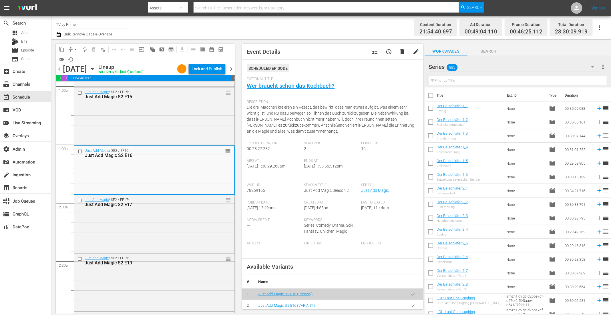
click at [189, 223] on div "Just Add Magic / SE2 / EP17: Just Add Magic S2 E17 reorder" at bounding box center [154, 223] width 160 height 57
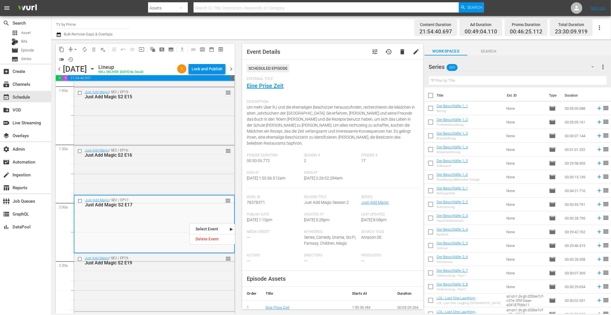
click at [372, 51] on span "tune" at bounding box center [375, 51] width 7 height 7
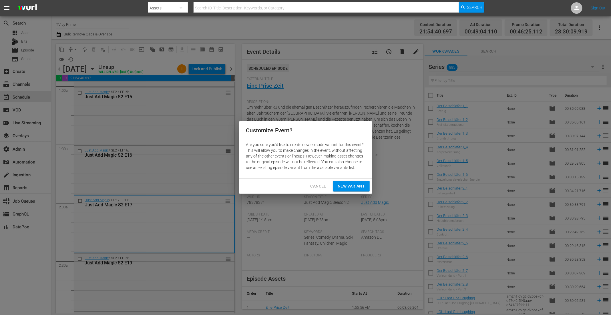
click at [353, 193] on div "Cancel New Variant" at bounding box center [305, 186] width 133 height 15
click at [352, 188] on span "New Variant" at bounding box center [351, 186] width 27 height 7
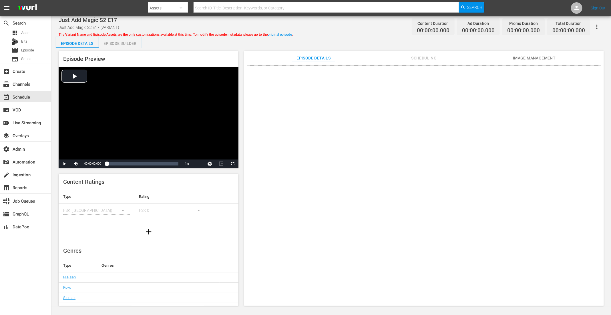
click at [106, 39] on div "Episode Builder" at bounding box center [120, 44] width 43 height 14
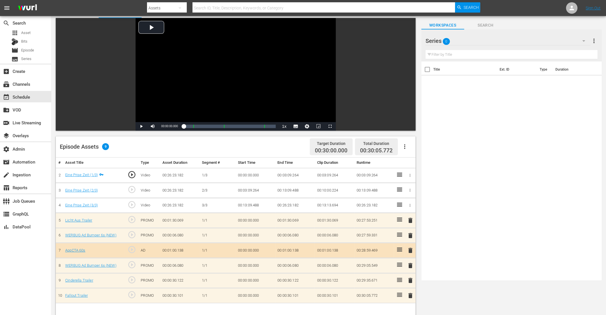
scroll to position [35, 0]
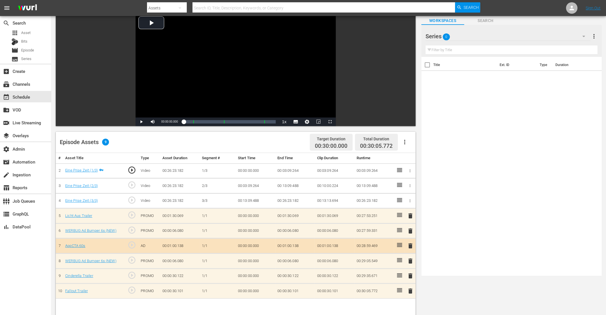
click at [409, 278] on span "delete" at bounding box center [410, 275] width 7 height 7
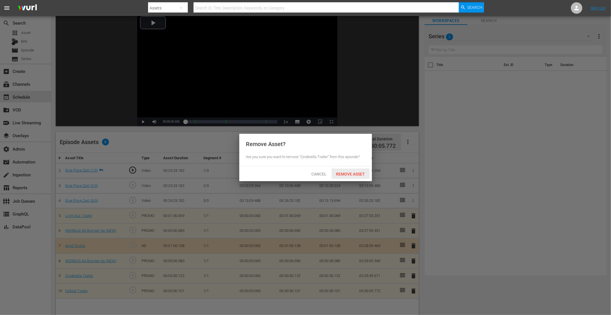
click at [341, 177] on div "Remove Asset" at bounding box center [351, 174] width 38 height 11
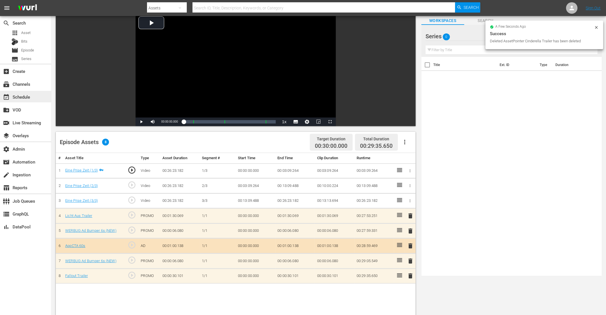
scroll to position [30, 0]
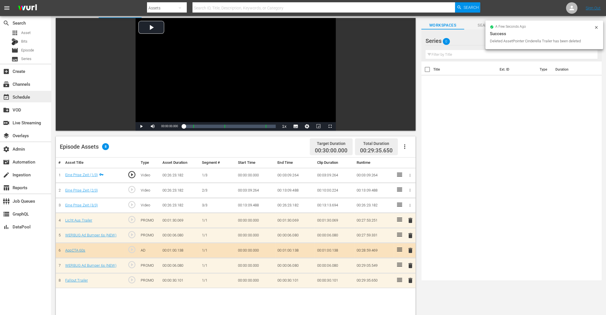
click at [18, 96] on div "event_available Schedule" at bounding box center [16, 95] width 32 height 5
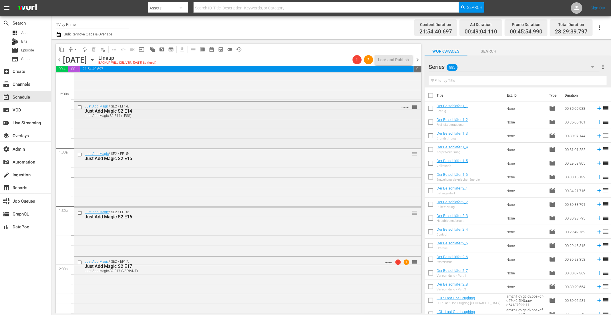
scroll to position [160, 0]
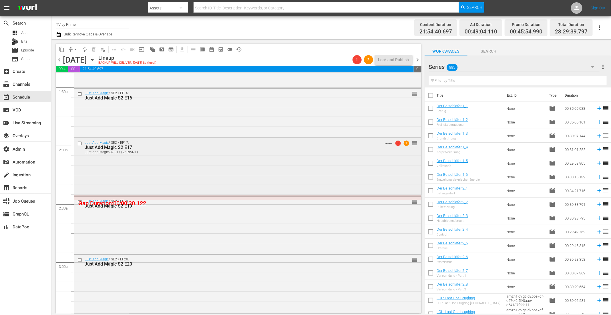
click at [183, 178] on div "Just Add Magic / SE2 / EP17: Just Add Magic S2 E17 Just Add Magic S2 E17 (VARIA…" at bounding box center [247, 166] width 347 height 56
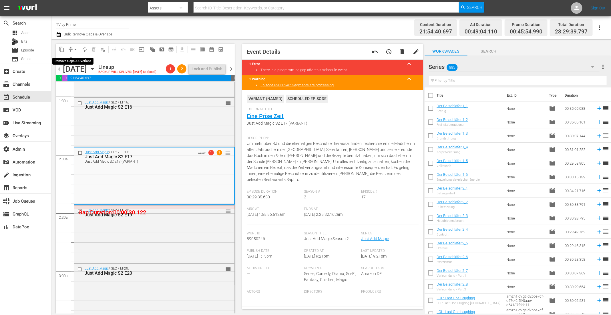
click at [76, 48] on span "arrow_drop_down" at bounding box center [76, 50] width 6 height 6
click at [71, 82] on li "Align to End of Previous Day" at bounding box center [76, 79] width 60 height 9
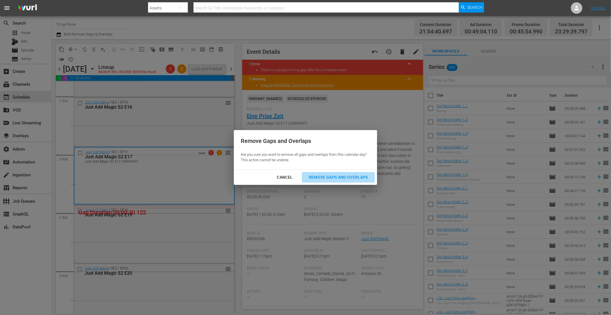
click at [321, 180] on div "Remove Gaps and Overlaps" at bounding box center [338, 177] width 68 height 7
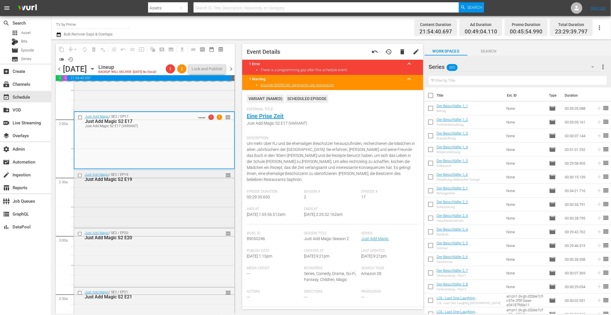
scroll to position [200, 0]
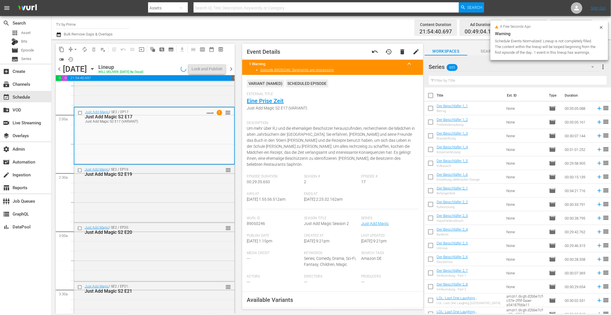
click at [165, 193] on div "Just Add Magic / SE2 / EP19: Just Add Magic S2 E19 reorder" at bounding box center [154, 193] width 160 height 57
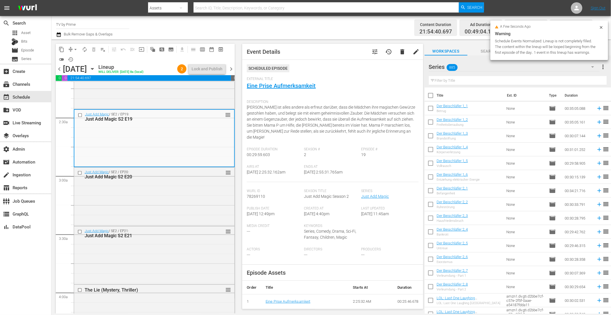
scroll to position [288, 0]
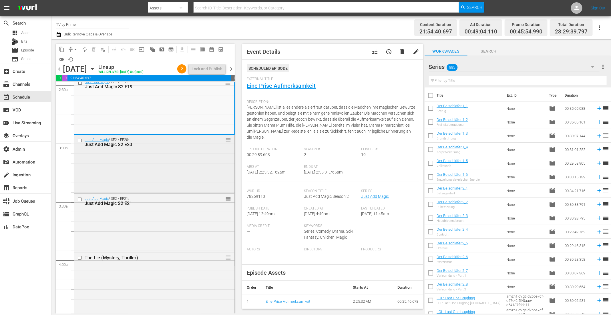
click at [169, 159] on div "Just Add Magic / SE2 / EP20: Just Add Magic S2 E20 reorder" at bounding box center [154, 163] width 160 height 57
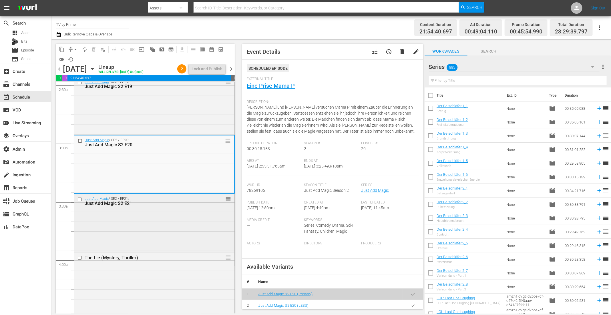
click at [169, 209] on div "Just Add Magic / SE2 / EP21: Just Add Magic S2 E21 reorder" at bounding box center [154, 222] width 160 height 57
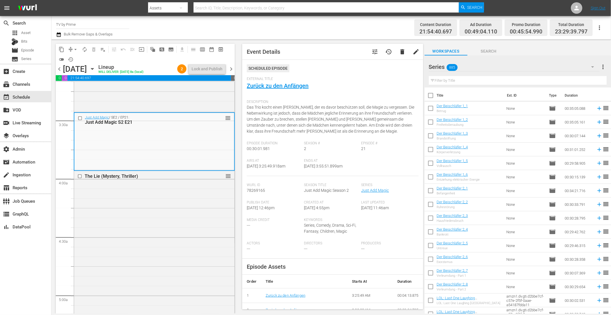
scroll to position [374, 0]
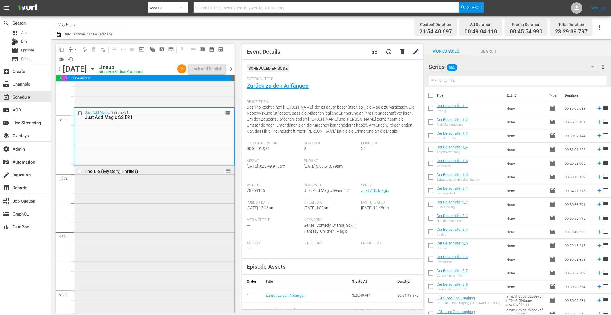
click at [171, 220] on div "The Lie (Mystery, Thriller) reorder" at bounding box center [154, 262] width 160 height 193
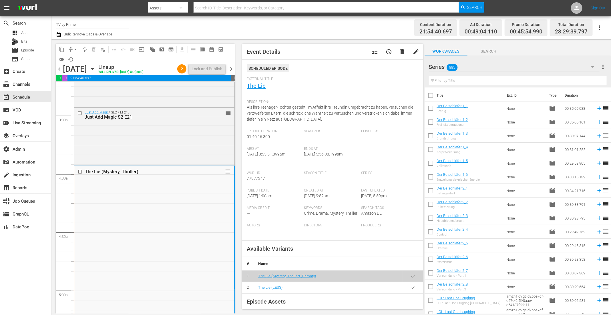
click at [411, 290] on icon "button" at bounding box center [413, 288] width 4 height 4
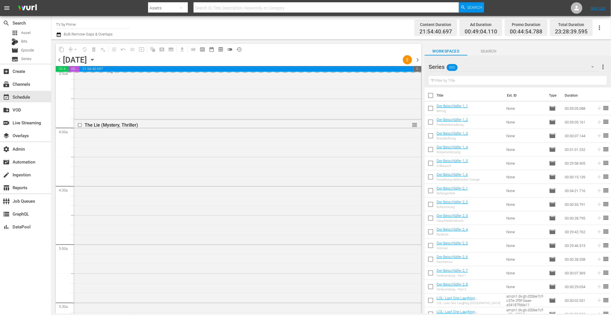
scroll to position [491, 0]
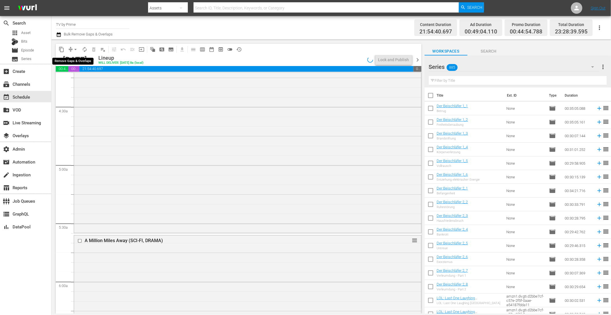
click at [73, 48] on span "arrow_drop_down" at bounding box center [76, 50] width 6 height 6
click at [78, 80] on li "Align to End of Previous Day" at bounding box center [76, 79] width 60 height 9
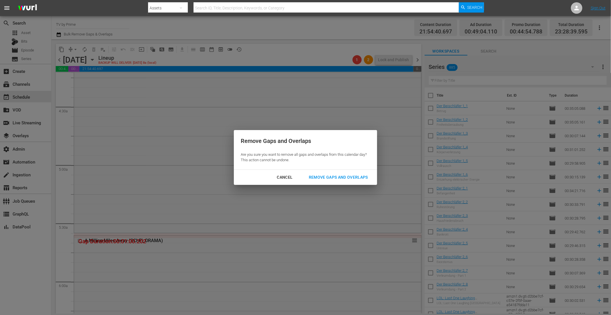
click at [351, 173] on button "Remove Gaps and Overlaps" at bounding box center [338, 177] width 73 height 11
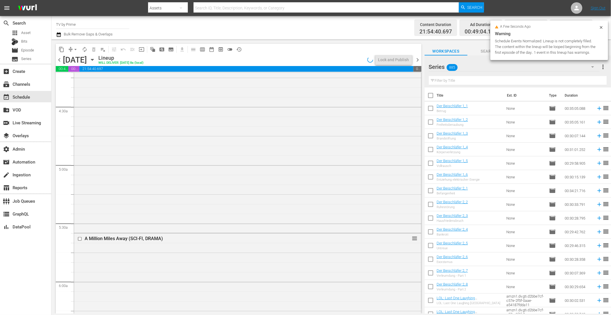
click at [268, 184] on div "The Lie (Mystery, Thriller) The Lie (LESS) VARIANT 1 reorder" at bounding box center [247, 136] width 347 height 191
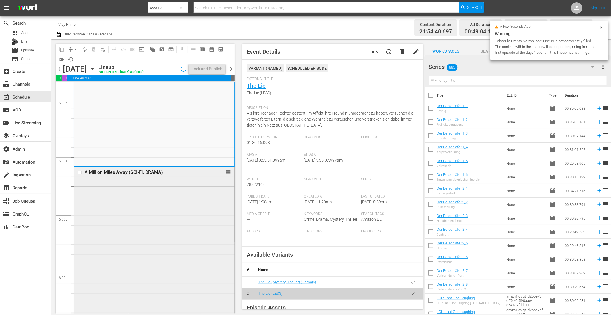
scroll to position [685, 0]
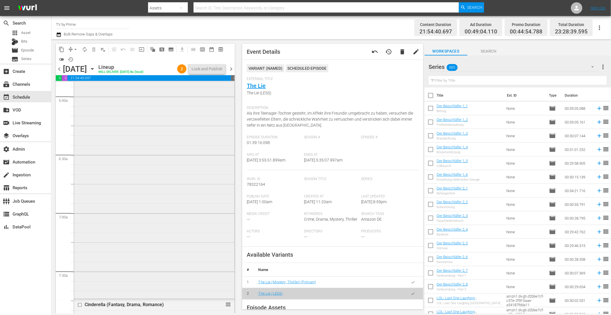
click at [165, 221] on div "A Million Miles Away (SCI-FI, DRAMA) reorder" at bounding box center [154, 172] width 160 height 249
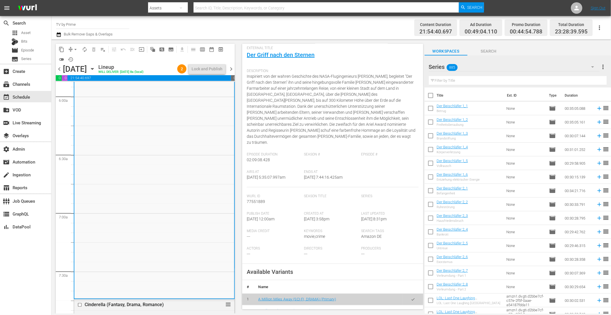
scroll to position [102, 0]
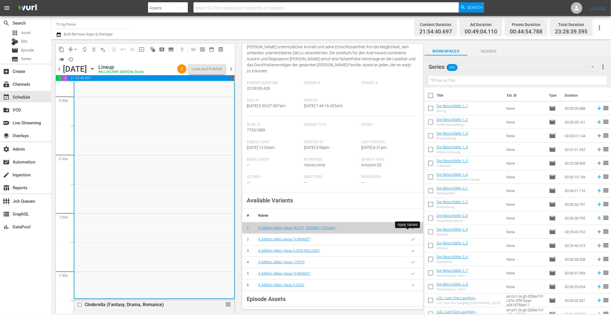
click at [411, 234] on button "button" at bounding box center [412, 239] width 11 height 11
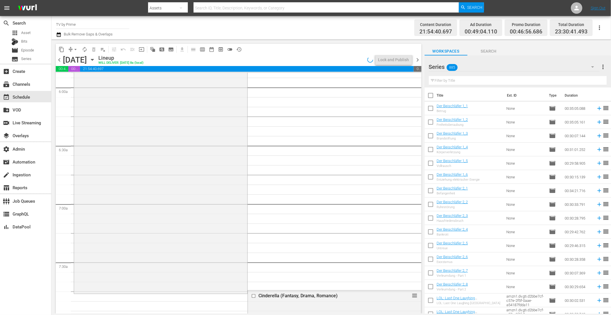
click at [165, 208] on div "A Million Miles Away (SCI-FI, DRAMA) A Million Miles Away (VARIANT) VARIANT reo…" at bounding box center [160, 165] width 173 height 253
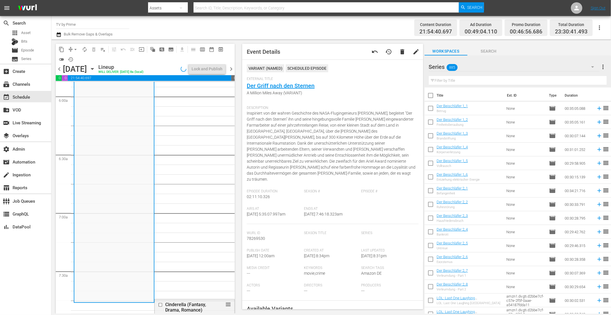
scroll to position [132, 0]
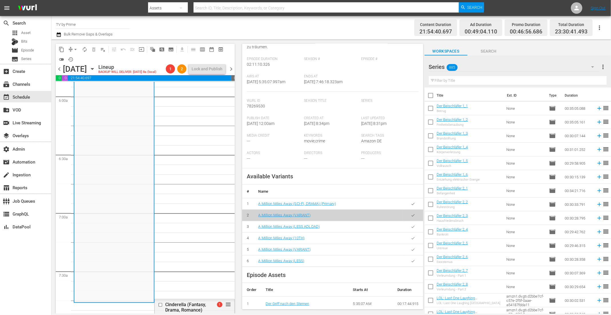
click at [407, 256] on button "button" at bounding box center [412, 261] width 11 height 11
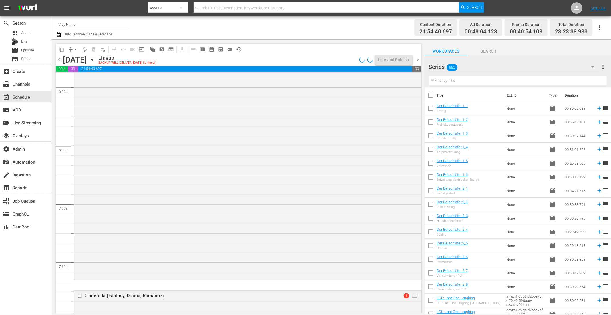
click at [131, 225] on div "A Million Miles Away (SCI-FI, DRAMA) A Million Miles Away (LESS) VARIANT reorder" at bounding box center [247, 158] width 347 height 239
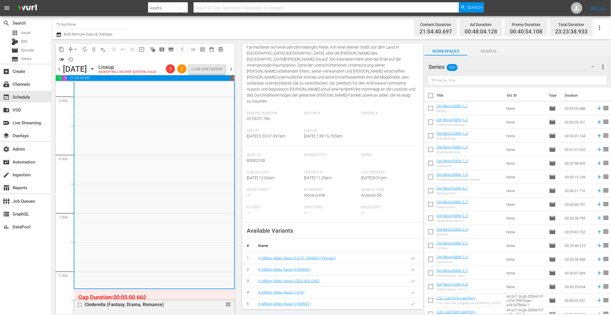
scroll to position [171, 0]
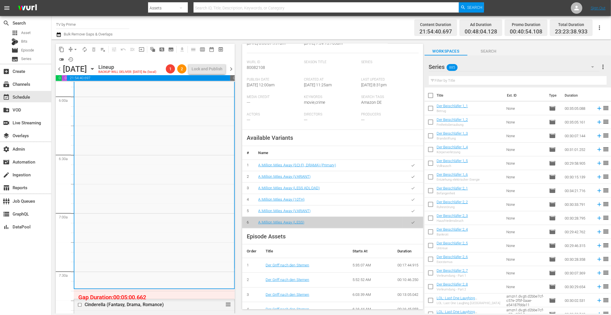
click at [411, 209] on icon "button" at bounding box center [413, 211] width 4 height 4
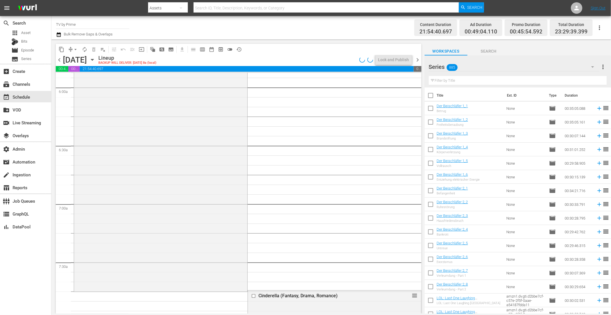
click at [174, 208] on div "A Million Miles Away (SCI-FI, DRAMA) A Million Miles Away (VARIANT) VARIANT reo…" at bounding box center [160, 164] width 173 height 251
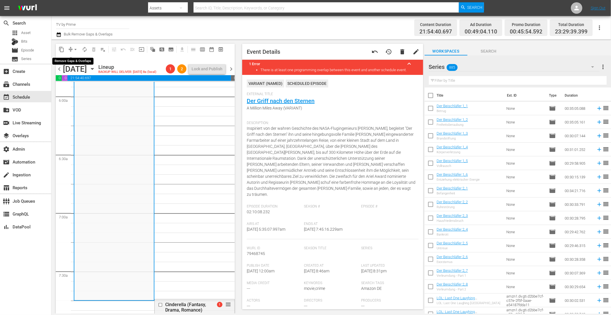
click at [73, 49] on span "arrow_drop_down" at bounding box center [76, 50] width 6 height 6
click at [71, 76] on li "Align to End of Previous Day" at bounding box center [76, 79] width 60 height 9
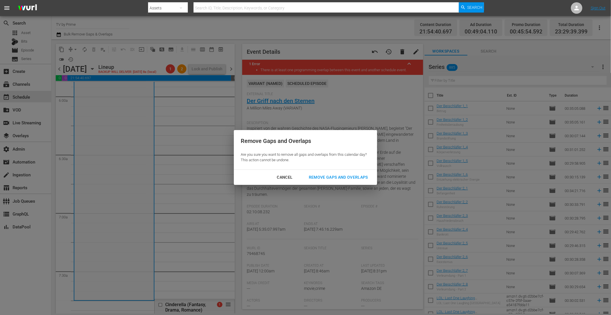
drag, startPoint x: 338, startPoint y: 177, endPoint x: 262, endPoint y: 218, distance: 87.2
click at [338, 177] on div "Remove Gaps and Overlaps" at bounding box center [338, 177] width 68 height 7
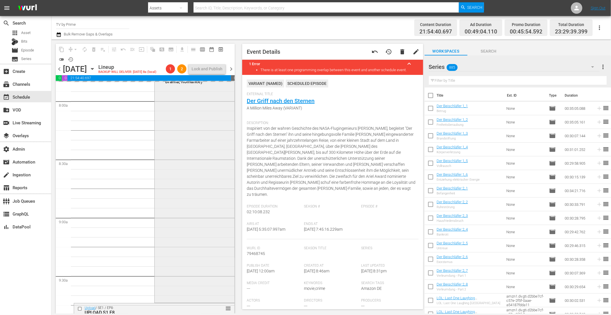
scroll to position [899, 0]
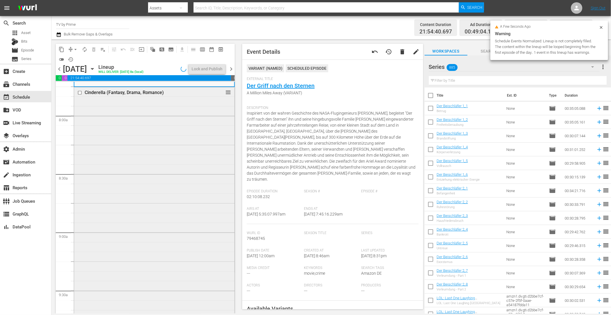
click at [141, 231] on div "Cinderella (Fantasy, Drama, Romance) reorder" at bounding box center [154, 202] width 160 height 231
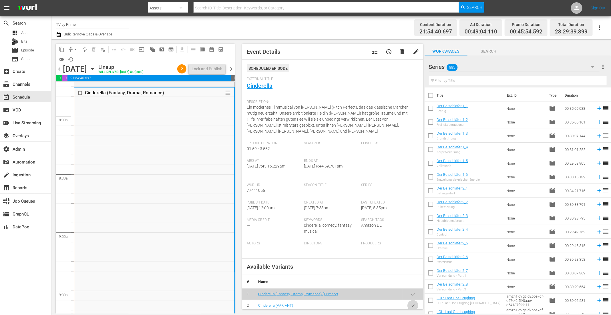
click at [411, 305] on icon "button" at bounding box center [413, 306] width 4 height 4
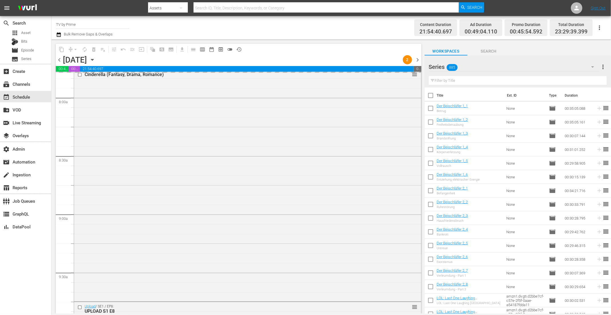
scroll to position [946, 0]
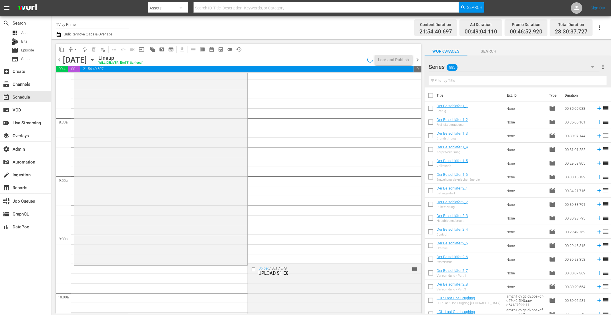
click at [145, 205] on div "Cinderella (Fantasy, Drama, Romance) Cinderella (VARIANT) VARIANT reorder" at bounding box center [160, 147] width 173 height 233
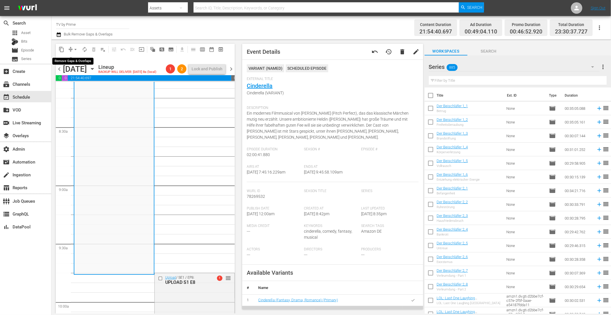
click at [74, 49] on span "arrow_drop_down" at bounding box center [76, 50] width 6 height 6
click at [73, 82] on li "Align to End of Previous Day" at bounding box center [76, 79] width 60 height 9
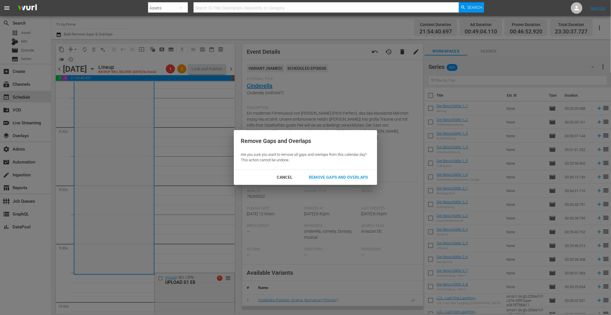
click at [323, 179] on div "Remove Gaps and Overlaps" at bounding box center [338, 177] width 68 height 7
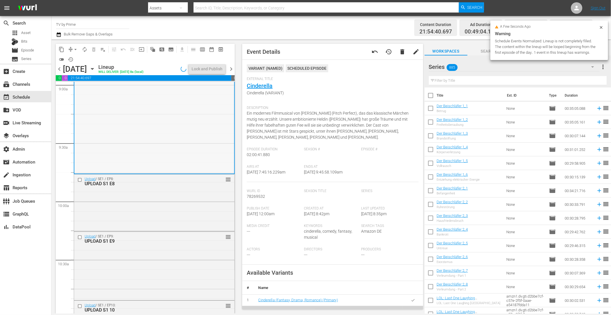
scroll to position [1051, 0]
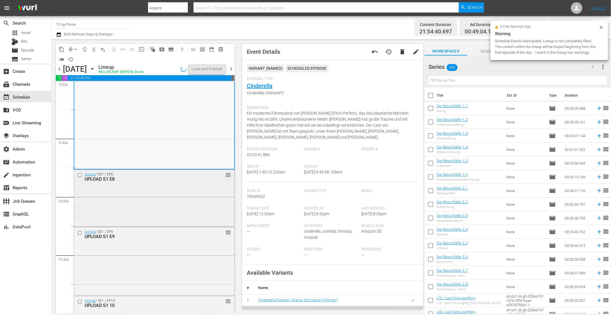
click at [132, 193] on div "Upload / SE1 / EP8: UPLOAD S1 E8 reorder" at bounding box center [154, 198] width 160 height 56
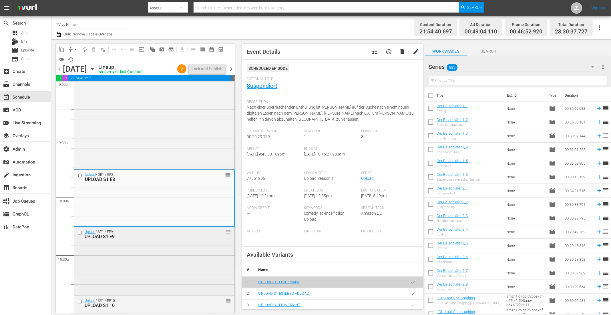
click at [137, 235] on div "UPLOAD S1 E9" at bounding box center [145, 236] width 121 height 5
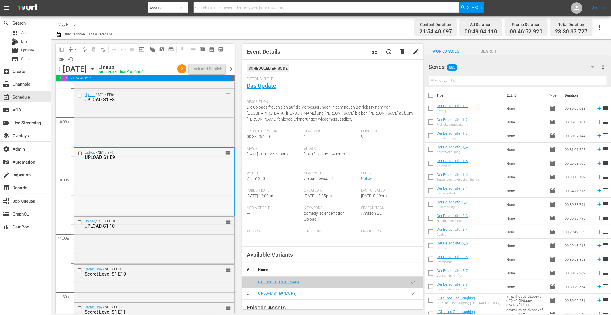
scroll to position [1135, 0]
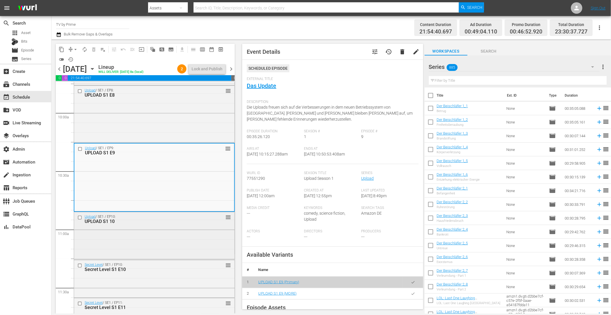
click at [147, 237] on div "Upload / SE1 / EP10: UPLOAD S1 10 reorder" at bounding box center [154, 235] width 160 height 46
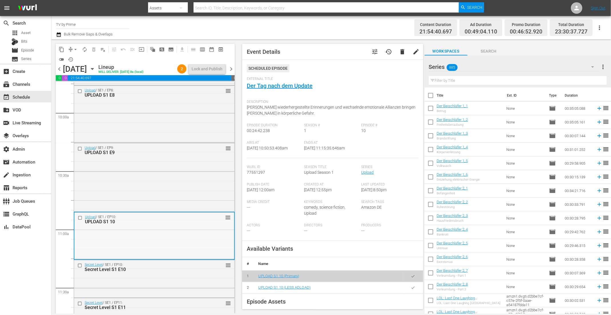
scroll to position [1145, 0]
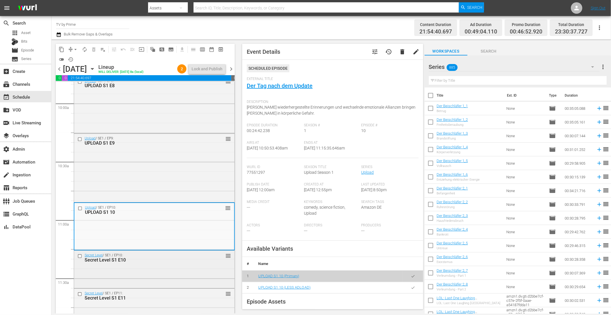
click at [186, 260] on div "Secret Level S1 E10" at bounding box center [145, 259] width 121 height 5
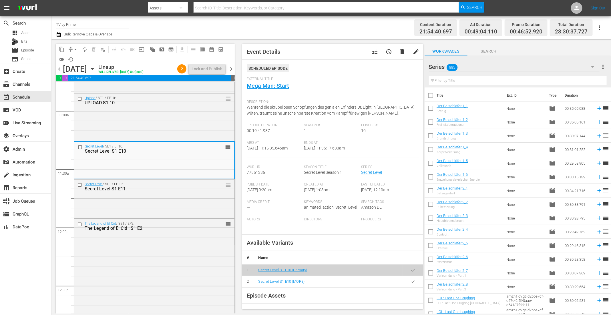
scroll to position [1294, 0]
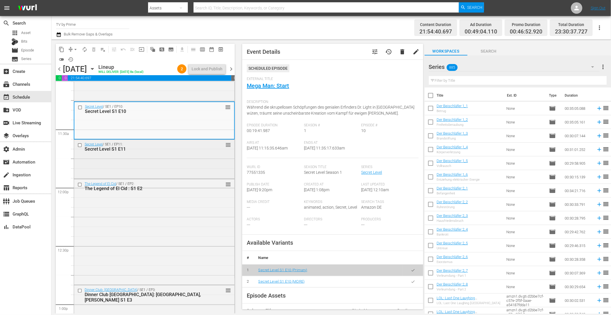
click at [174, 173] on div "Secret Level / SE1 / EP11: Secret Level S1 E11 reorder" at bounding box center [154, 158] width 160 height 37
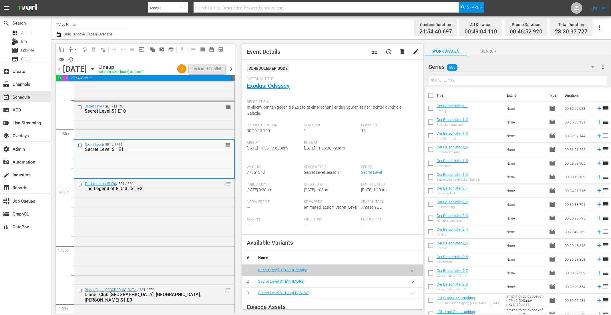
click at [169, 208] on div "The Legend of El Cid / SE1 / EP2: The Legend of El Cid : S1 E2 reorder" at bounding box center [154, 231] width 160 height 104
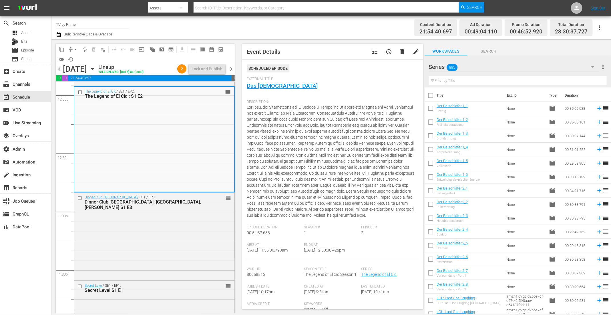
scroll to position [1465, 0]
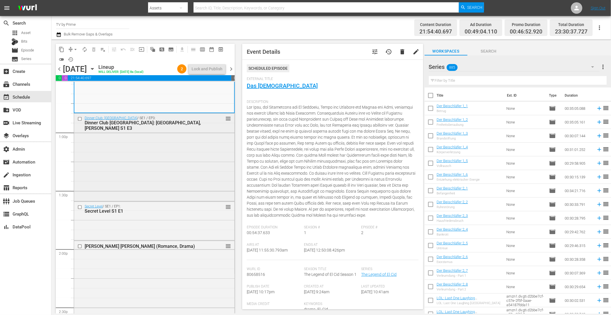
click at [172, 175] on div "Dinner Club: Germany / SE1 / EP3: Dinner Club Germany: Portugal, Teddy Teclebrh…" at bounding box center [154, 156] width 160 height 87
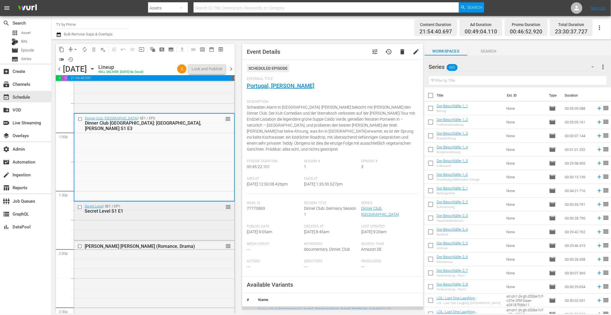
click at [162, 224] on div "Secret Level / SE1 / EP1: Secret Level S1 E1 reorder" at bounding box center [154, 220] width 160 height 37
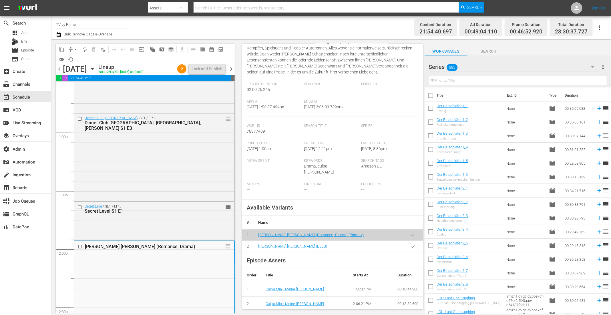
scroll to position [96, 0]
click at [407, 240] on button "button" at bounding box center [412, 245] width 11 height 11
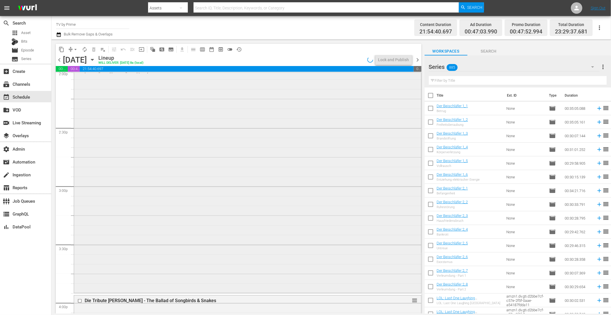
scroll to position [1645, 0]
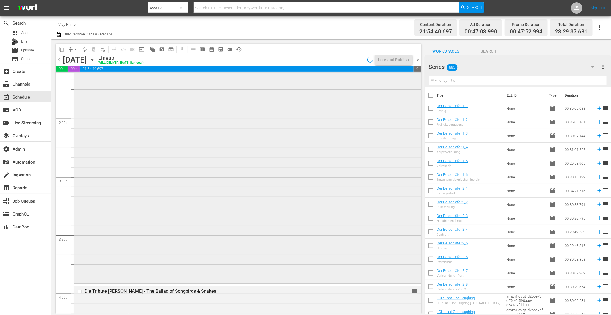
click at [181, 243] on div "Culpa Mia - Meine Schuld (Romance, Drama) Culpa Mia - Meine Schuld (LESS) VARIA…" at bounding box center [247, 167] width 347 height 230
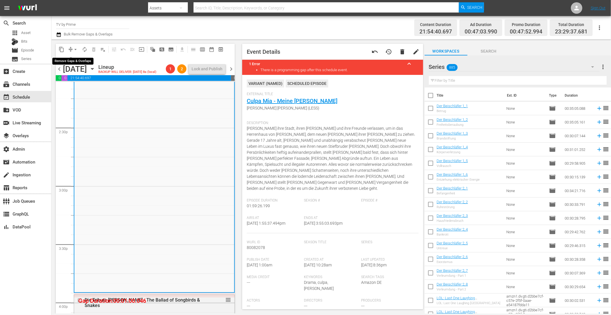
click at [72, 49] on button "arrow_drop_down" at bounding box center [75, 49] width 9 height 9
click at [70, 76] on li "Align to End of Previous Day" at bounding box center [76, 79] width 60 height 9
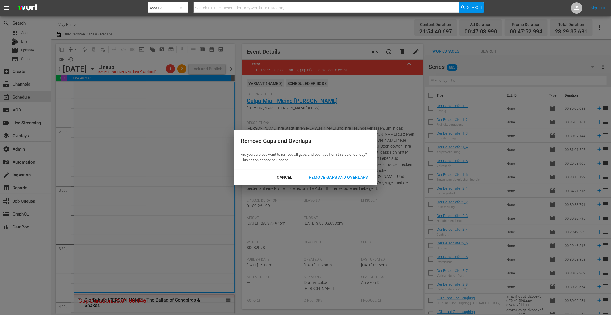
click at [331, 178] on div "Remove Gaps and Overlaps" at bounding box center [338, 177] width 68 height 7
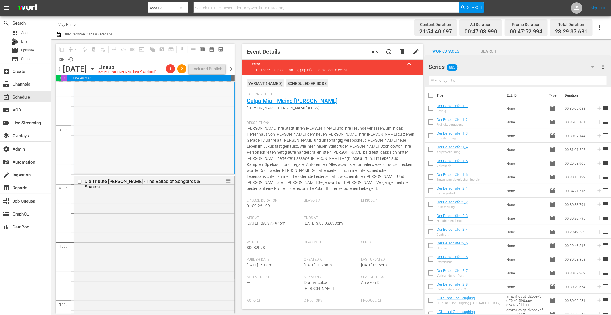
scroll to position [1768, 0]
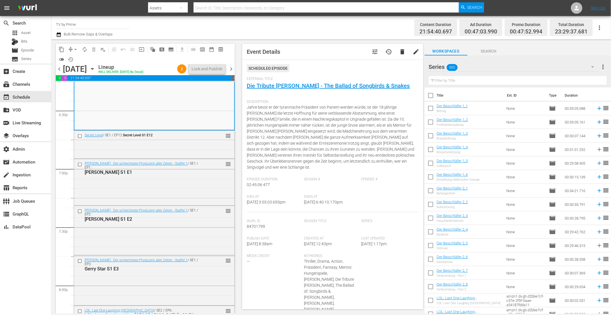
scroll to position [2135, 0]
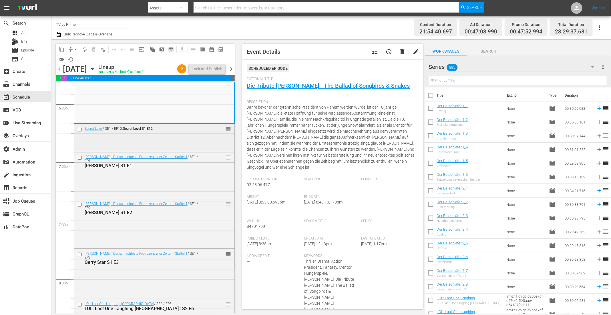
click at [179, 139] on div "Secret Level / SE1 / EP12: Secret Level S1 E12 reorder" at bounding box center [154, 137] width 160 height 27
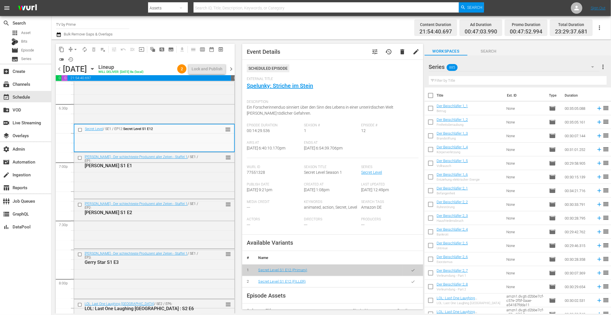
scroll to position [2140, 0]
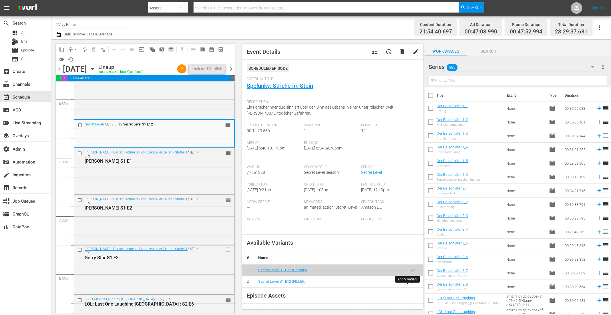
click at [411, 284] on icon "button" at bounding box center [413, 282] width 4 height 4
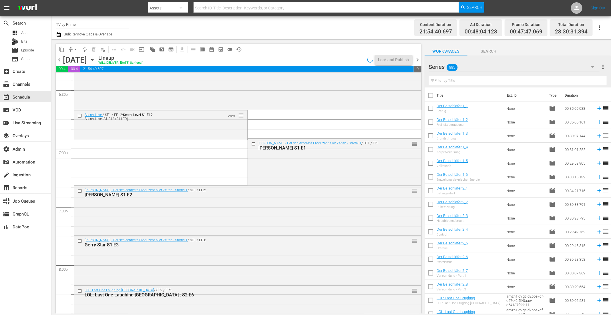
scroll to position [2144, 0]
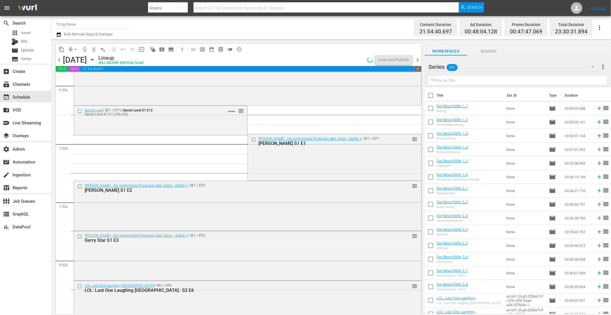
click at [177, 125] on div "Secret Level / SE1 / EP12: Secret Level S1 E12 Secret Level S1 E12 (FILLER) VAR…" at bounding box center [160, 120] width 173 height 28
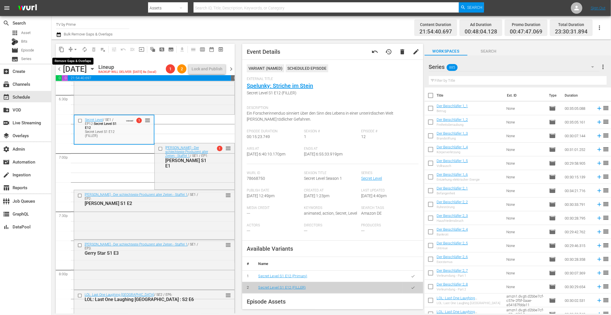
click at [75, 50] on span "arrow_drop_down" at bounding box center [76, 50] width 6 height 6
click at [75, 81] on li "Align to End of Previous Day" at bounding box center [76, 79] width 60 height 9
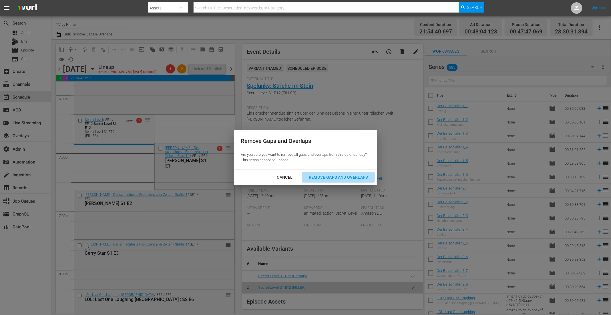
click at [314, 176] on div "Remove Gaps and Overlaps" at bounding box center [338, 177] width 68 height 7
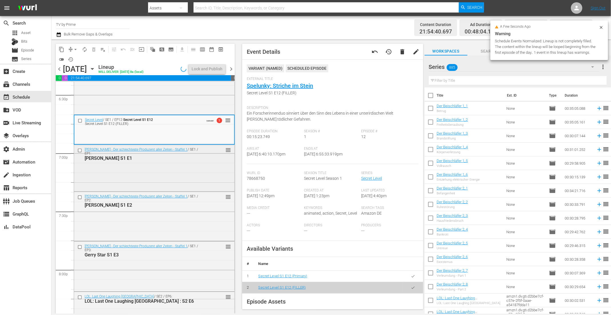
click at [159, 182] on div "GERRY STAR - Der schlechteste Produzent aller Zeiten - Staffel 1 / SE1 / EP1: G…" at bounding box center [154, 167] width 160 height 45
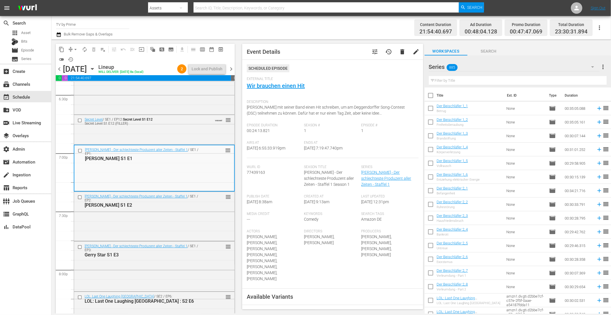
scroll to position [86, 0]
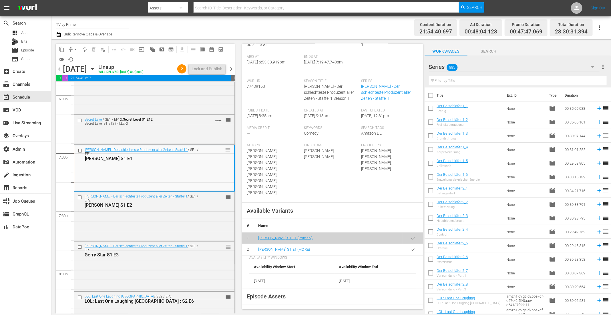
click at [411, 247] on icon "button" at bounding box center [413, 249] width 4 height 4
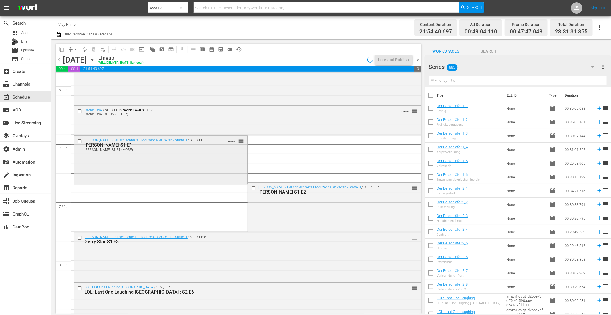
click at [145, 161] on div "GERRY STAR - Der schlechteste Produzent aller Zeiten - Staffel 1 / SE1 / EP1: G…" at bounding box center [160, 159] width 173 height 47
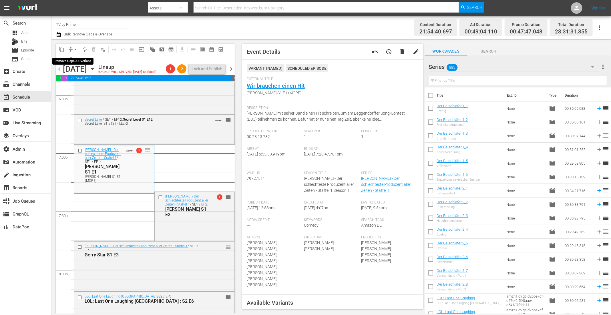
click at [74, 48] on span "arrow_drop_down" at bounding box center [76, 50] width 6 height 6
click at [74, 79] on li "Align to End of Previous Day" at bounding box center [76, 79] width 60 height 9
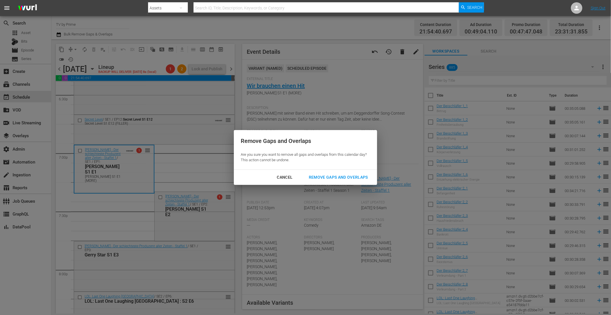
click at [326, 175] on div "Remove Gaps and Overlaps" at bounding box center [338, 177] width 68 height 7
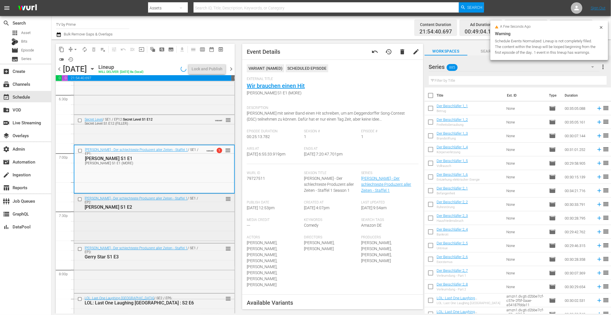
click at [136, 214] on div "GERRY STAR - Der schlechteste Produzent aller Zeiten - Staffel 1 / SE1 / EP2: G…" at bounding box center [154, 218] width 160 height 48
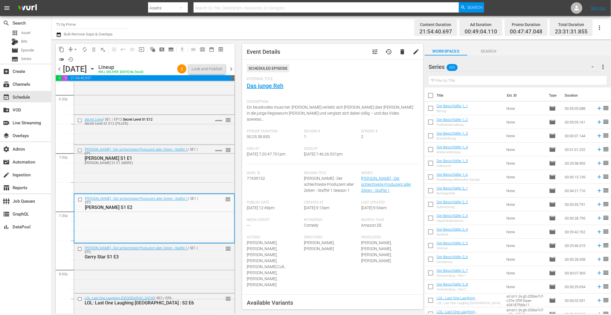
scroll to position [61, 0]
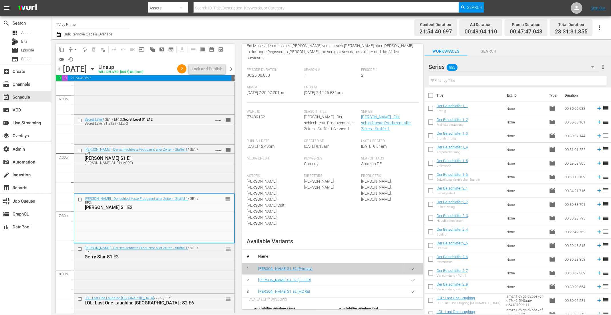
click at [407, 286] on button "button" at bounding box center [412, 291] width 11 height 11
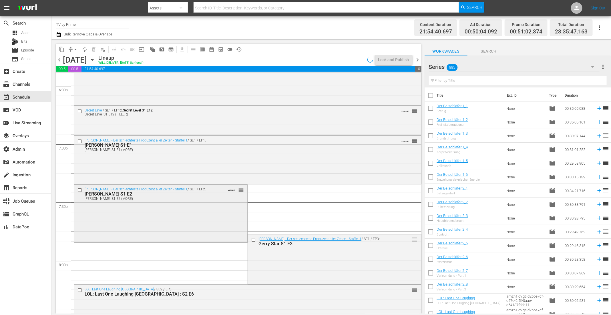
click at [127, 220] on div "GERRY STAR - Der schlechteste Produzent aller Zeiten - Staffel 1 / SE1 / EP2: G…" at bounding box center [160, 213] width 173 height 56
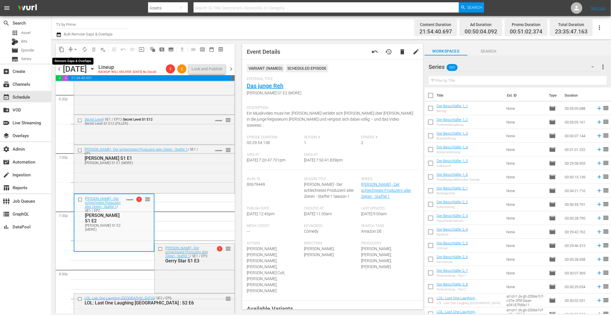
click at [75, 49] on span "arrow_drop_down" at bounding box center [76, 50] width 6 height 6
click at [81, 76] on li "Align to End of Previous Day" at bounding box center [76, 79] width 60 height 9
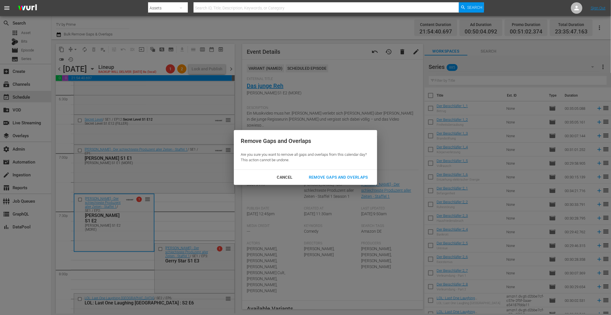
click at [353, 177] on div "Remove Gaps and Overlaps" at bounding box center [338, 177] width 68 height 7
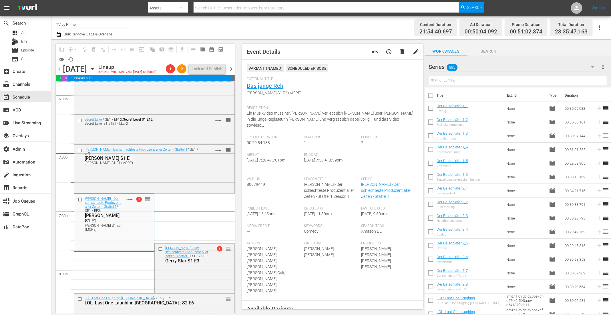
scroll to position [2239, 0]
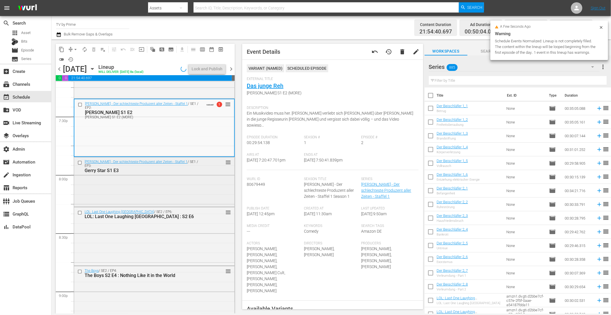
click at [164, 186] on div "GERRY STAR - Der schlechteste Produzent aller Zeiten - Staffel 1 / SE1 / EP3: G…" at bounding box center [154, 181] width 160 height 48
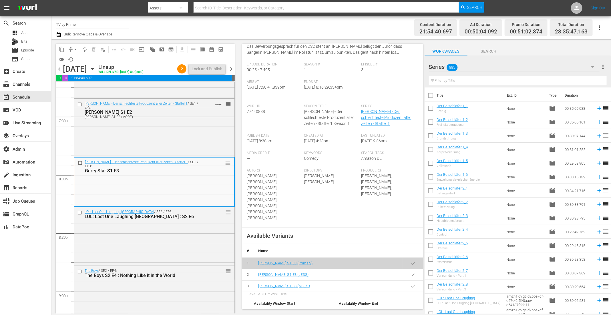
scroll to position [140, 0]
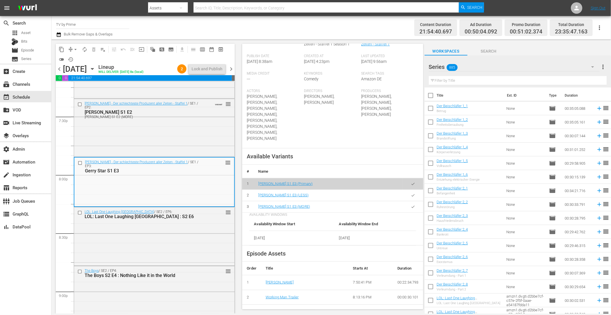
click at [407, 190] on button "button" at bounding box center [412, 195] width 11 height 11
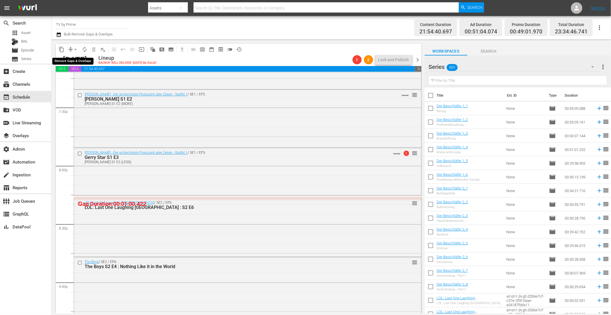
click at [74, 49] on span "arrow_drop_down" at bounding box center [76, 50] width 6 height 6
click at [73, 77] on li "Align to End of Previous Day" at bounding box center [76, 79] width 60 height 9
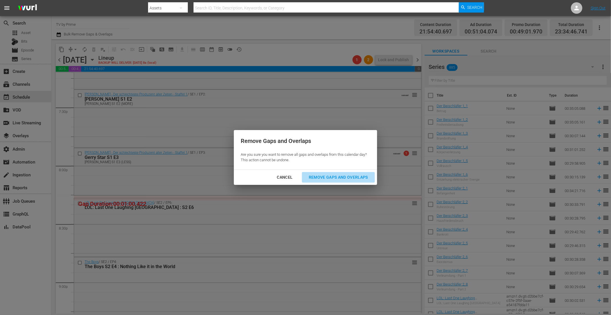
drag, startPoint x: 329, startPoint y: 176, endPoint x: 297, endPoint y: 206, distance: 43.9
click at [329, 176] on div "Remove Gaps and Overlaps" at bounding box center [338, 177] width 68 height 7
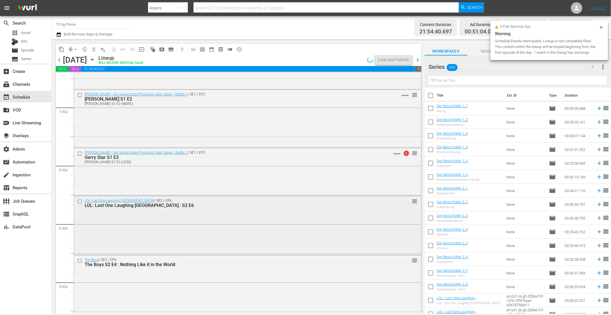
click at [239, 221] on div "LOL: Last One Laughing Germany / SE2 / EP6: LOL: Last One Laughing Germany : S2…" at bounding box center [247, 224] width 347 height 57
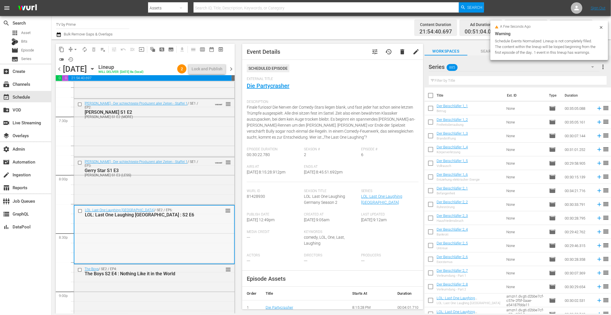
scroll to position [2332, 0]
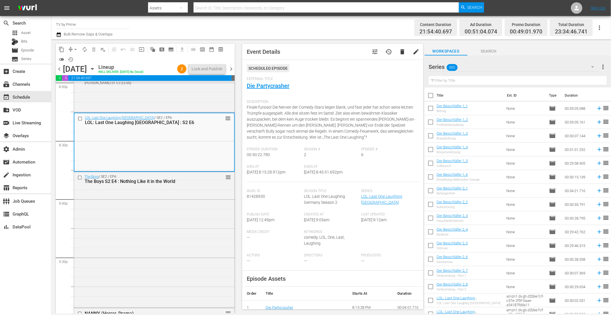
click at [136, 209] on div "The Boys / SE2 / EP4: The Boys S2 E4 : Nothing Like it in the World reorder" at bounding box center [154, 239] width 160 height 135
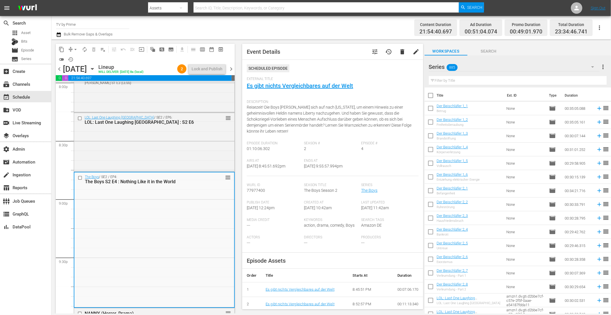
scroll to position [2500, 0]
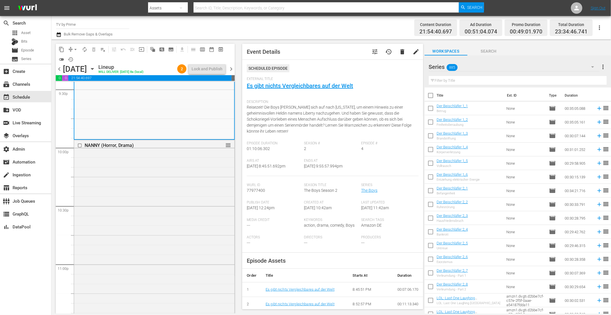
click at [136, 209] on div "NANNY (Horror, Drama) reorder" at bounding box center [154, 241] width 160 height 202
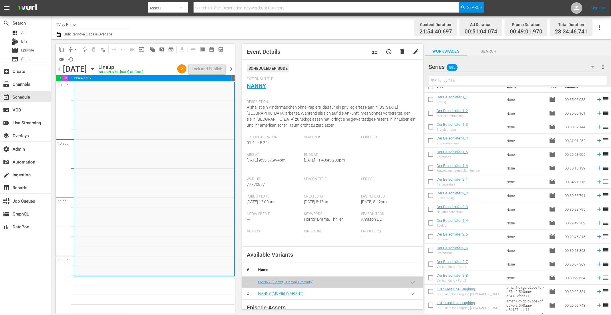
scroll to position [18, 0]
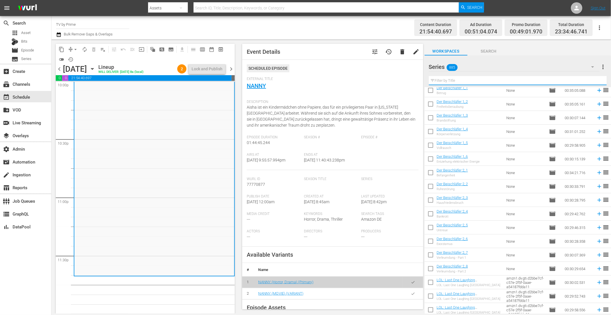
click at [445, 83] on input "text" at bounding box center [518, 80] width 178 height 9
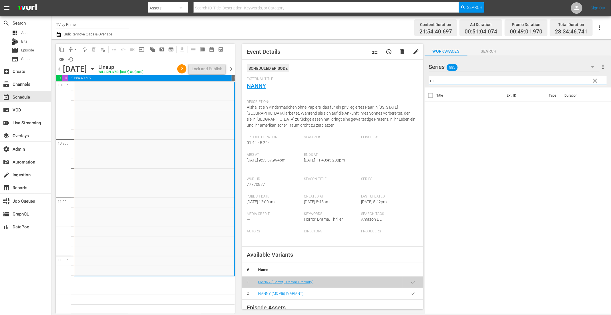
scroll to position [0, 0]
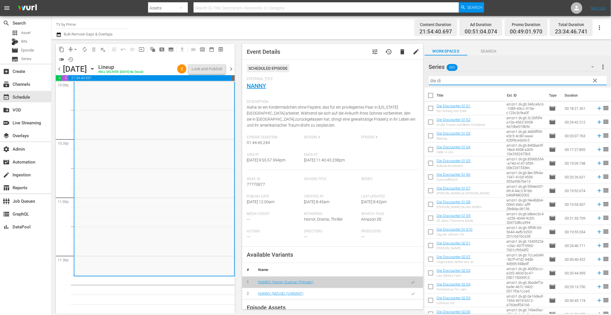
drag, startPoint x: 445, startPoint y: 83, endPoint x: 408, endPoint y: 80, distance: 36.4
click at [408, 80] on div "content_copy compress arrow_drop_down autorenew_outlined delete_forever_outline…" at bounding box center [330, 176] width 559 height 274
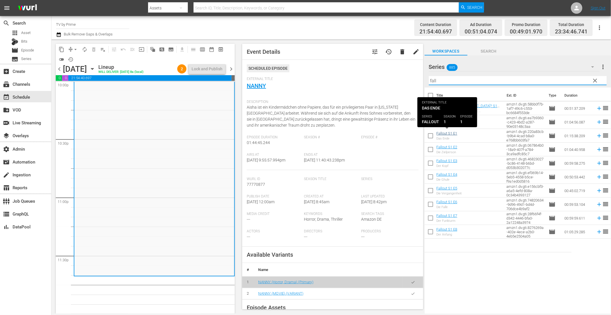
type input "fall"
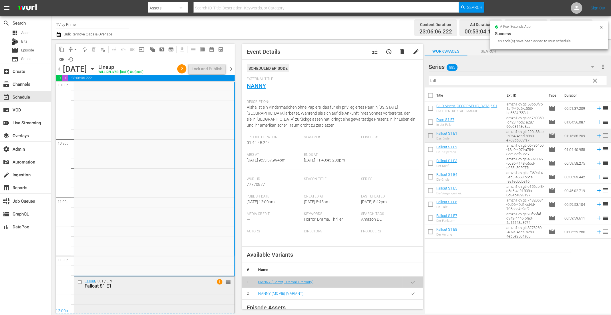
click at [148, 279] on div "Fallout / SE1 / EP1: Fallout S1 E1" at bounding box center [145, 283] width 121 height 9
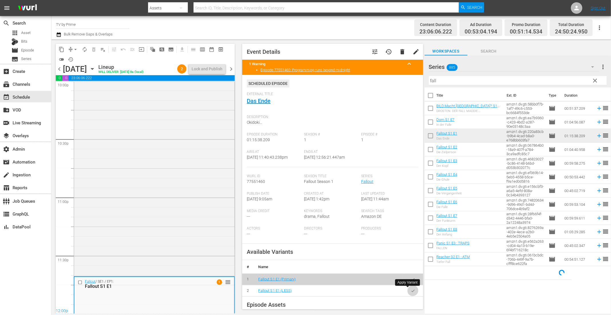
click at [407, 288] on button "button" at bounding box center [412, 290] width 11 height 11
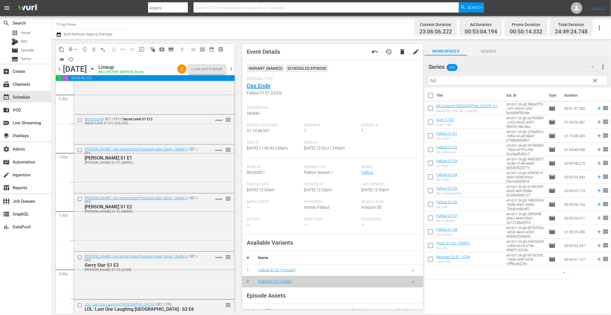
scroll to position [2226, 0]
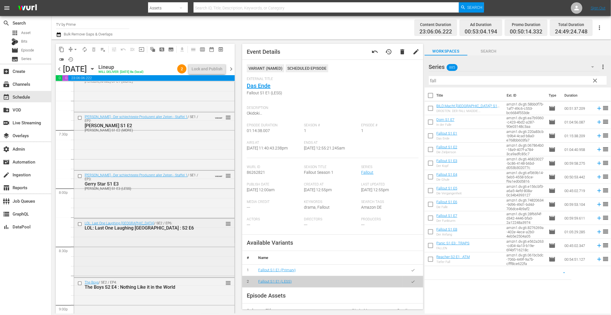
click at [151, 233] on div "LOL: Last One Laughing Germany / SE2 / EP6: LOL: Last One Laughing Germany : S2…" at bounding box center [154, 247] width 160 height 57
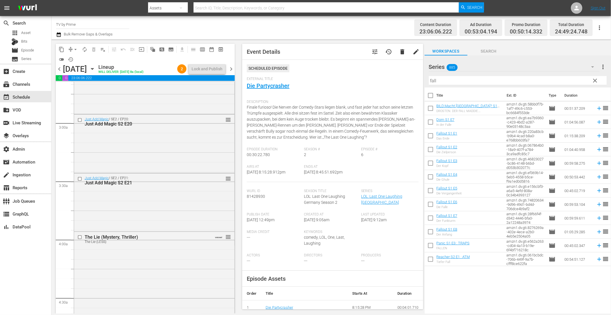
scroll to position [0, 0]
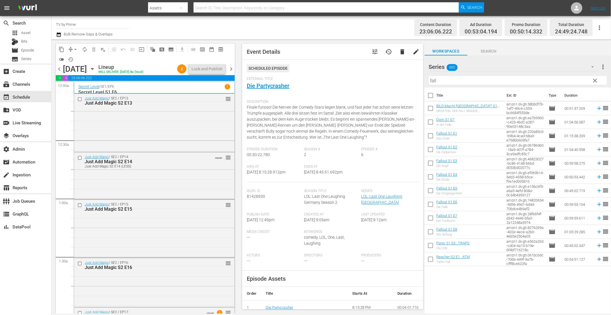
click at [95, 67] on icon "button" at bounding box center [92, 69] width 6 height 6
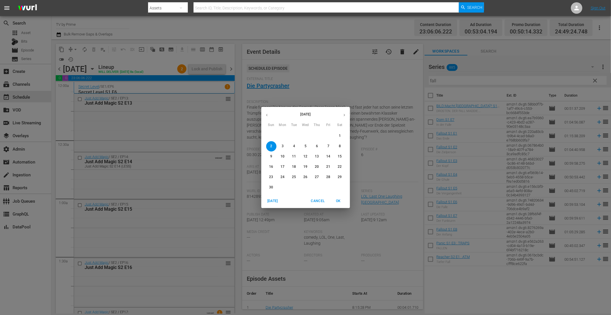
click at [265, 113] on icon "button" at bounding box center [267, 115] width 4 height 4
click at [265, 115] on icon "button" at bounding box center [267, 115] width 4 height 4
click at [270, 116] on button "button" at bounding box center [266, 114] width 11 height 11
click at [270, 187] on p "31" at bounding box center [271, 187] width 4 height 5
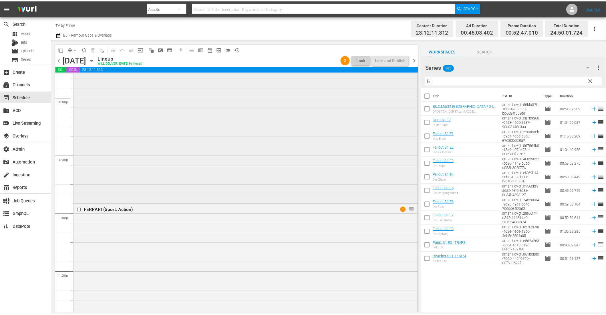
scroll to position [2462, 0]
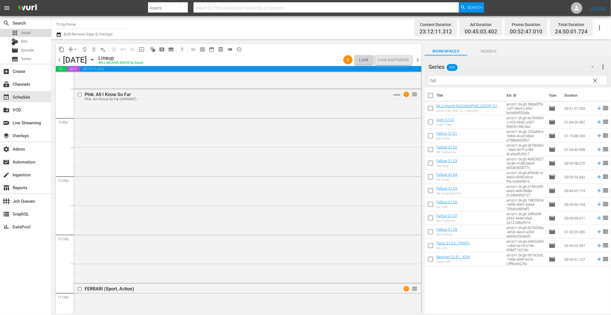
click at [26, 31] on span "Asset" at bounding box center [25, 33] width 9 height 6
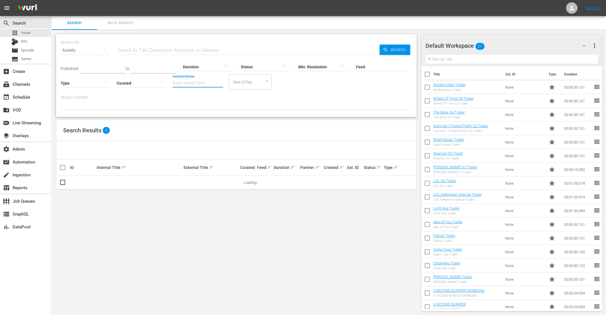
click at [190, 83] on input "Content Partner" at bounding box center [198, 83] width 50 height 21
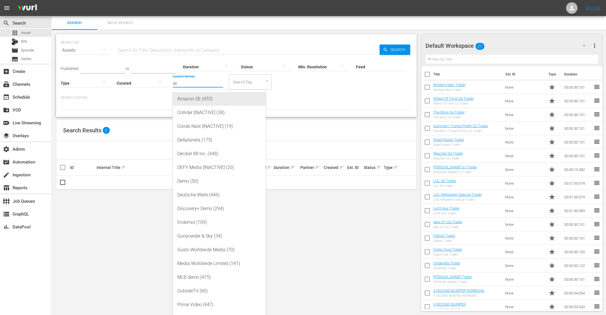
click at [197, 98] on div "Amazon DE (453)" at bounding box center [219, 99] width 84 height 14
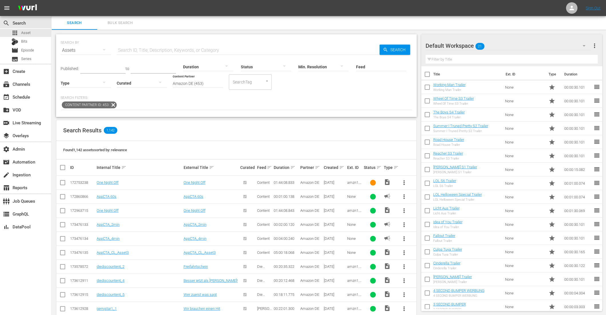
click at [113, 104] on icon at bounding box center [112, 104] width 7 height 7
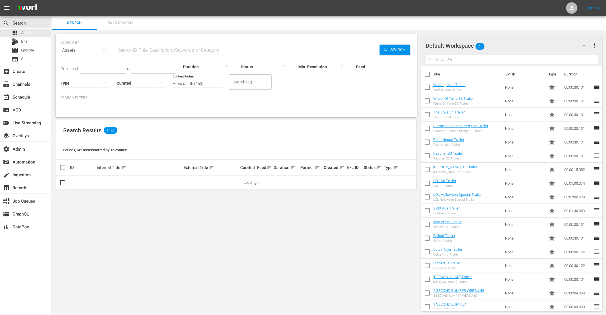
drag, startPoint x: 171, startPoint y: 83, endPoint x: 202, endPoint y: 85, distance: 30.7
click at [202, 85] on div "Published: to Duration Status Min. Resolution Feed Feed Title Type Curated Cont…" at bounding box center [236, 73] width 351 height 33
drag, startPoint x: 202, startPoint y: 85, endPoint x: 150, endPoint y: 77, distance: 52.7
click at [150, 77] on div "Published: to Duration Status Min. Resolution Feed Feed Title Type Curated Cont…" at bounding box center [236, 73] width 351 height 33
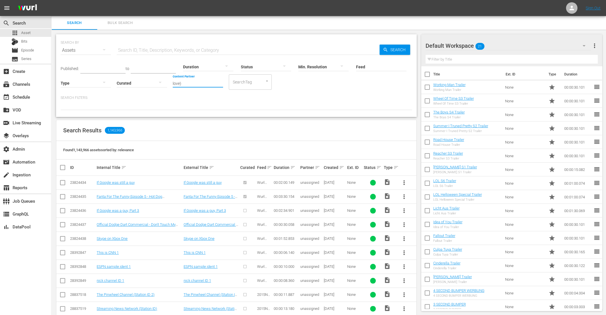
click at [190, 84] on input "love)" at bounding box center [198, 83] width 50 height 21
click at [198, 100] on div "Love Productions (458)" at bounding box center [219, 99] width 84 height 14
type input "Love Productions (458)"
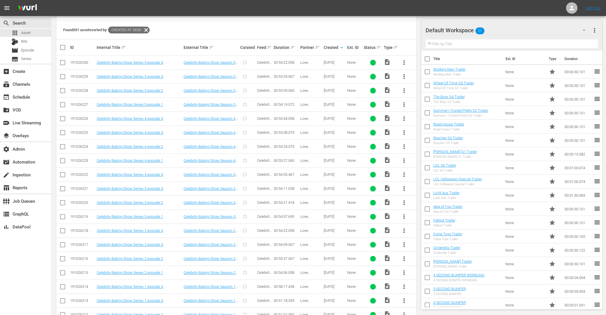
scroll to position [121, 0]
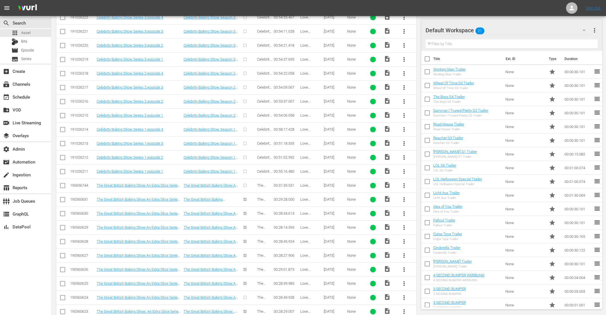
scroll to position [275, 0]
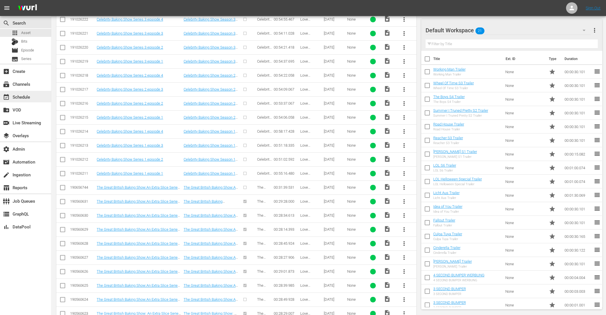
click at [32, 99] on div "event_available Schedule" at bounding box center [25, 96] width 51 height 11
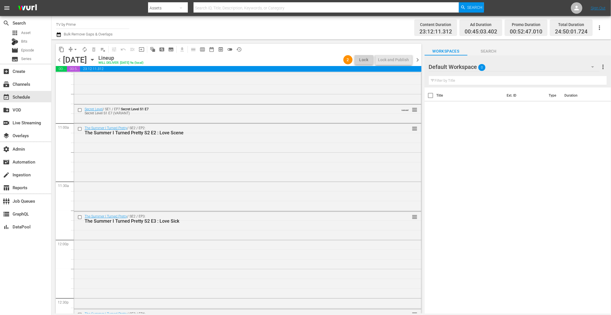
scroll to position [1510, 0]
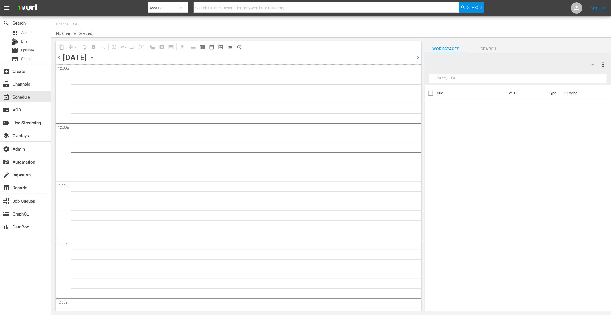
type input "TV by Prime (1990)"
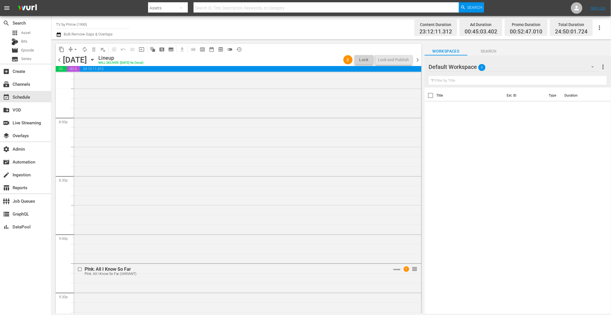
scroll to position [2435, 0]
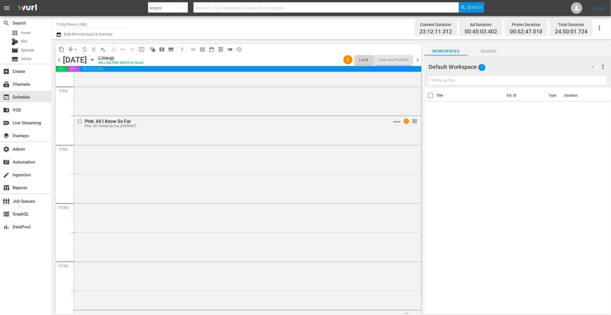
click at [350, 189] on div "P!nk: All I Know So Far P!nk: All I Know So Far (VARIANT) VARIANT 1 reorder" at bounding box center [247, 212] width 347 height 193
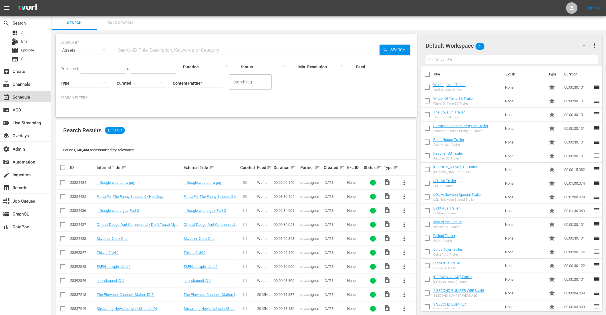
click at [27, 95] on div "event_available Schedule" at bounding box center [16, 95] width 32 height 5
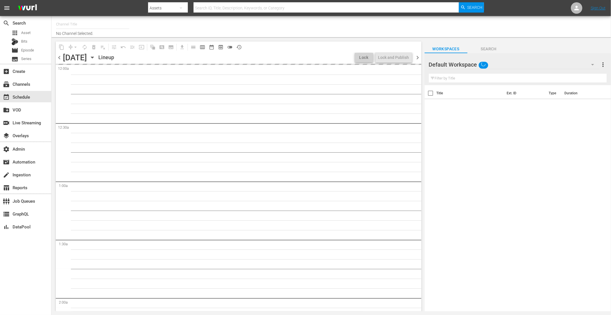
type input "TV by Prime (1990)"
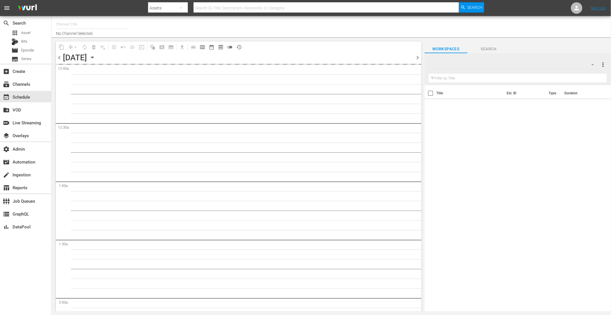
type input "TV by Prime (1990)"
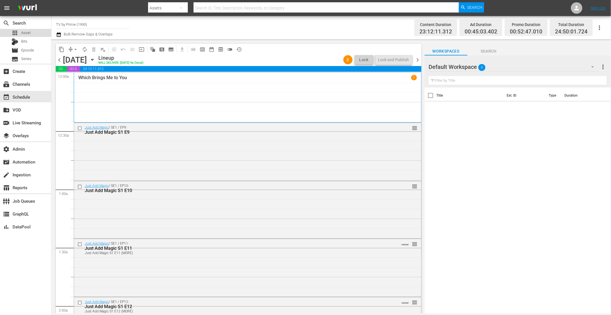
click at [42, 33] on div "apps Asset" at bounding box center [25, 33] width 51 height 8
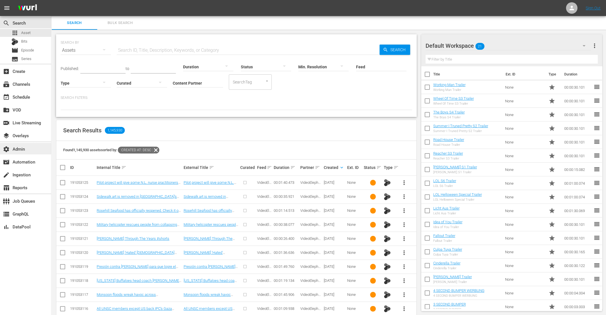
click at [17, 151] on div "settings Admin" at bounding box center [16, 147] width 32 height 5
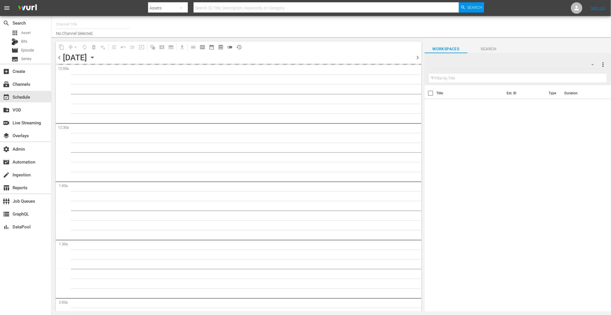
type input "TV by Prime (1990)"
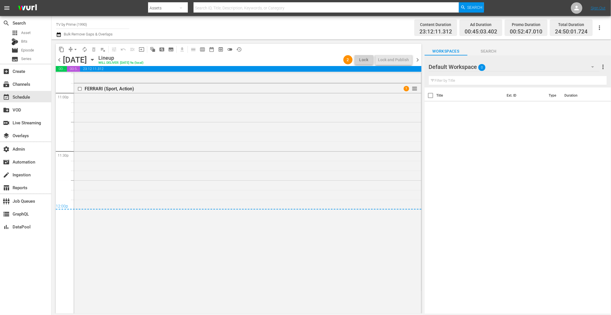
scroll to position [2671, 0]
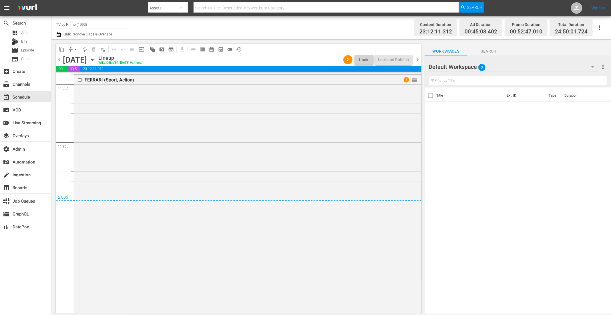
click at [422, 302] on div "content_copy compress arrow_drop_down autorenew_outlined delete_forever_outline…" at bounding box center [236, 176] width 371 height 274
click at [328, 228] on div "Superbloom Festival Live – DAY 2 reorder" at bounding box center [247, 214] width 347 height 727
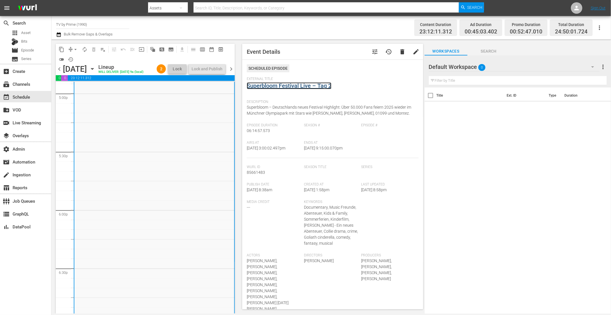
click at [297, 83] on link "Superbloom Festival Live – Tag 2" at bounding box center [289, 85] width 85 height 7
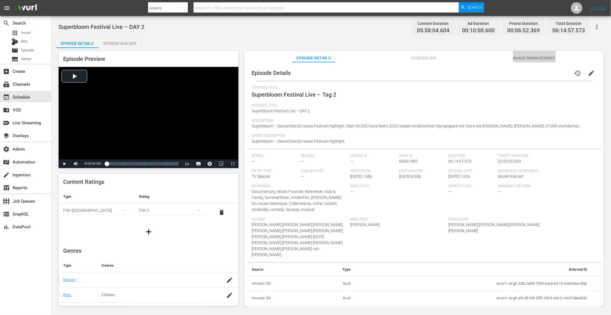
click at [544, 58] on span "Image Management" at bounding box center [534, 58] width 43 height 7
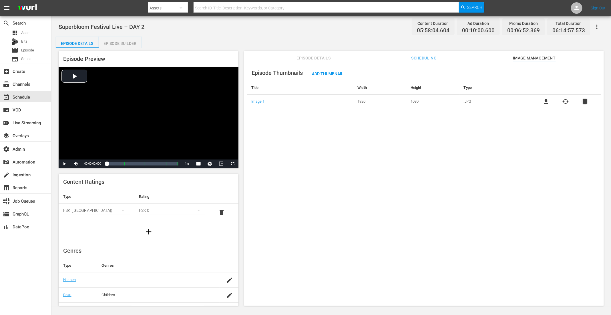
click at [583, 101] on span "delete" at bounding box center [584, 101] width 7 height 7
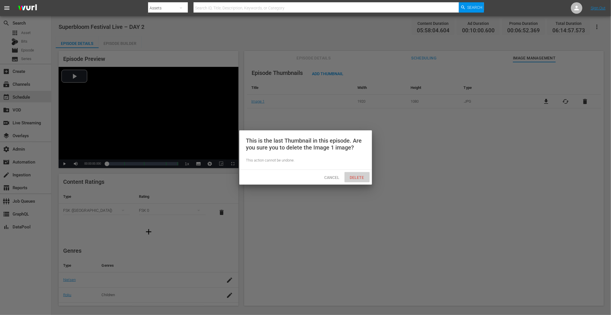
click at [365, 177] on span "Delete" at bounding box center [356, 177] width 23 height 5
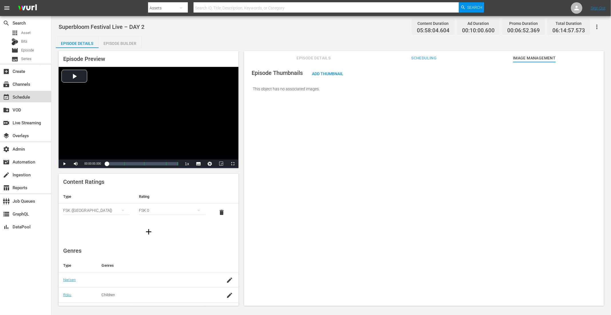
click at [22, 98] on div "event_available Schedule" at bounding box center [16, 95] width 32 height 5
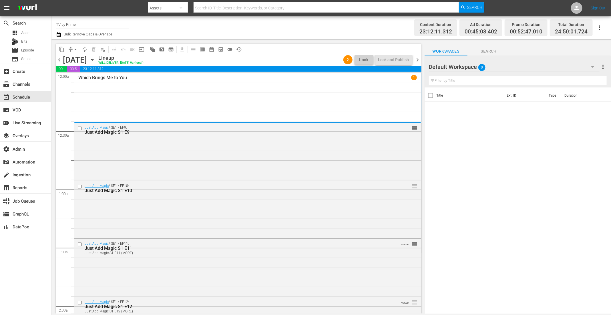
click at [58, 61] on span "chevron_left" at bounding box center [59, 59] width 7 height 7
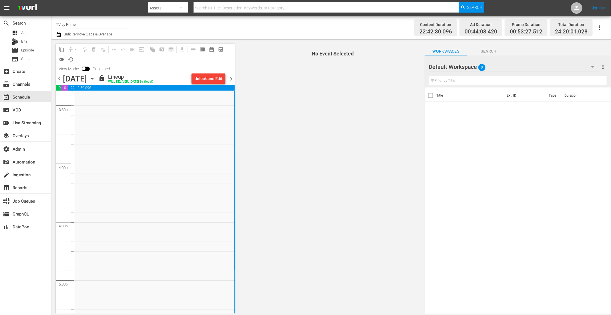
scroll to position [1798, 0]
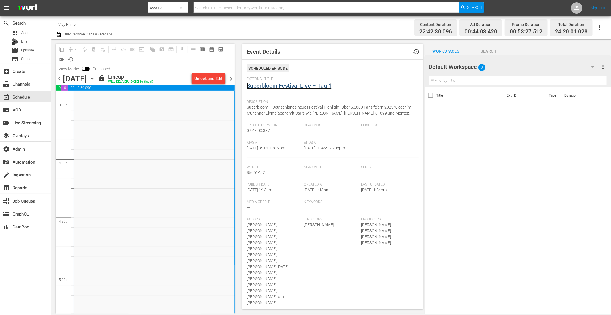
click at [298, 86] on link "Superbloom Festival Live – Tag 1" at bounding box center [289, 85] width 85 height 7
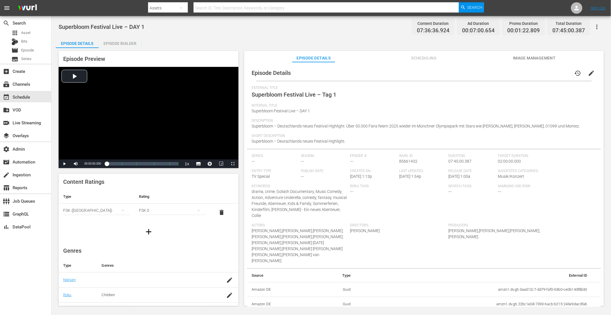
click at [519, 56] on span "Image Management" at bounding box center [534, 58] width 43 height 7
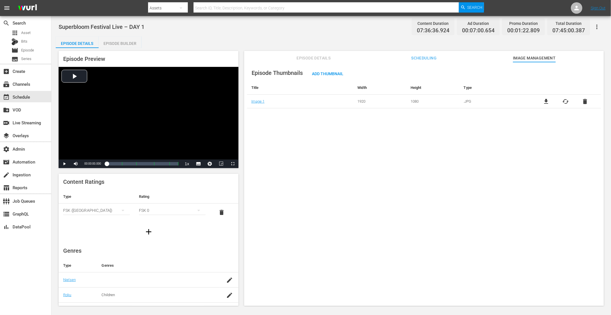
click at [585, 103] on span "delete" at bounding box center [584, 101] width 7 height 7
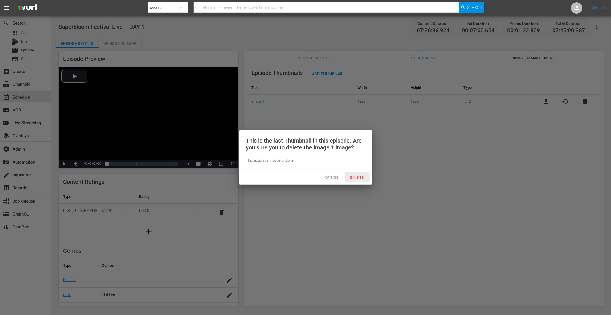
click at [354, 175] on span "Delete" at bounding box center [356, 177] width 23 height 5
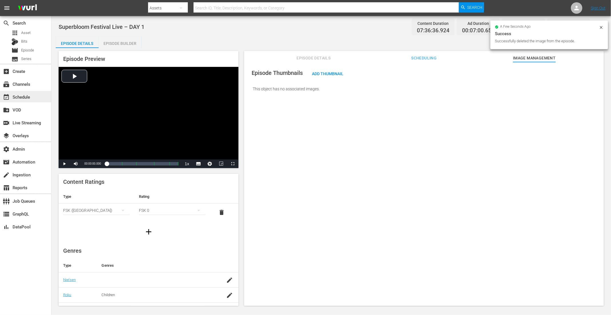
click at [19, 98] on div "event_available Schedule" at bounding box center [16, 95] width 32 height 5
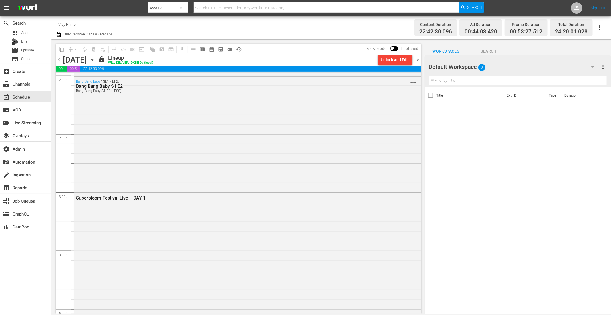
scroll to position [1801, 0]
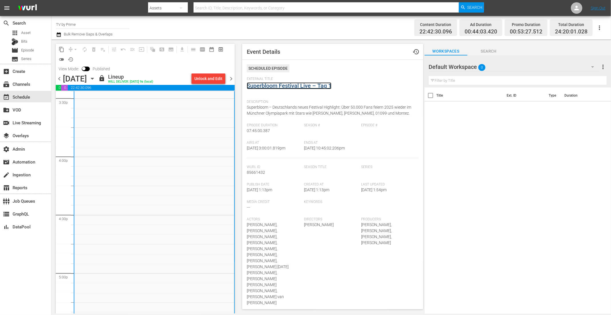
click at [310, 87] on link "Superbloom Festival Live – Tag 1" at bounding box center [289, 85] width 85 height 7
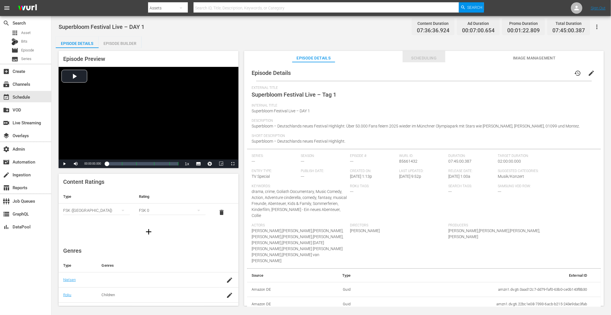
click at [434, 59] on span "Scheduling" at bounding box center [423, 58] width 43 height 7
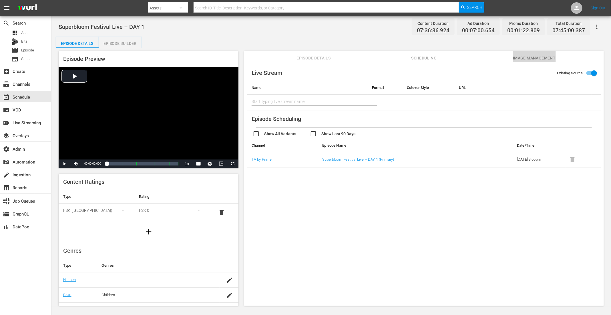
click at [550, 60] on span "Image Management" at bounding box center [534, 58] width 43 height 7
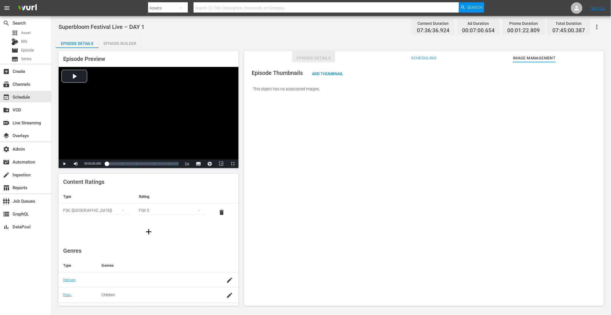
click at [315, 59] on span "Episode Details" at bounding box center [313, 58] width 43 height 7
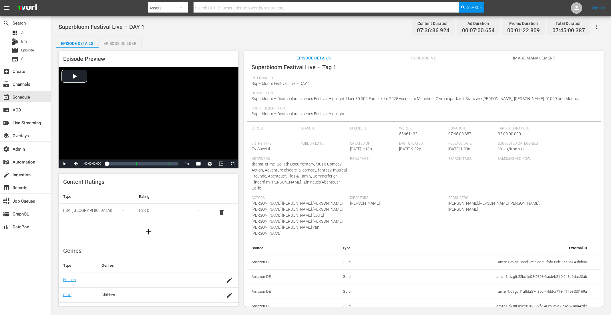
scroll to position [32, 0]
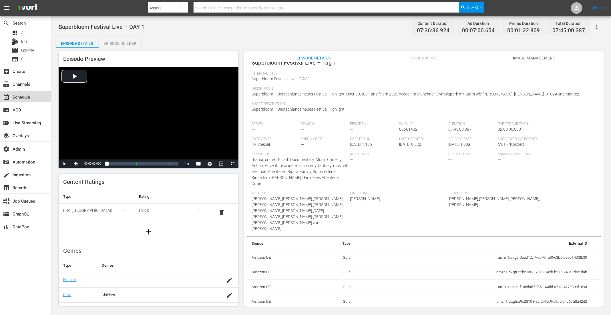
click at [33, 97] on div "event_available Schedule" at bounding box center [25, 96] width 51 height 11
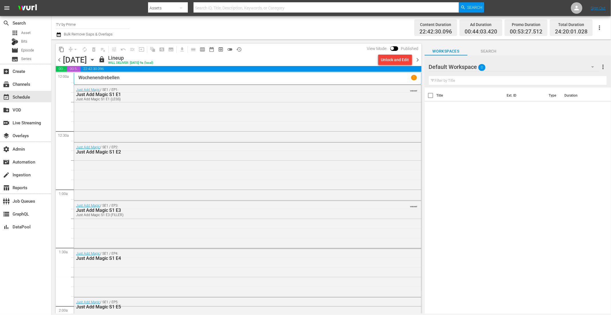
click at [418, 63] on span "chevron_right" at bounding box center [417, 59] width 7 height 7
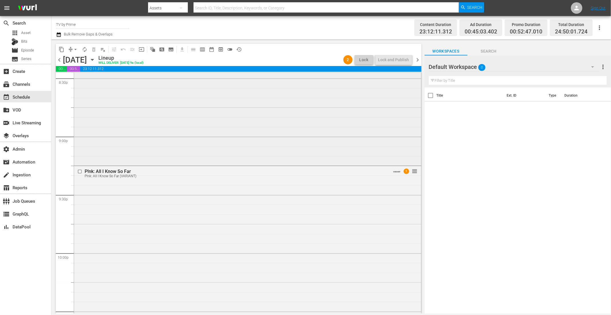
scroll to position [2389, 0]
click at [58, 62] on span "chevron_left" at bounding box center [59, 59] width 7 height 7
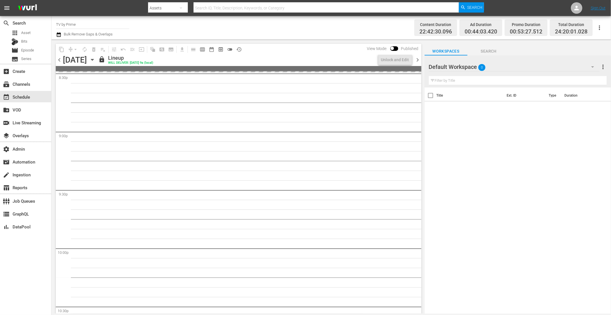
scroll to position [2370, 0]
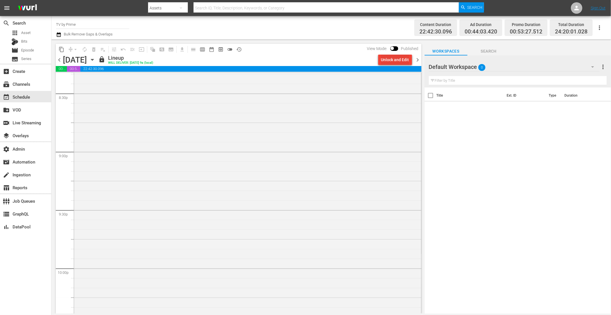
click at [396, 61] on div "Unlock and Edit" at bounding box center [395, 60] width 28 height 10
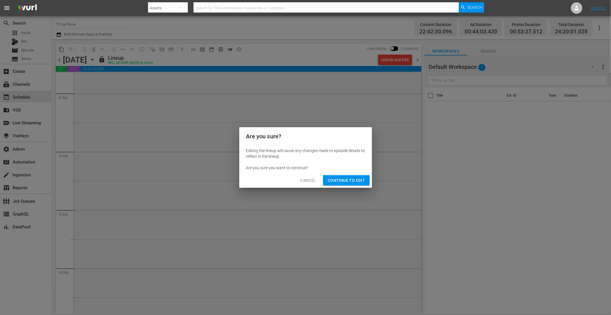
click at [299, 178] on button "Cancel" at bounding box center [308, 180] width 25 height 11
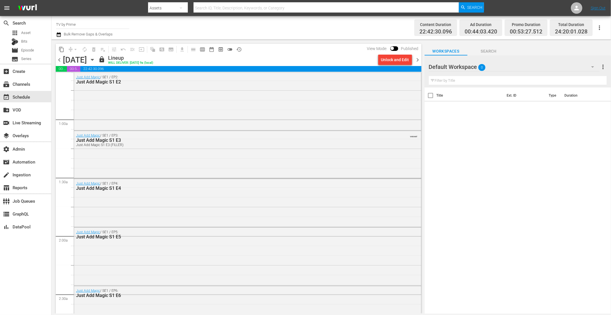
scroll to position [0, 0]
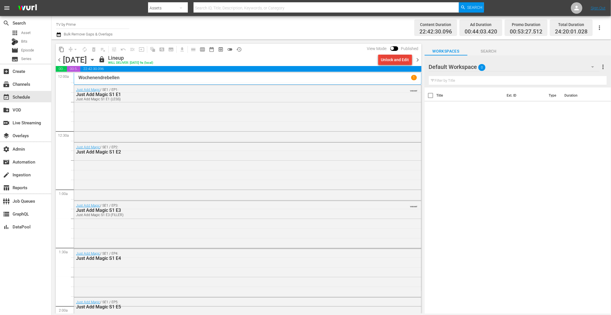
click at [394, 62] on div "Unlock and Edit" at bounding box center [395, 60] width 28 height 10
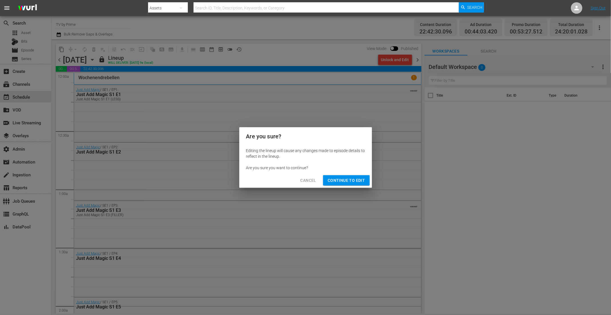
click at [356, 182] on span "Continue to Edit" at bounding box center [346, 180] width 37 height 7
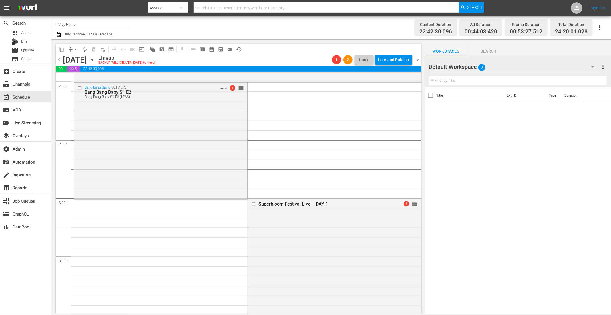
scroll to position [1636, 0]
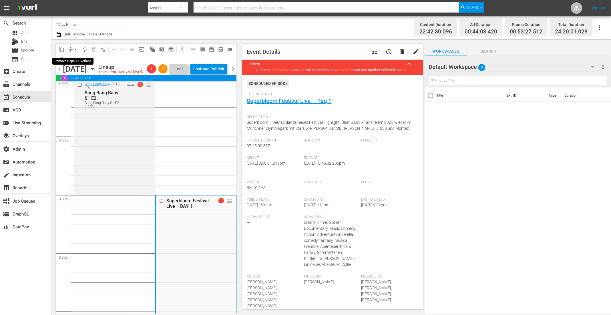
click at [75, 47] on span "arrow_drop_down" at bounding box center [76, 50] width 6 height 6
click at [73, 79] on li "Align to End of Previous Day" at bounding box center [76, 79] width 60 height 9
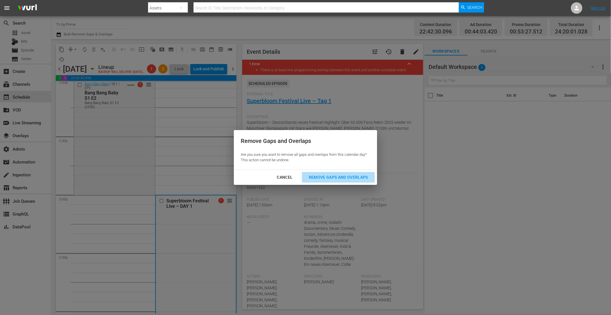
click at [340, 175] on div "Remove Gaps and Overlaps" at bounding box center [338, 177] width 68 height 7
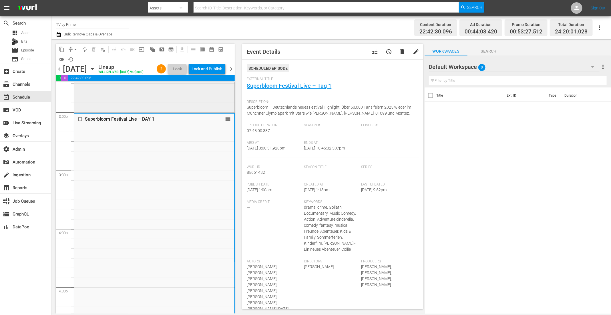
scroll to position [1593, 0]
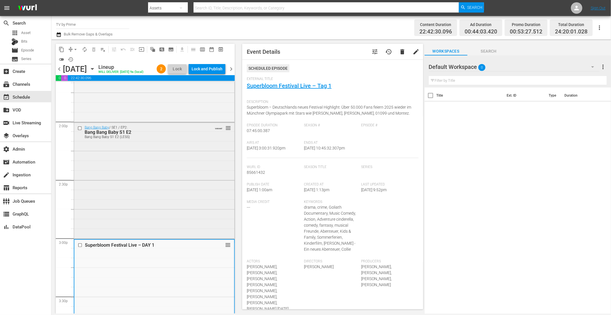
click at [212, 190] on div "Bang Bang Baby / SE1 / EP2: Bang Bang Baby S1 E2 Bang Bang Baby S1 E2 (LESS) VA…" at bounding box center [154, 180] width 160 height 115
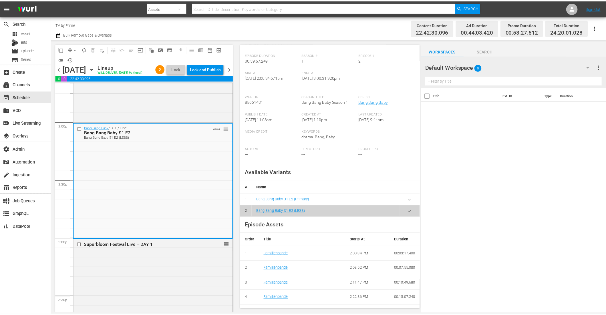
scroll to position [0, 0]
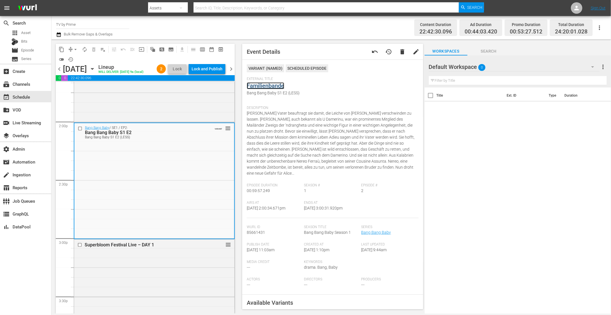
click at [266, 86] on link "Familienbande" at bounding box center [265, 85] width 37 height 7
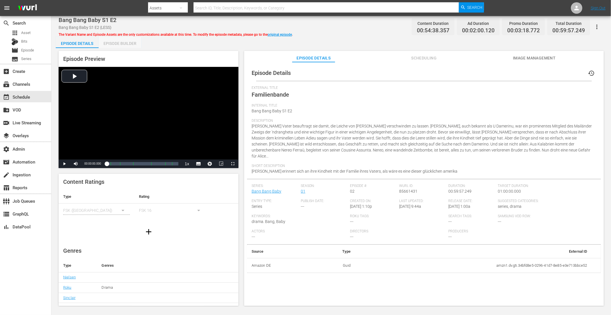
click at [128, 39] on div "Episode Builder" at bounding box center [120, 44] width 43 height 14
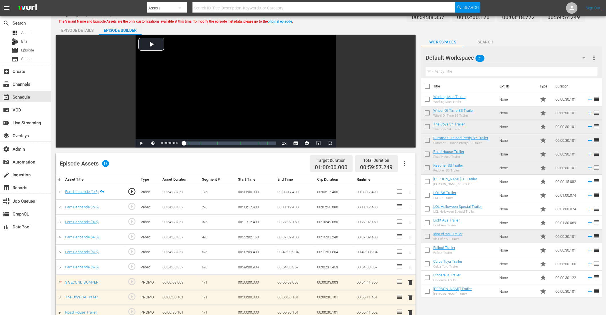
scroll to position [132, 0]
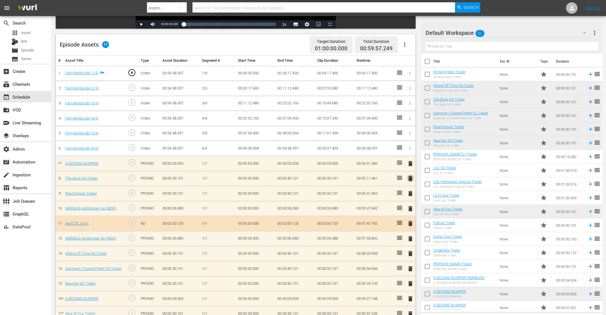
click at [409, 177] on span "delete" at bounding box center [410, 178] width 7 height 7
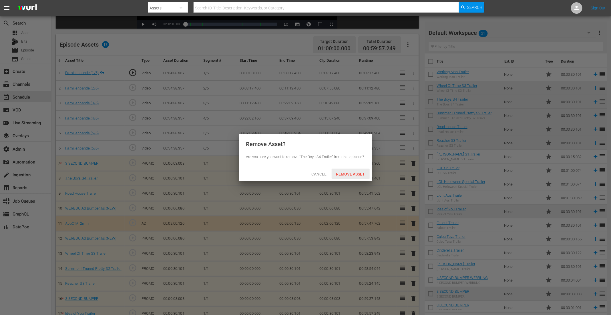
click at [358, 174] on span "Remove Asset" at bounding box center [351, 174] width 38 height 5
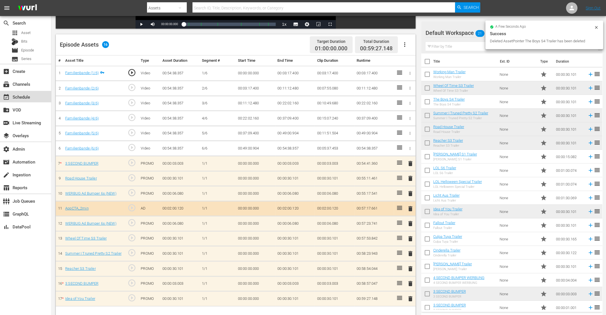
click at [29, 96] on div "event_available Schedule" at bounding box center [16, 95] width 32 height 5
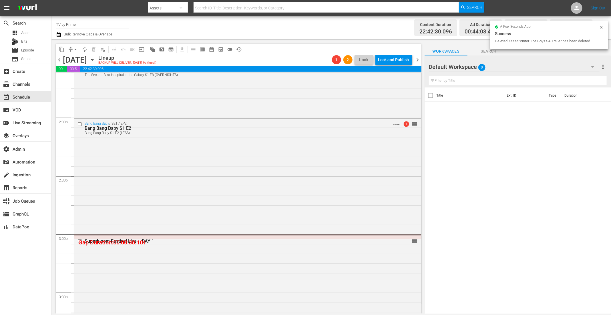
scroll to position [1636, 0]
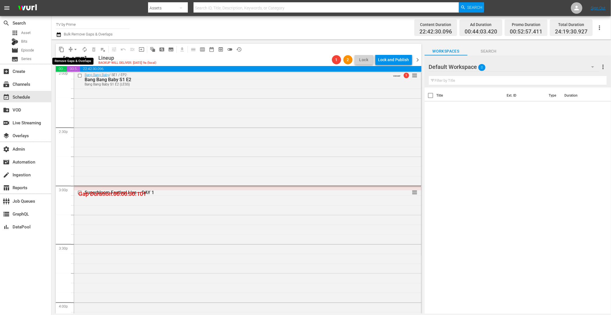
click at [73, 49] on span "arrow_drop_down" at bounding box center [76, 50] width 6 height 6
click at [74, 80] on li "Align to End of Previous Day" at bounding box center [76, 79] width 60 height 9
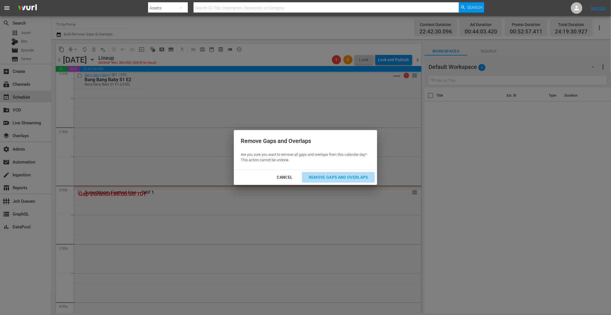
click at [324, 173] on button "Remove Gaps and Overlaps" at bounding box center [338, 177] width 73 height 11
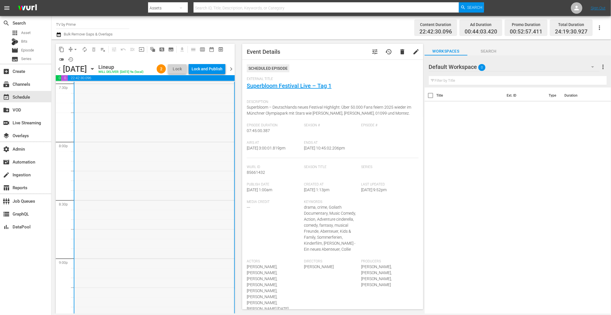
scroll to position [2616, 0]
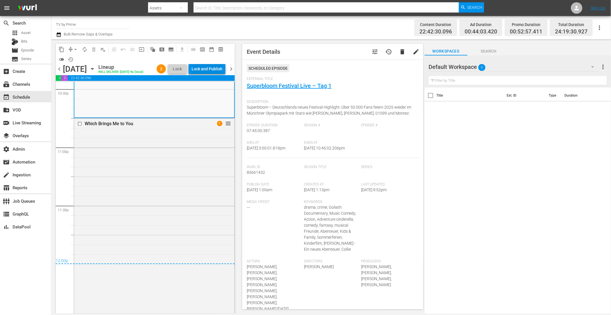
click at [214, 69] on div "Lock and Publish" at bounding box center [206, 69] width 31 height 10
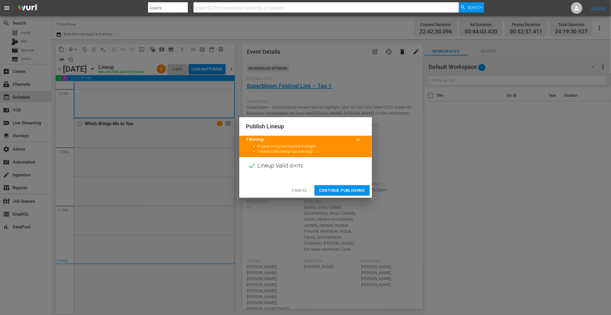
click at [346, 189] on span "Continue Publishing" at bounding box center [342, 190] width 46 height 7
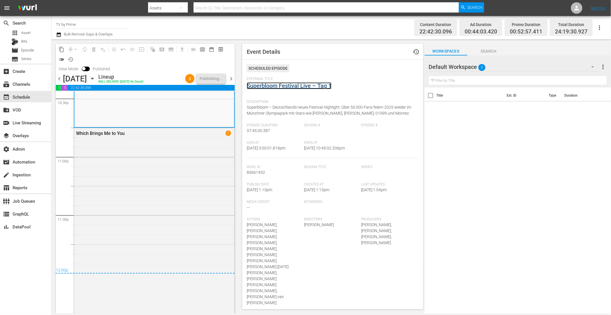
click at [300, 85] on link "Superbloom Festival Live – Tag 1" at bounding box center [289, 85] width 85 height 7
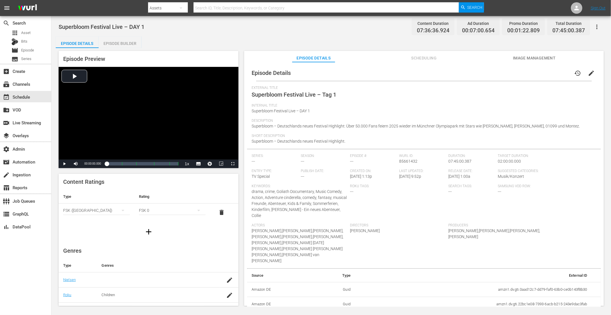
click at [425, 56] on span "Scheduling" at bounding box center [423, 58] width 43 height 7
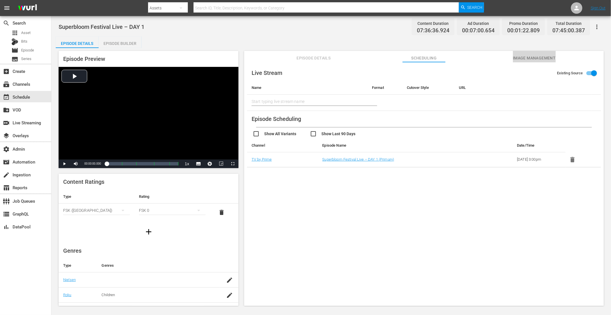
click at [530, 57] on span "Image Management" at bounding box center [534, 58] width 43 height 7
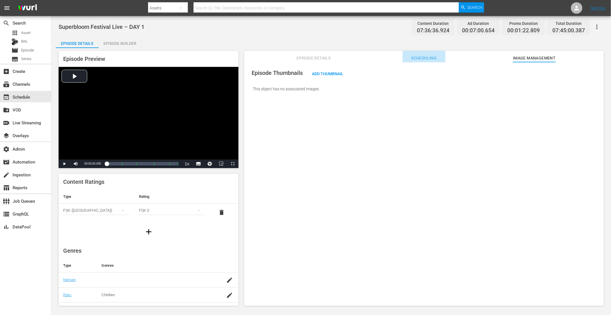
click at [434, 56] on span "Scheduling" at bounding box center [423, 58] width 43 height 7
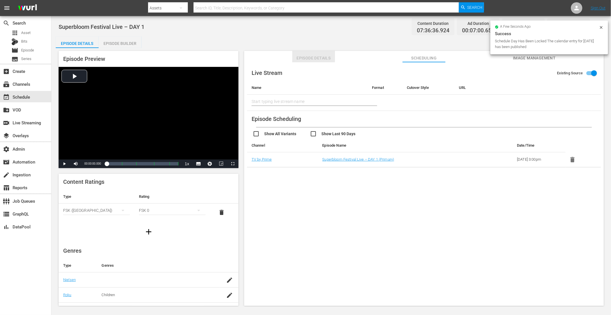
click at [321, 58] on span "Episode Details" at bounding box center [313, 58] width 43 height 7
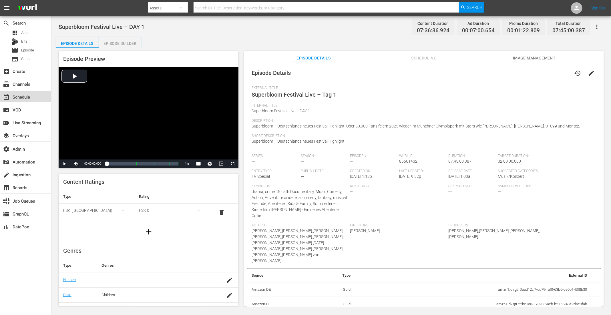
click at [25, 96] on div "event_available Schedule" at bounding box center [16, 95] width 32 height 5
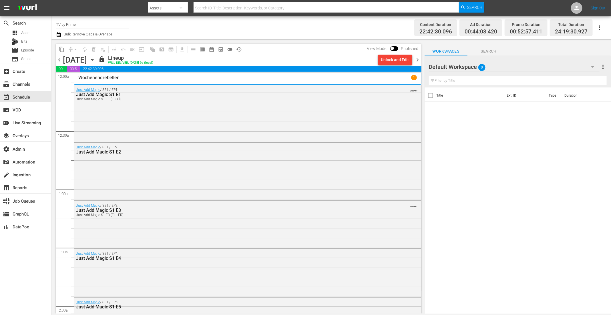
click at [418, 60] on span "chevron_right" at bounding box center [417, 59] width 7 height 7
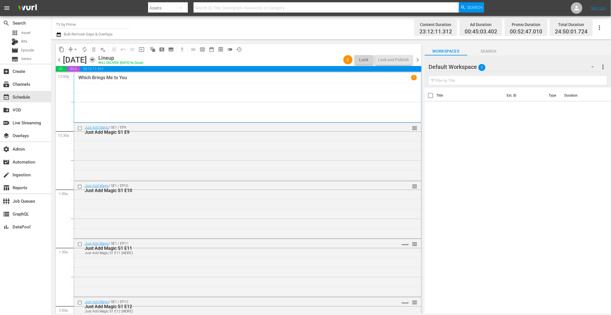
click at [95, 60] on icon "button" at bounding box center [92, 60] width 6 height 6
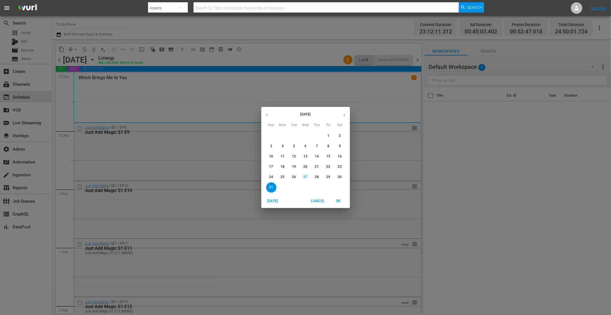
drag, startPoint x: 342, startPoint y: 116, endPoint x: 334, endPoint y: 127, distance: 13.3
click at [342, 116] on icon "button" at bounding box center [344, 115] width 4 height 4
click at [346, 115] on icon "button" at bounding box center [344, 115] width 4 height 4
click at [343, 115] on icon "button" at bounding box center [344, 115] width 4 height 4
click at [272, 148] on p "2" at bounding box center [271, 146] width 2 height 5
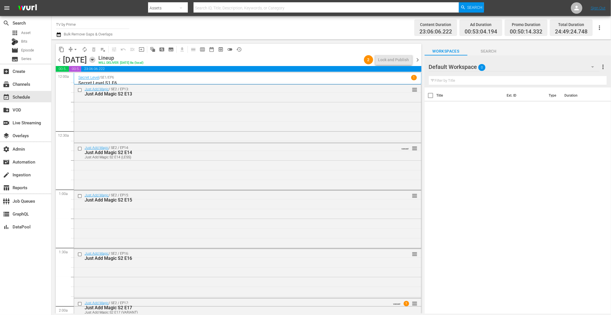
click at [93, 59] on icon "button" at bounding box center [92, 59] width 3 height 1
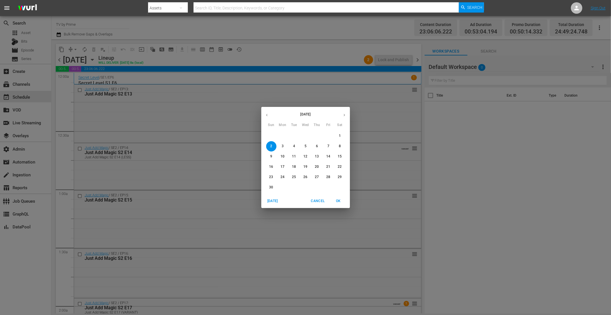
click at [268, 116] on icon "button" at bounding box center [267, 115] width 4 height 4
click at [347, 116] on button "button" at bounding box center [344, 114] width 11 height 11
click at [266, 115] on icon "button" at bounding box center [267, 115] width 4 height 4
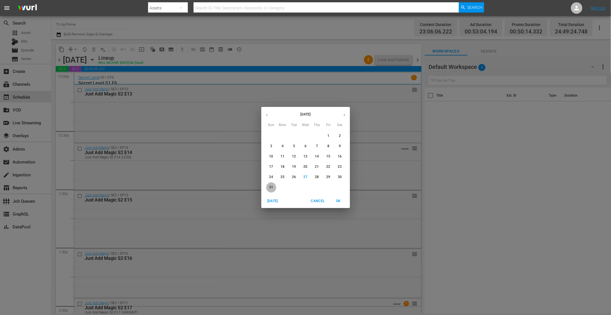
click at [268, 188] on span "31" at bounding box center [271, 187] width 10 height 5
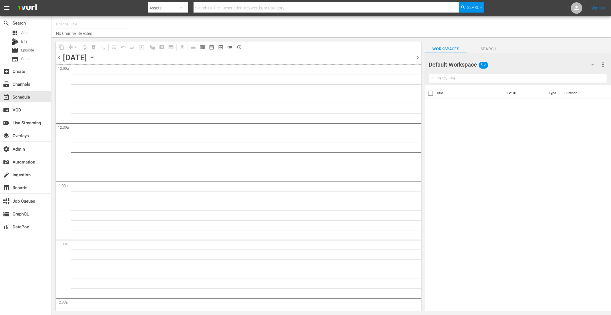
type input "TV by Prime (1990)"
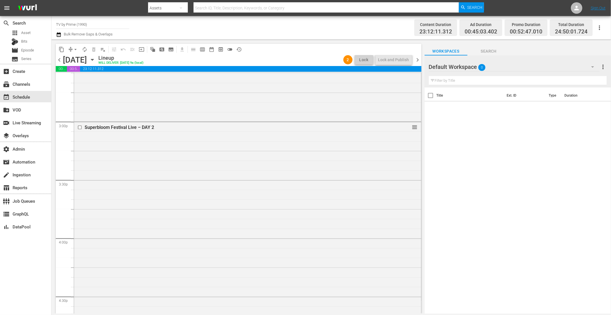
scroll to position [1663, 0]
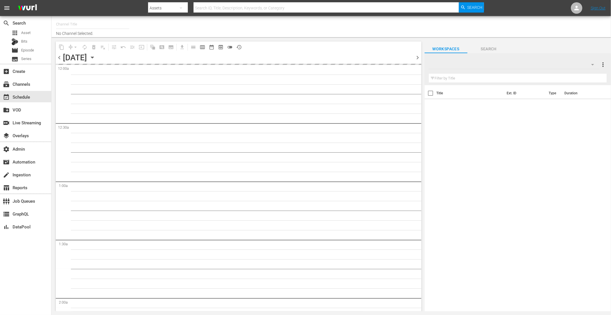
type input "TV by Prime (1990)"
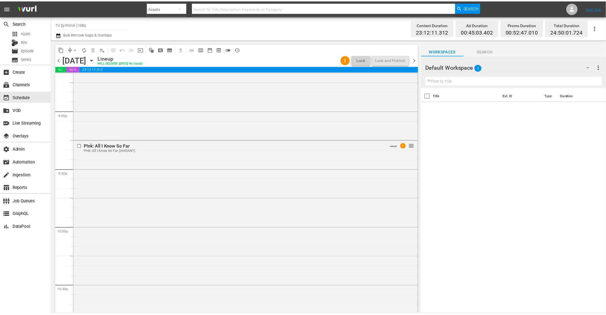
scroll to position [2413, 0]
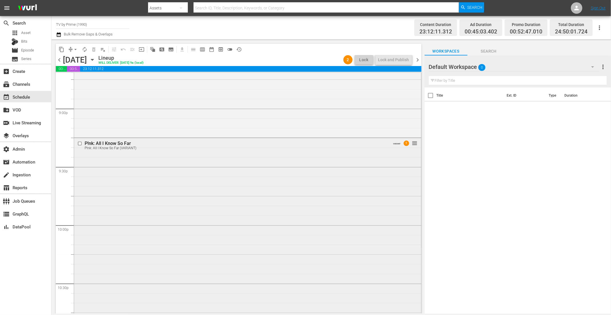
click at [371, 241] on div "P!nk: All I Know So Far P!nk: All I Know So Far (VARIANT) VARIANT 1 reorder" at bounding box center [247, 234] width 347 height 193
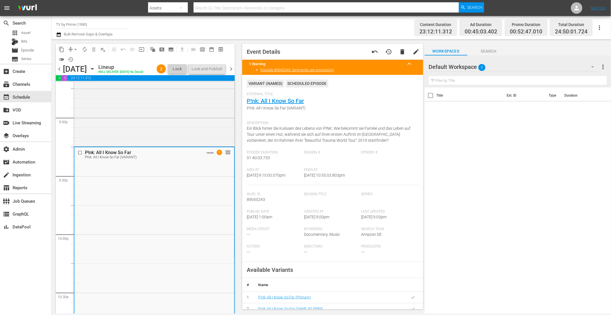
click at [270, 66] on header "1 Warning keyboard_arrow_up" at bounding box center [332, 64] width 167 height 8
click at [270, 70] on link "Episode 89050243: Segments are processing" at bounding box center [296, 70] width 73 height 4
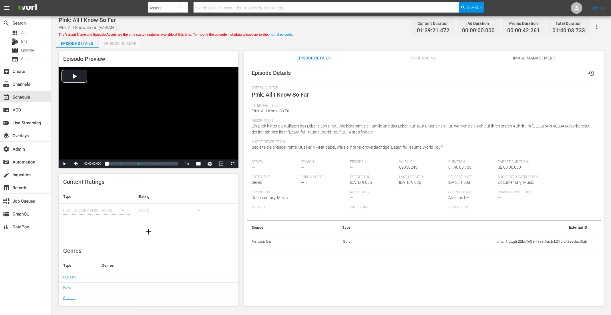
click at [125, 41] on div "Episode Builder" at bounding box center [120, 44] width 43 height 14
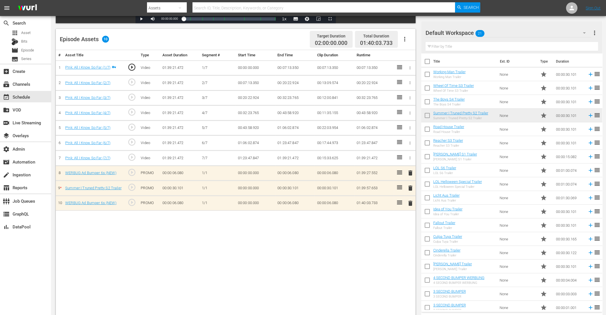
scroll to position [138, 0]
click at [23, 94] on div "event_available Schedule" at bounding box center [16, 95] width 32 height 5
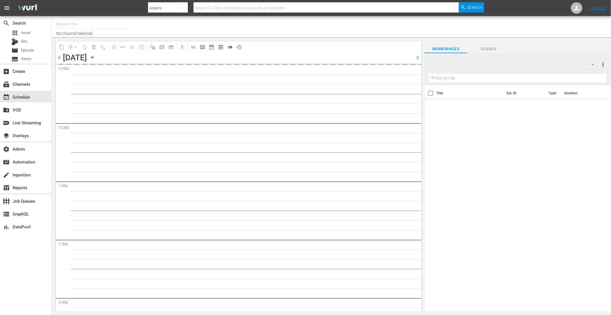
type input "TV by Prime (1990)"
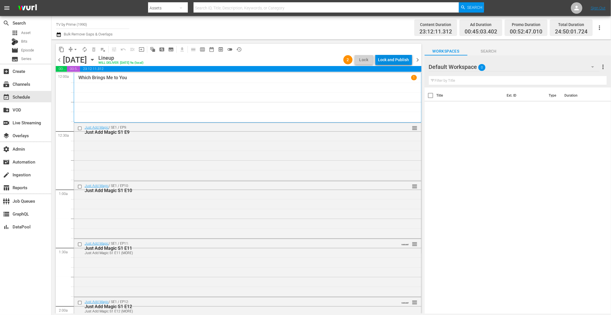
click at [390, 58] on div "Lock and Publish" at bounding box center [393, 60] width 31 height 10
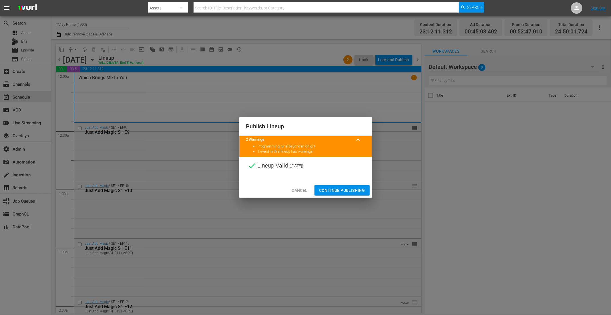
click at [345, 190] on span "Continue Publishing" at bounding box center [342, 190] width 46 height 7
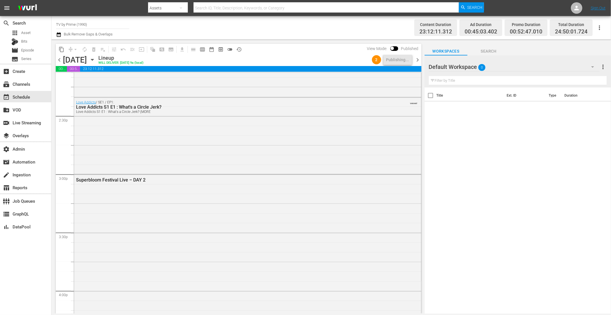
scroll to position [1641, 0]
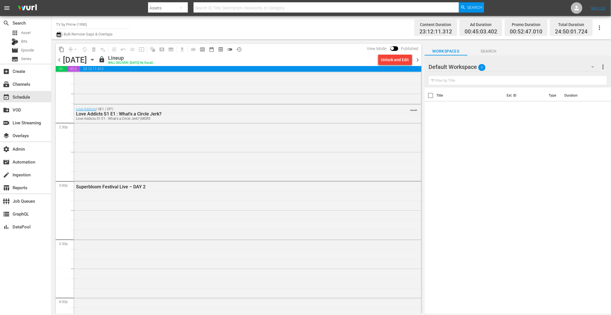
click at [58, 34] on icon "button" at bounding box center [59, 34] width 4 height 5
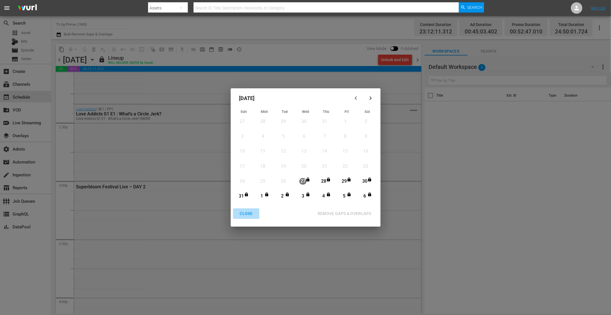
click at [249, 214] on div "CLOSE" at bounding box center [246, 213] width 22 height 7
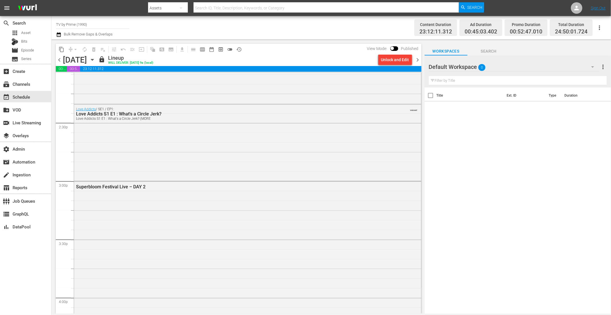
click at [95, 61] on icon "button" at bounding box center [92, 60] width 6 height 6
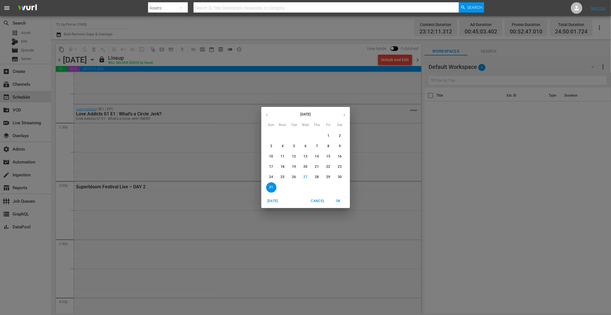
click at [344, 113] on icon "button" at bounding box center [344, 115] width 4 height 4
click at [344, 114] on icon "button" at bounding box center [344, 115] width 4 height 4
click at [345, 115] on icon "button" at bounding box center [344, 115] width 4 height 4
click at [274, 147] on span "2" at bounding box center [271, 146] width 10 height 5
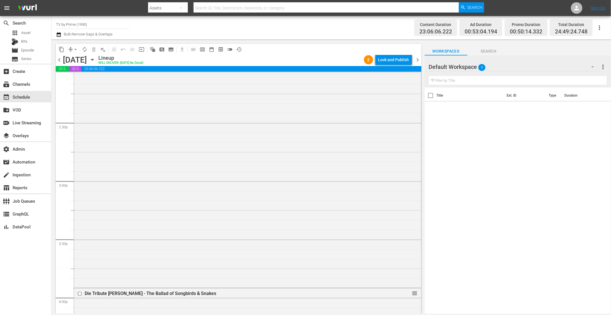
click at [400, 59] on div "Lock and Publish" at bounding box center [393, 60] width 31 height 10
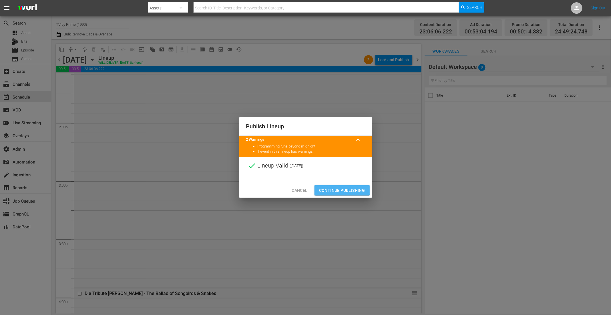
click at [341, 187] on span "Continue Publishing" at bounding box center [342, 190] width 46 height 7
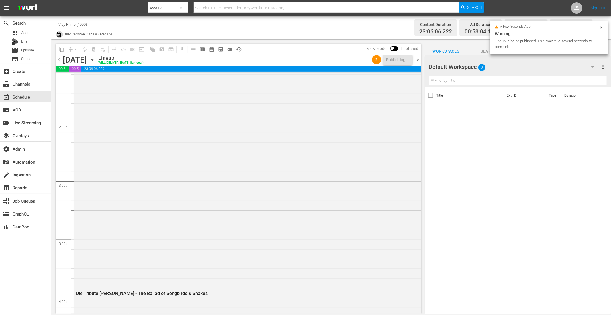
click at [60, 34] on icon "button" at bounding box center [58, 34] width 5 height 7
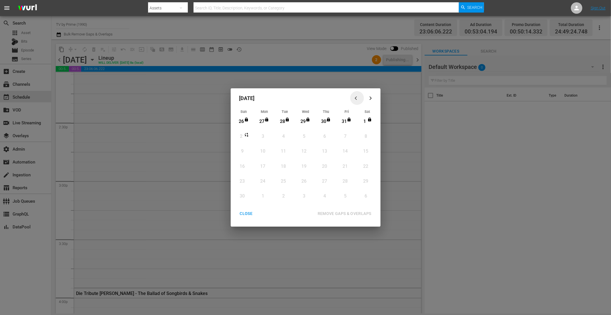
click at [356, 98] on icon "button" at bounding box center [357, 98] width 4 height 4
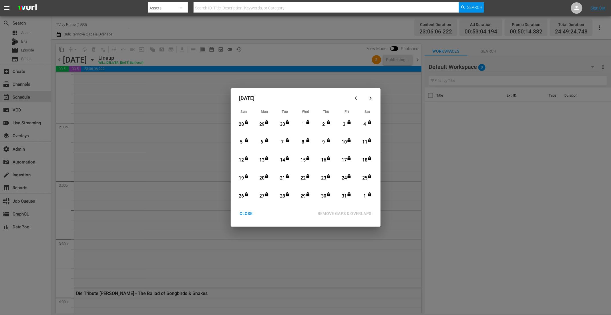
click at [356, 98] on icon "button" at bounding box center [357, 98] width 4 height 4
click at [356, 97] on icon "button" at bounding box center [357, 98] width 4 height 4
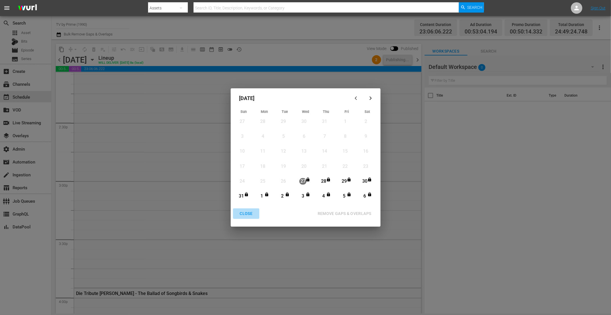
click at [245, 213] on div "CLOSE" at bounding box center [246, 213] width 22 height 7
